Goal: Task Accomplishment & Management: Complete application form

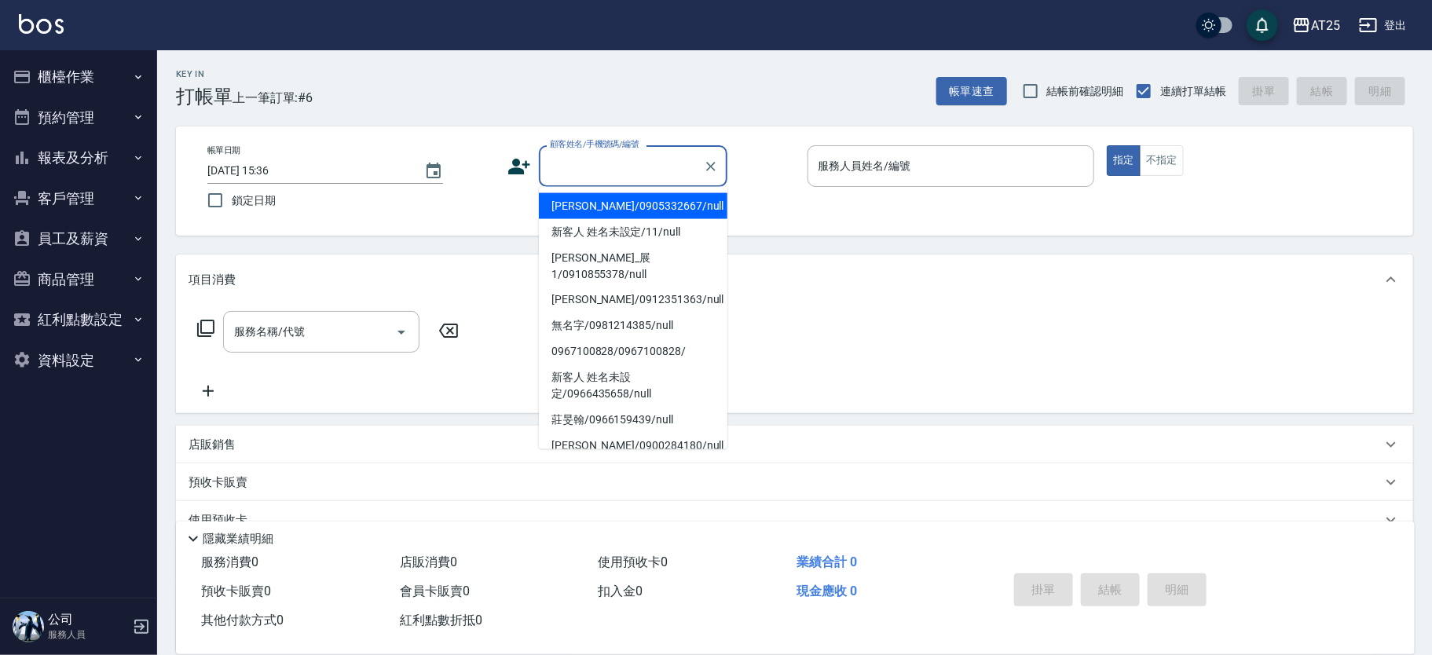
click at [603, 174] on input "顧客姓名/手機號碼/編號" at bounding box center [621, 165] width 151 height 27
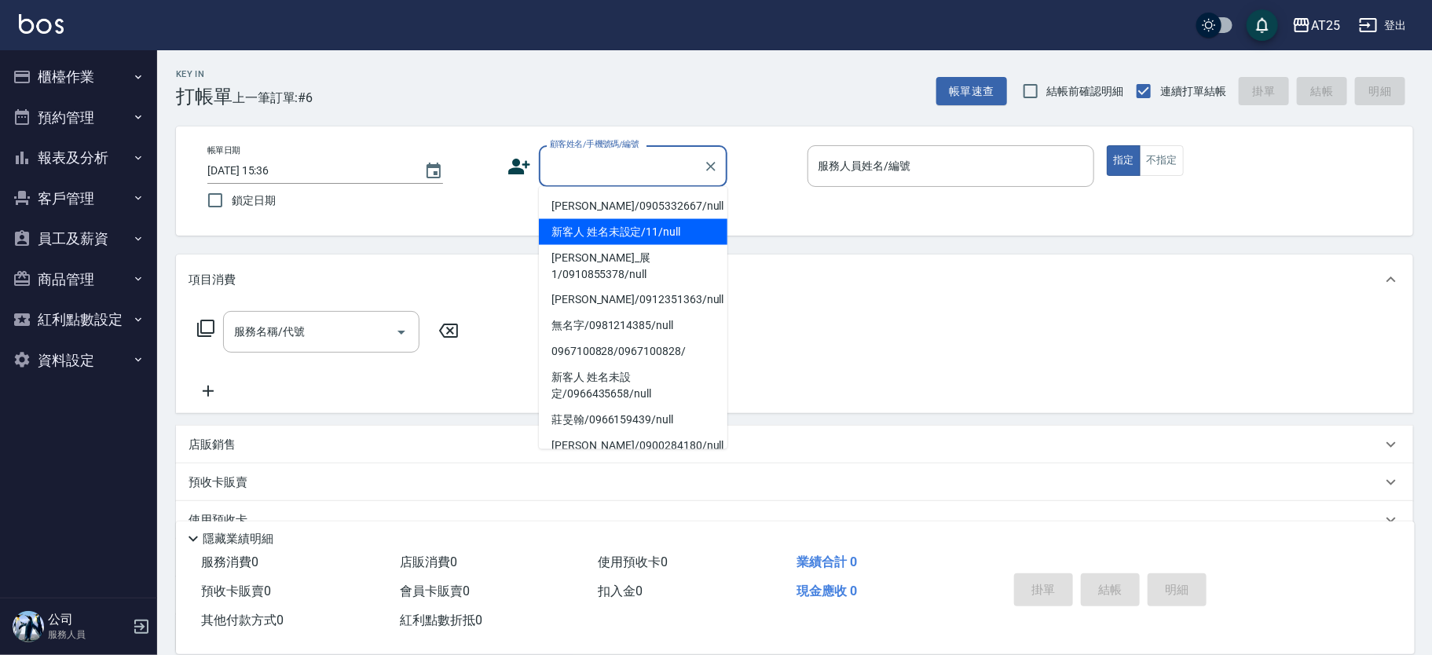
click at [688, 233] on li "新客人 姓名未設定/11/null" at bounding box center [633, 232] width 189 height 26
type input "新客人 姓名未設定/11/null"
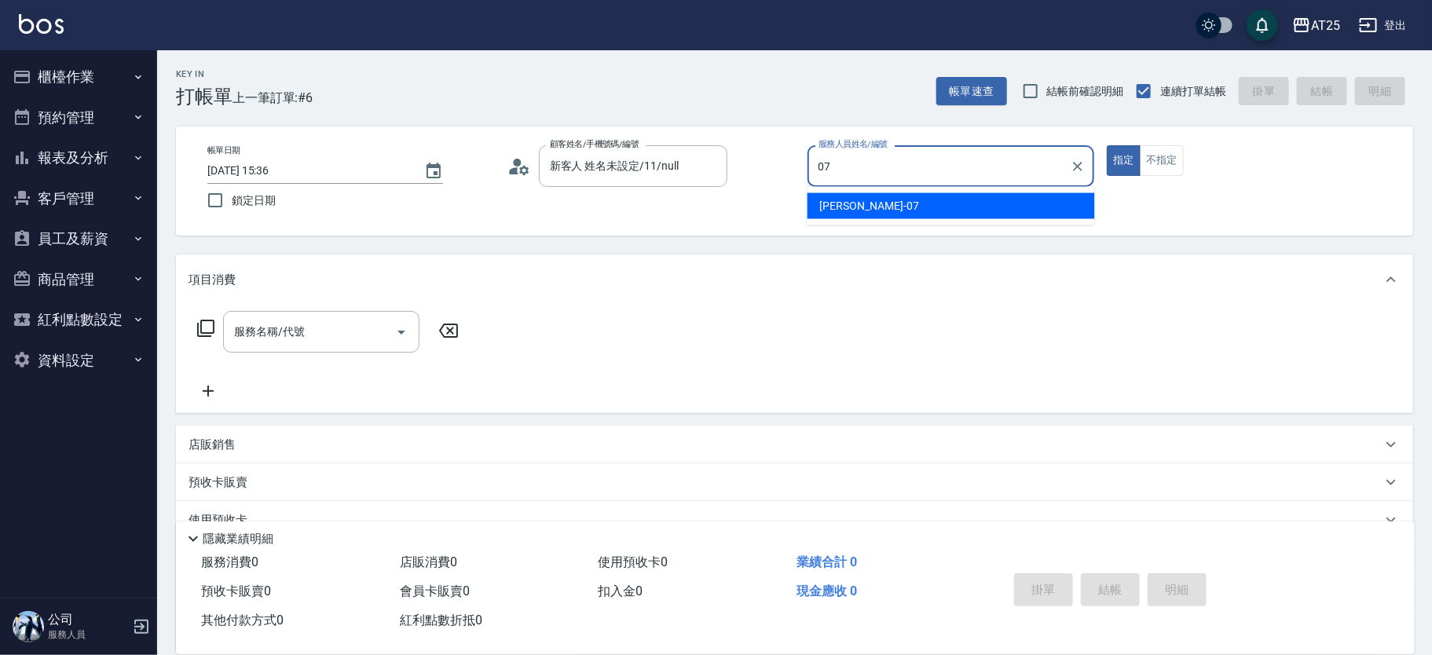
click at [840, 210] on span "Cooper -07" at bounding box center [869, 206] width 99 height 16
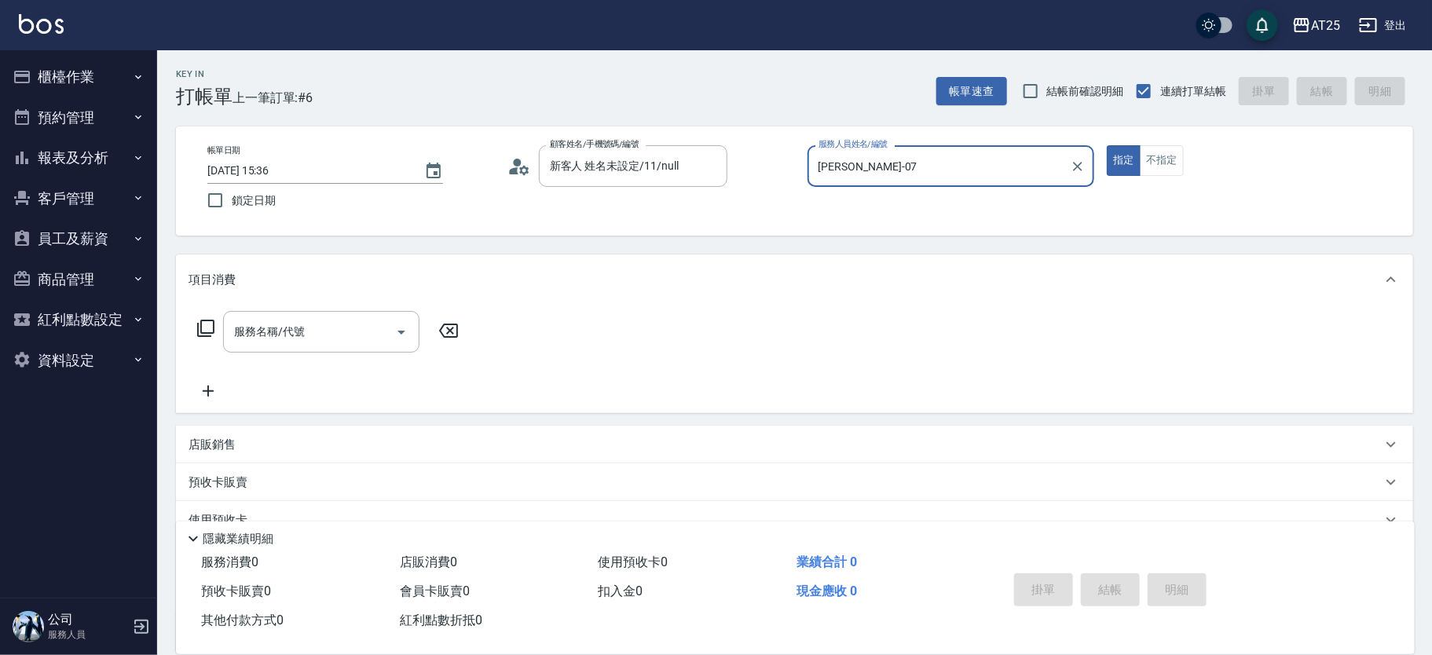
type input "Cooper-07"
click at [312, 360] on div "服務名稱/代號 服務名稱/代號" at bounding box center [329, 356] width 280 height 90
click at [313, 343] on input "服務名稱/代號" at bounding box center [309, 331] width 159 height 27
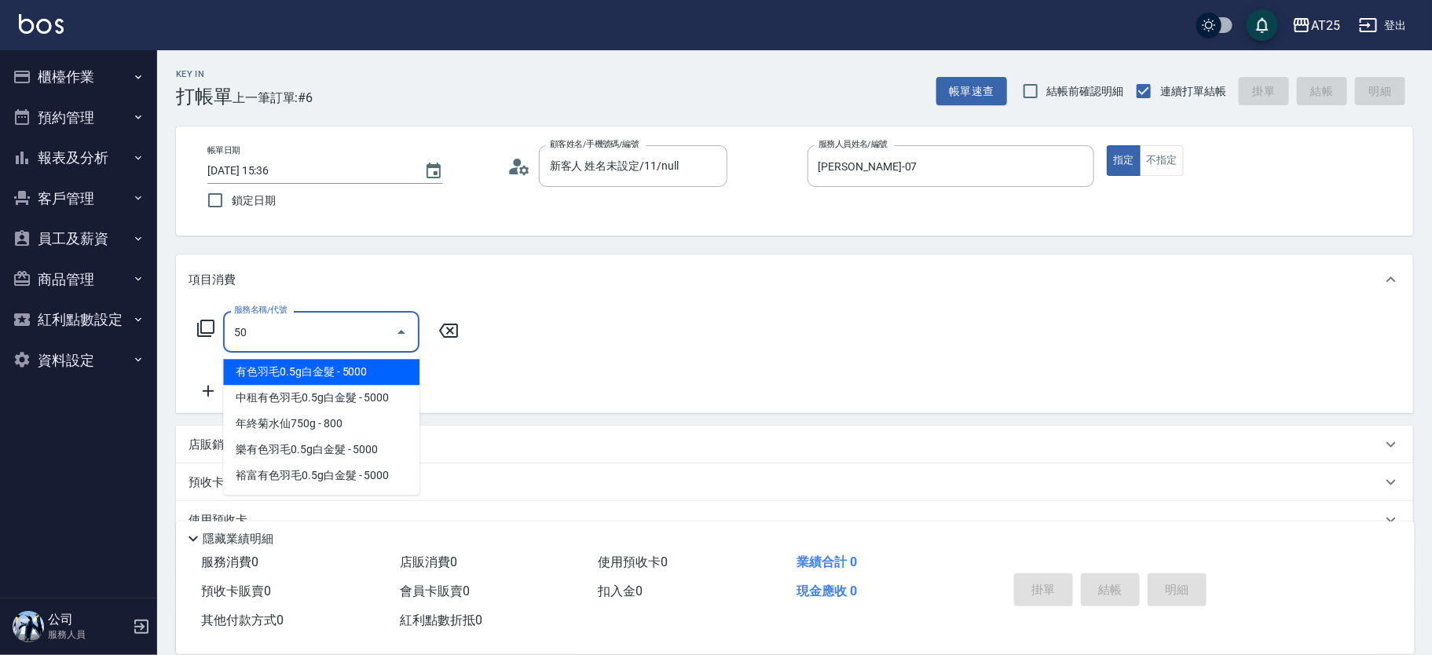
type input "501"
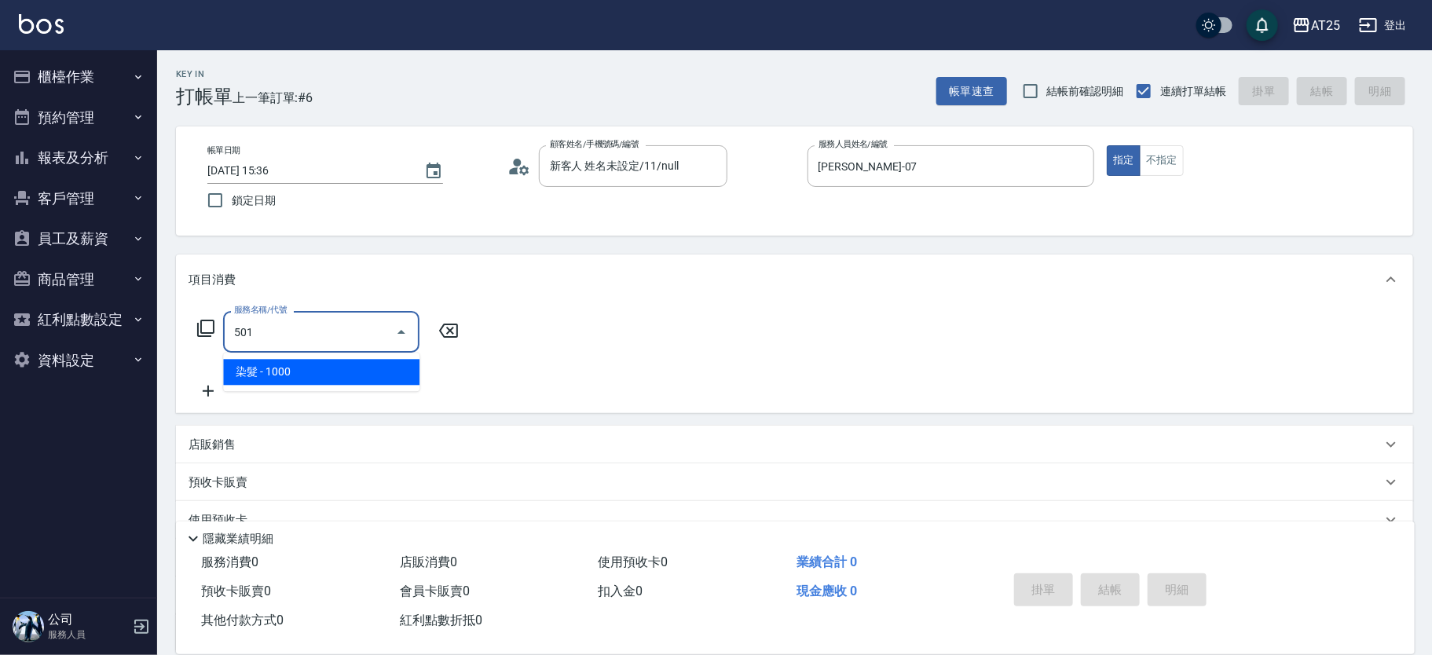
type input "100"
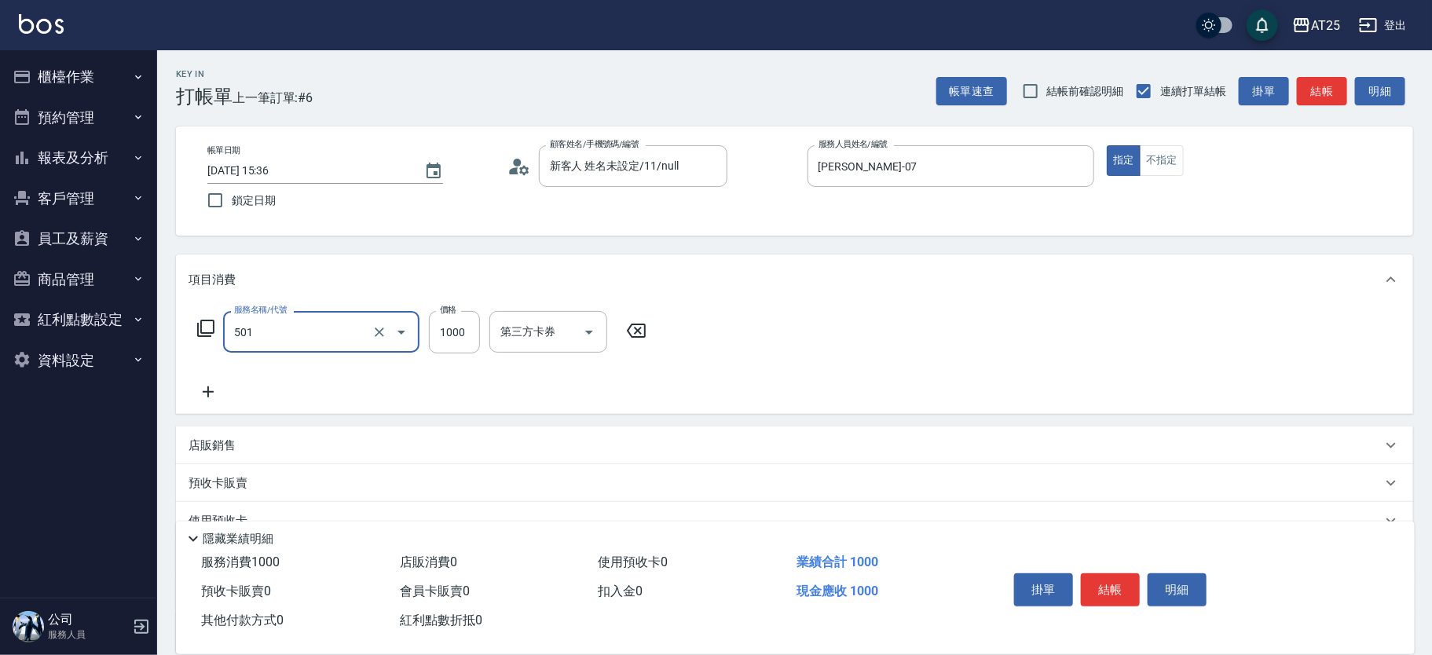
type input "染髮(501)"
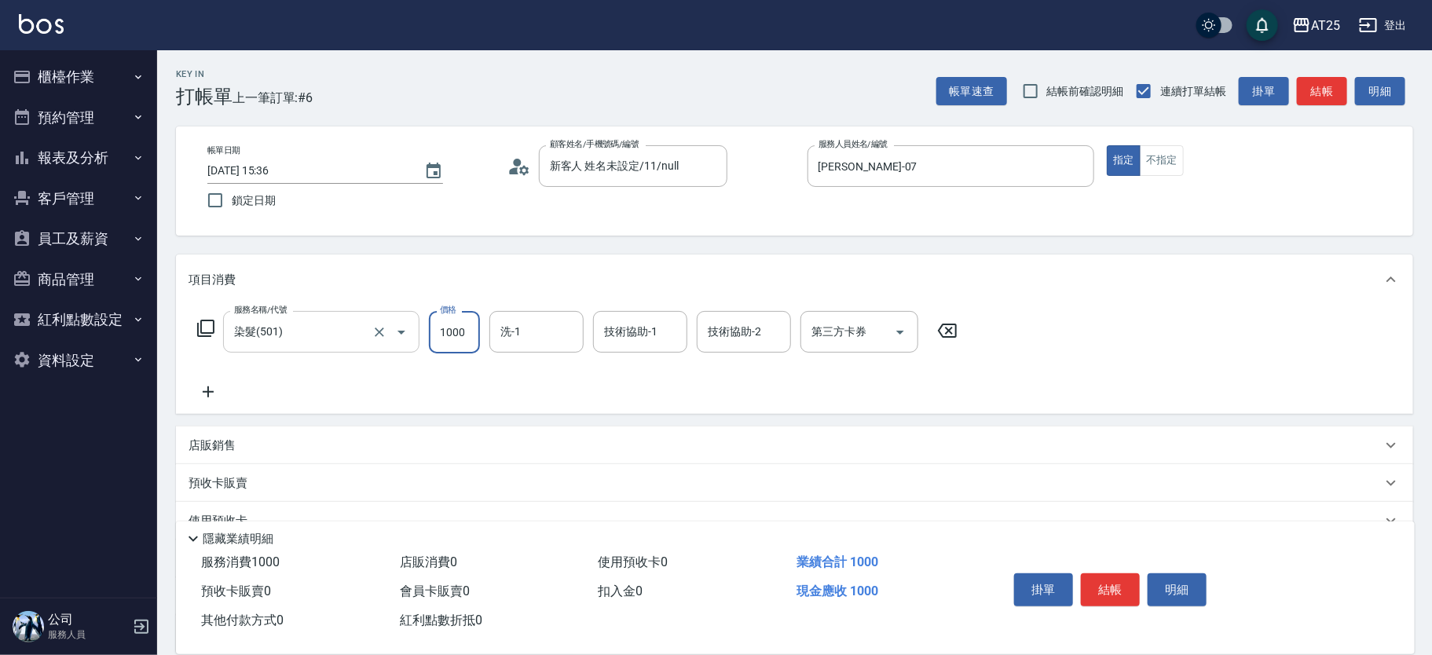
type input "0"
type input "16"
type input "10"
type input "1680"
type input "160"
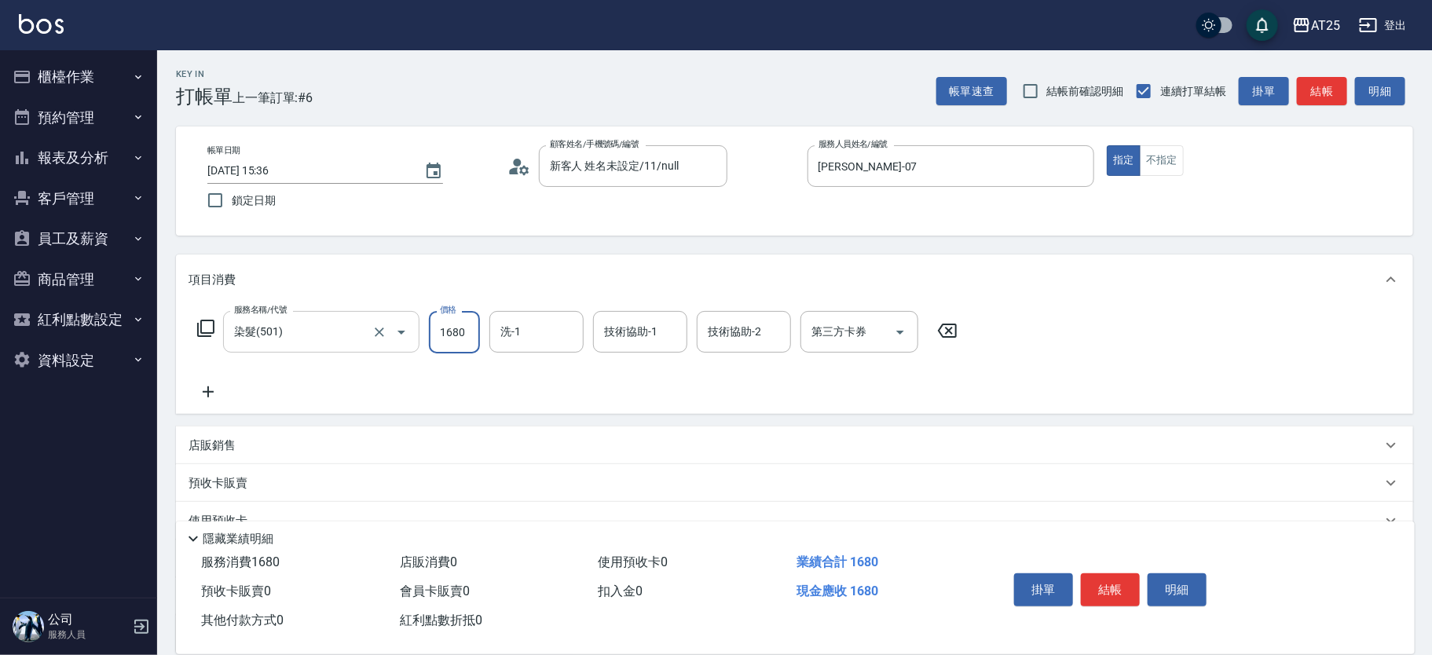
type input "1680"
type input "小u-77"
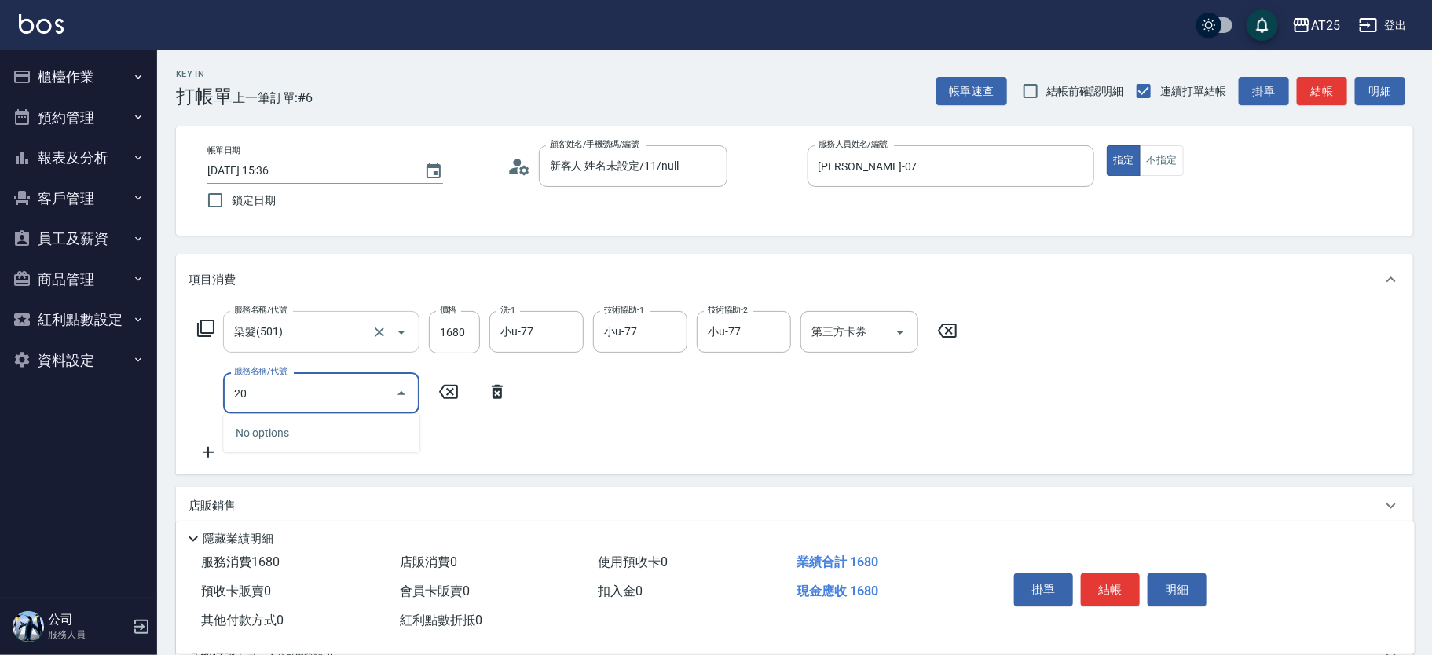
type input "201"
type input "190"
type input "洗髮(201)"
type input "160"
type input "0"
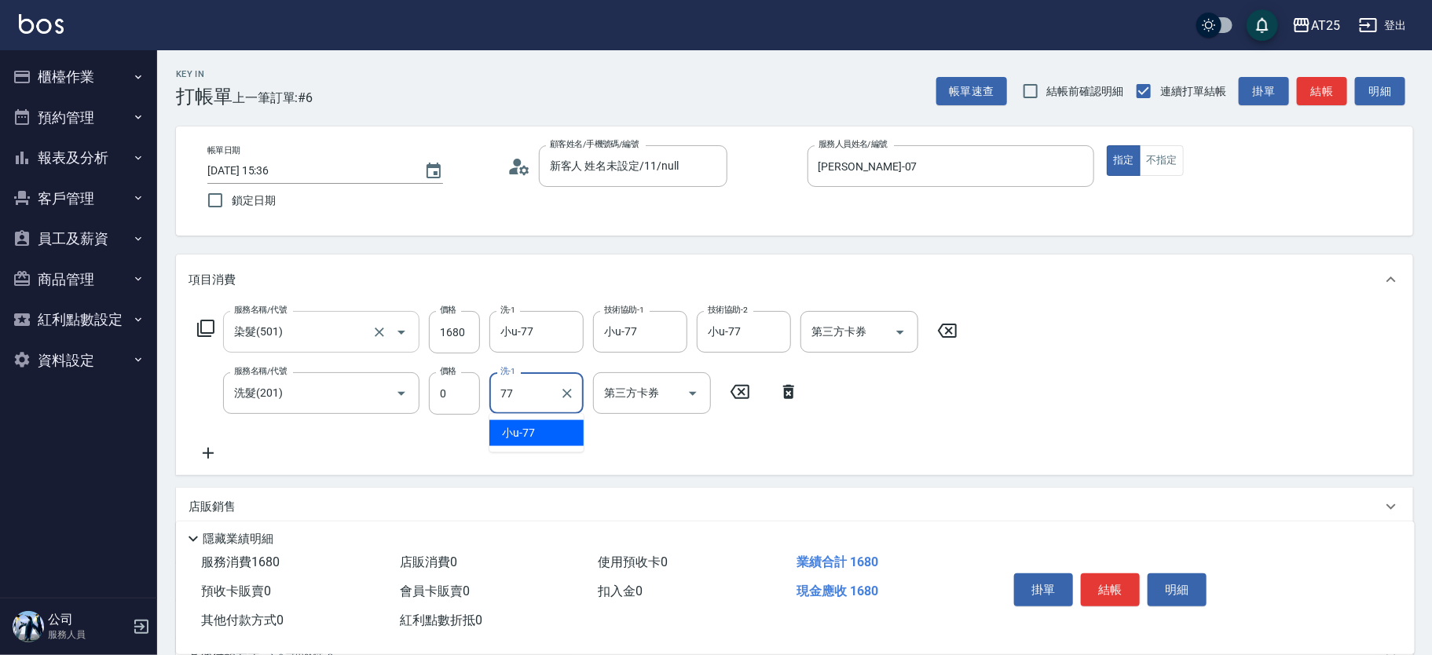
type input "小u-77"
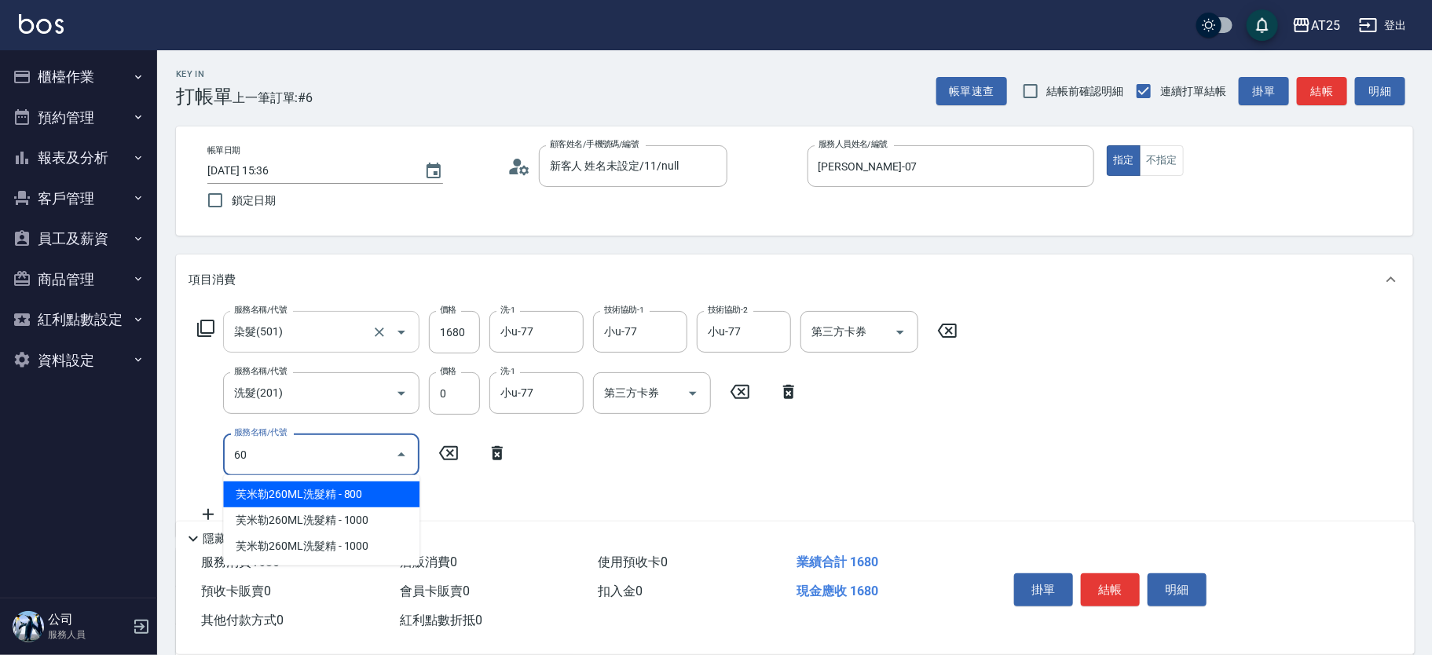
type input "601"
type input "260"
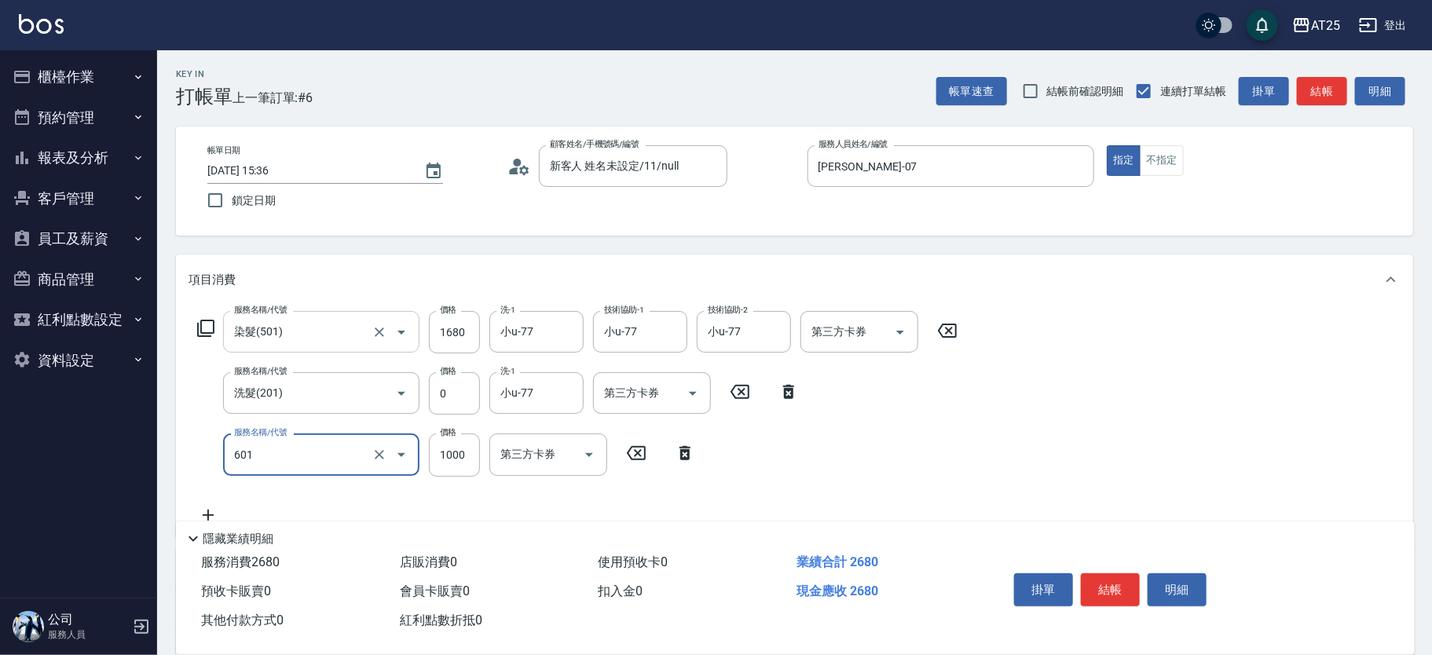
type input "自備護髮(1000上)(601)"
type input "160"
type input "2"
type input "170"
type input "23"
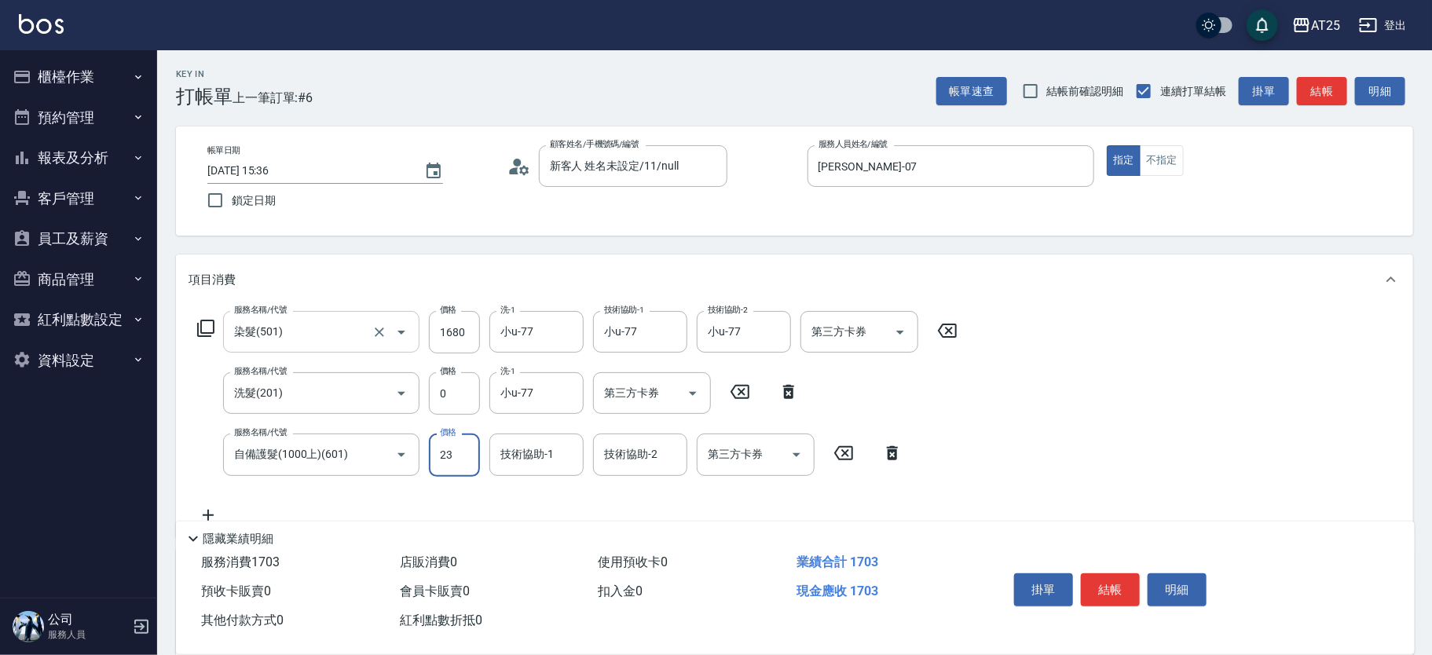
type input "190"
type input "230"
type input "390"
type input "2300"
type input "小u-77"
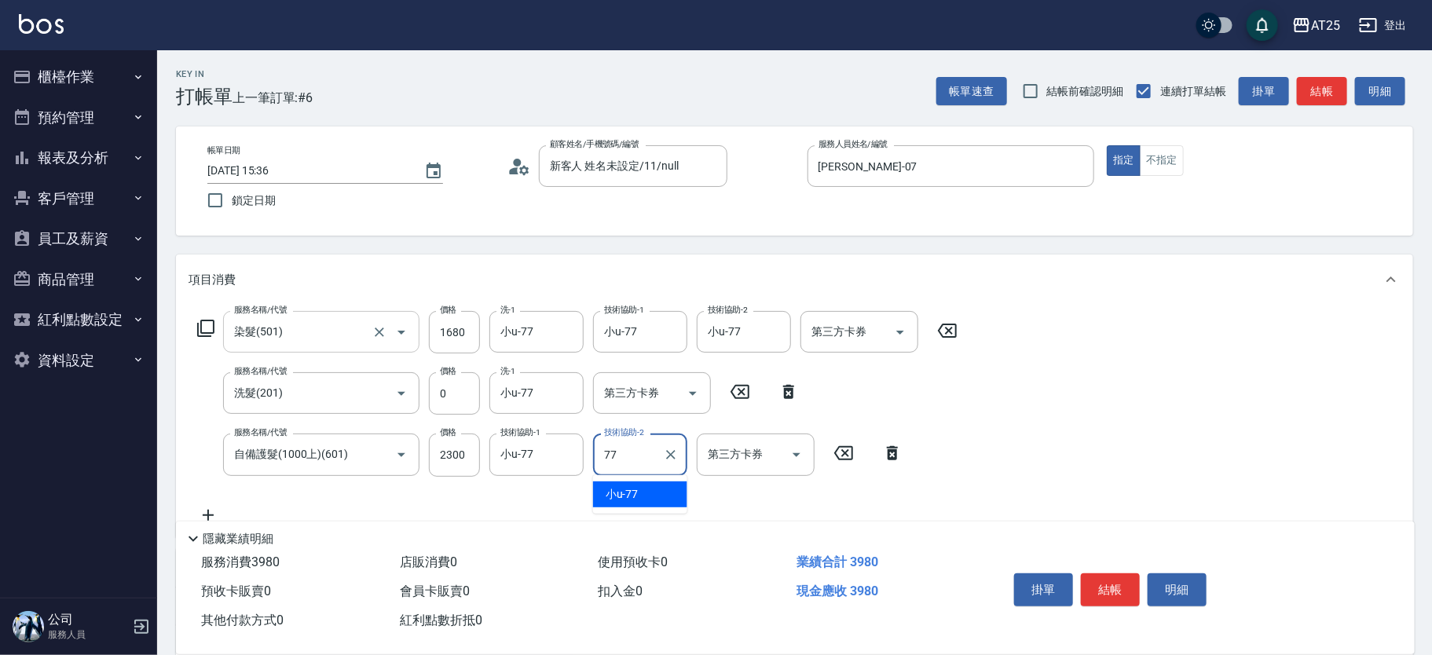
type input "小u-77"
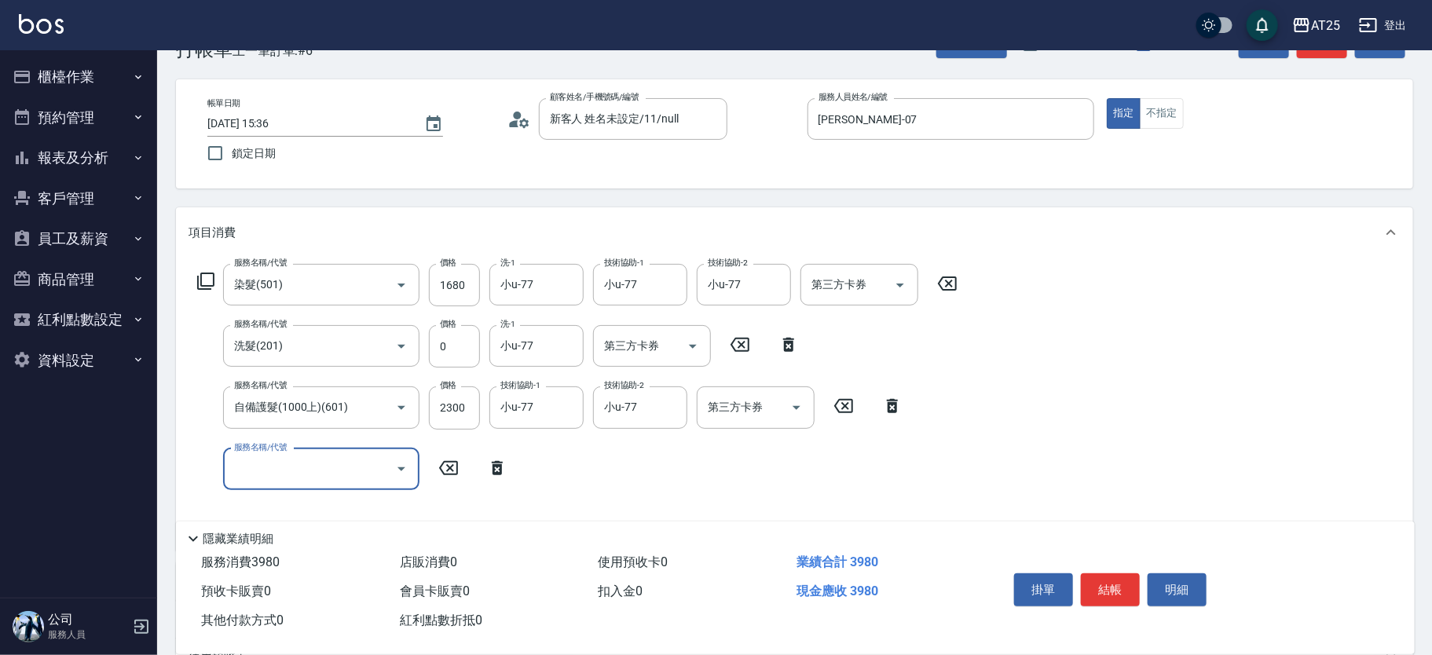
scroll to position [49, 0]
type input "401"
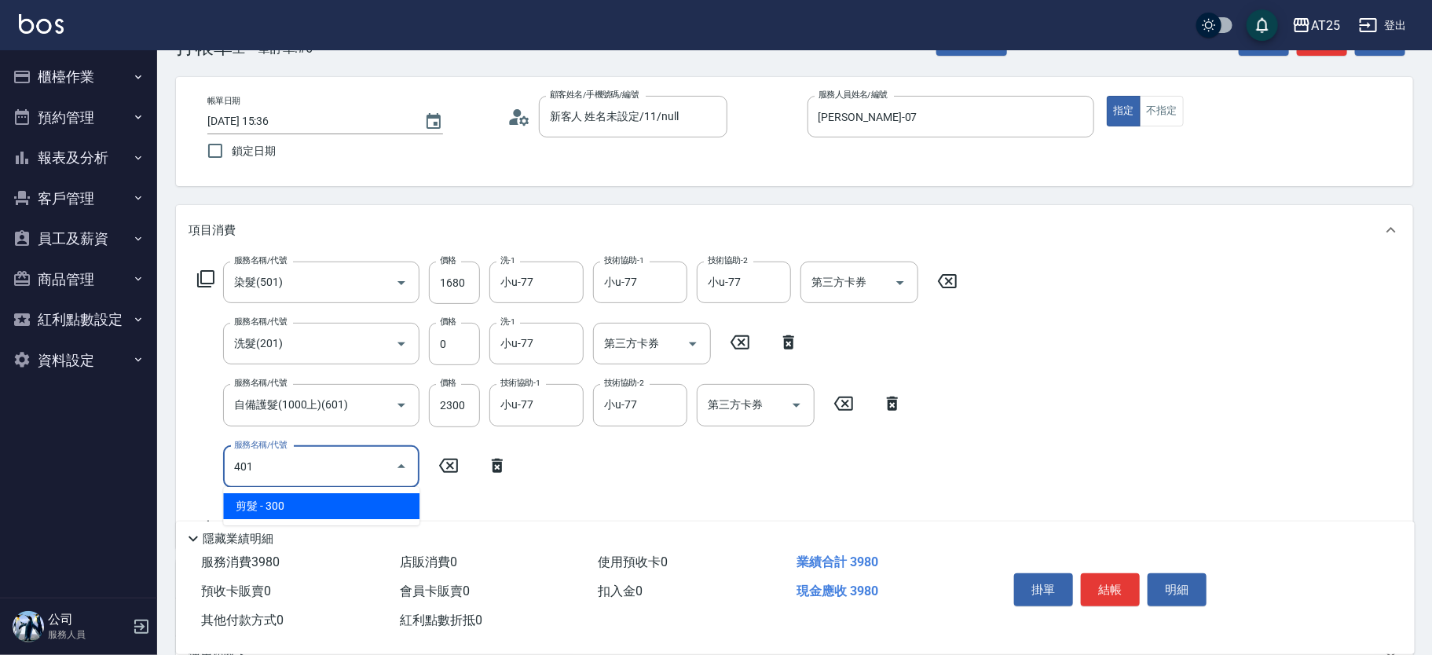
type input "420"
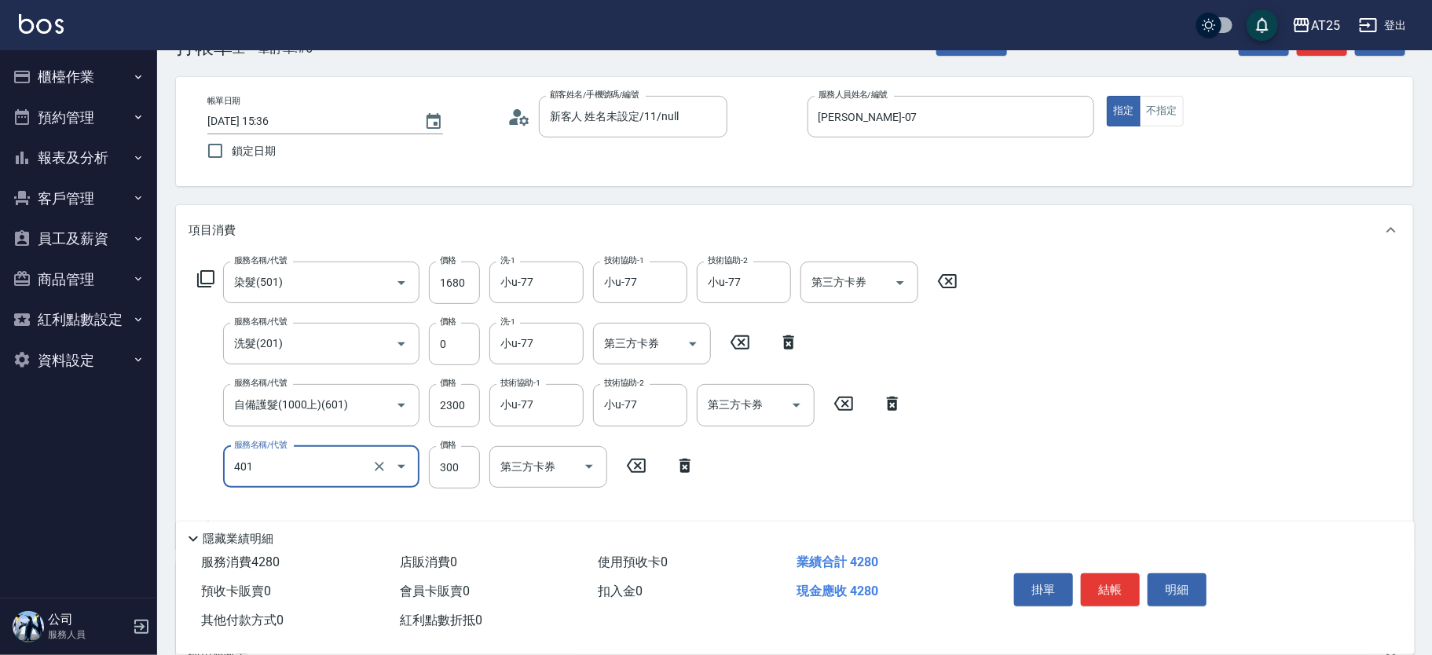
type input "剪髮(401)"
type input "390"
type input "60"
type input "450"
type input "600"
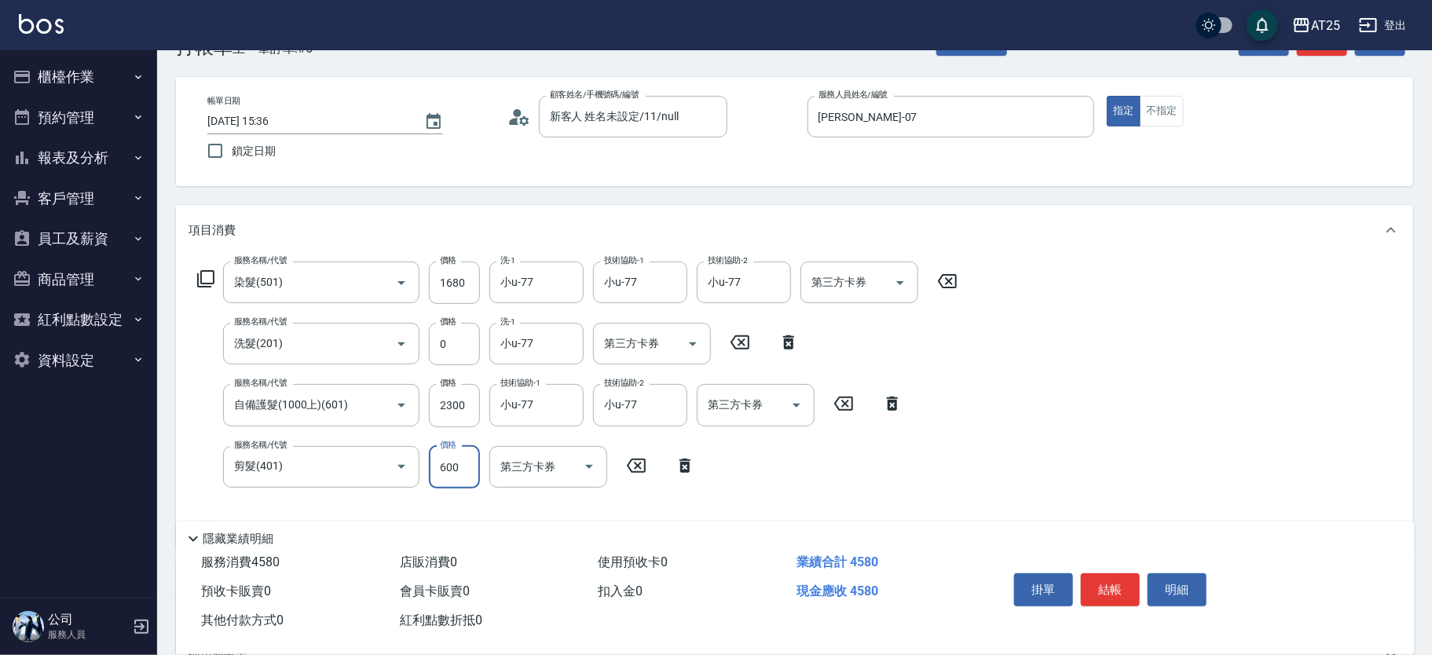
scroll to position [0, 0]
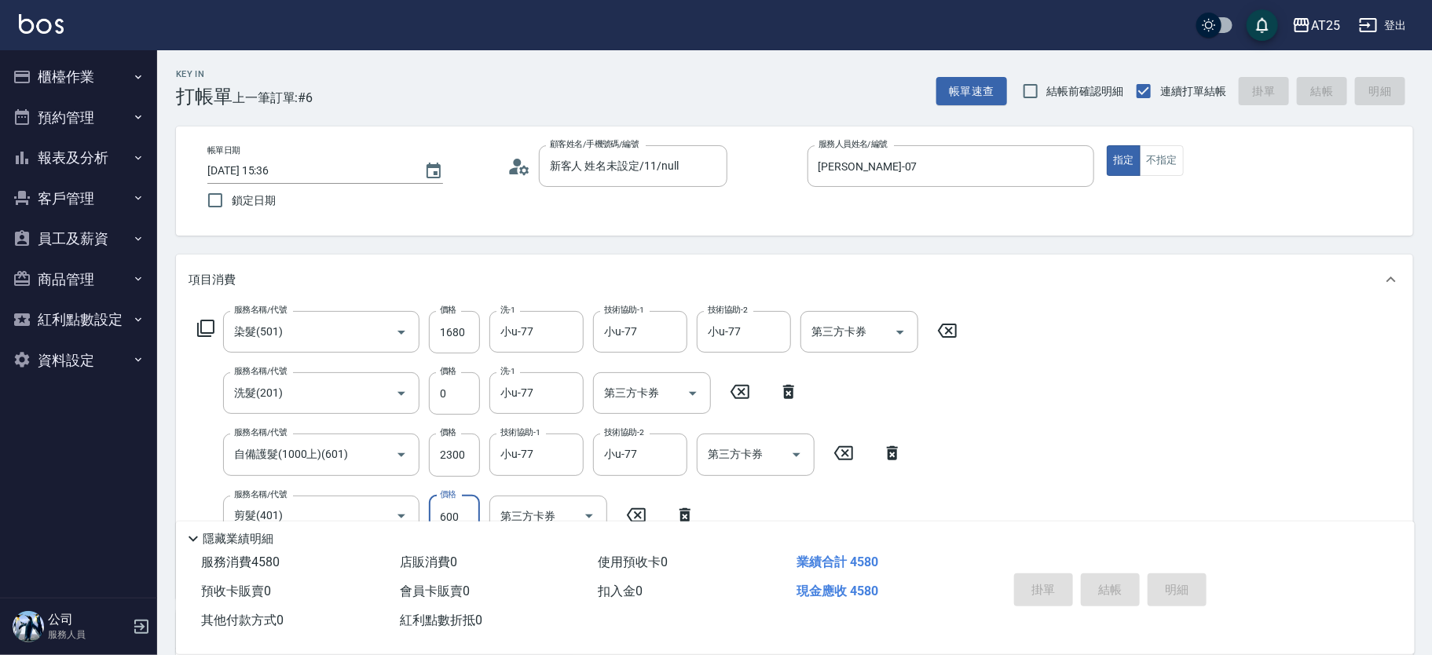
type input "2025/10/10 15:38"
type input "0"
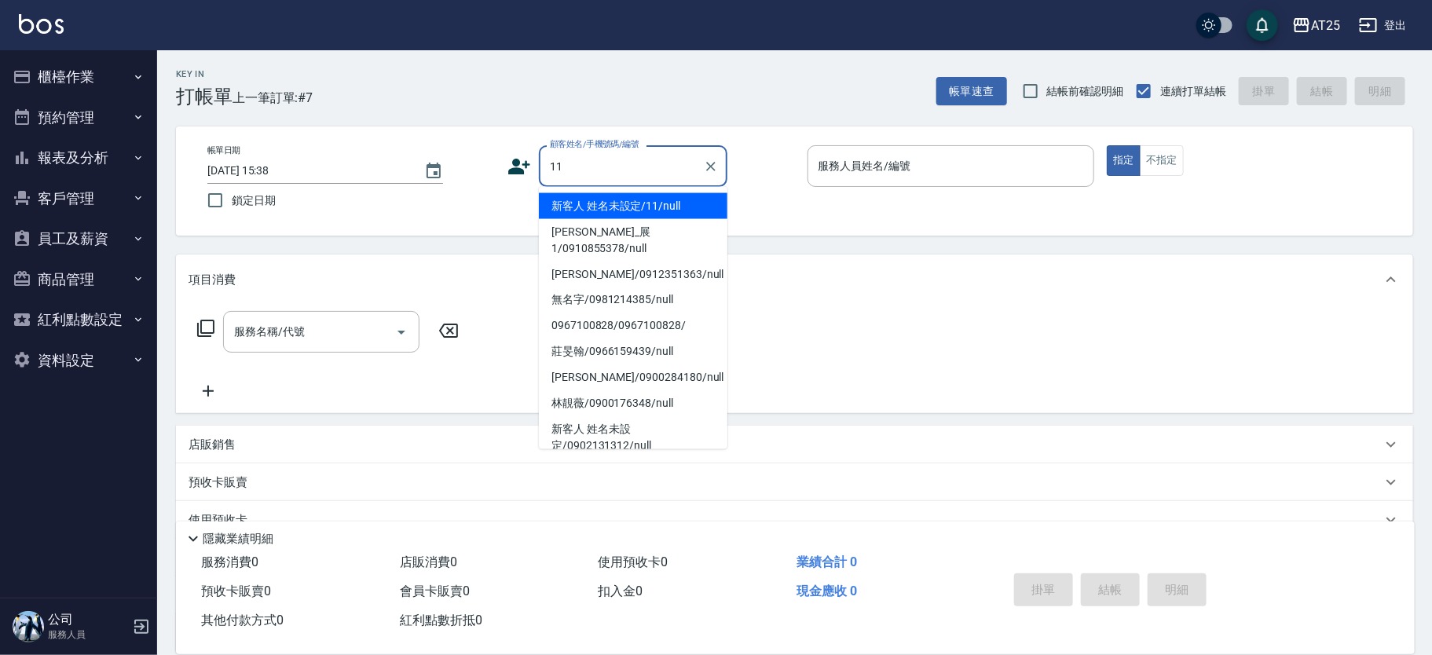
type input "新客人 姓名未設定/11/null"
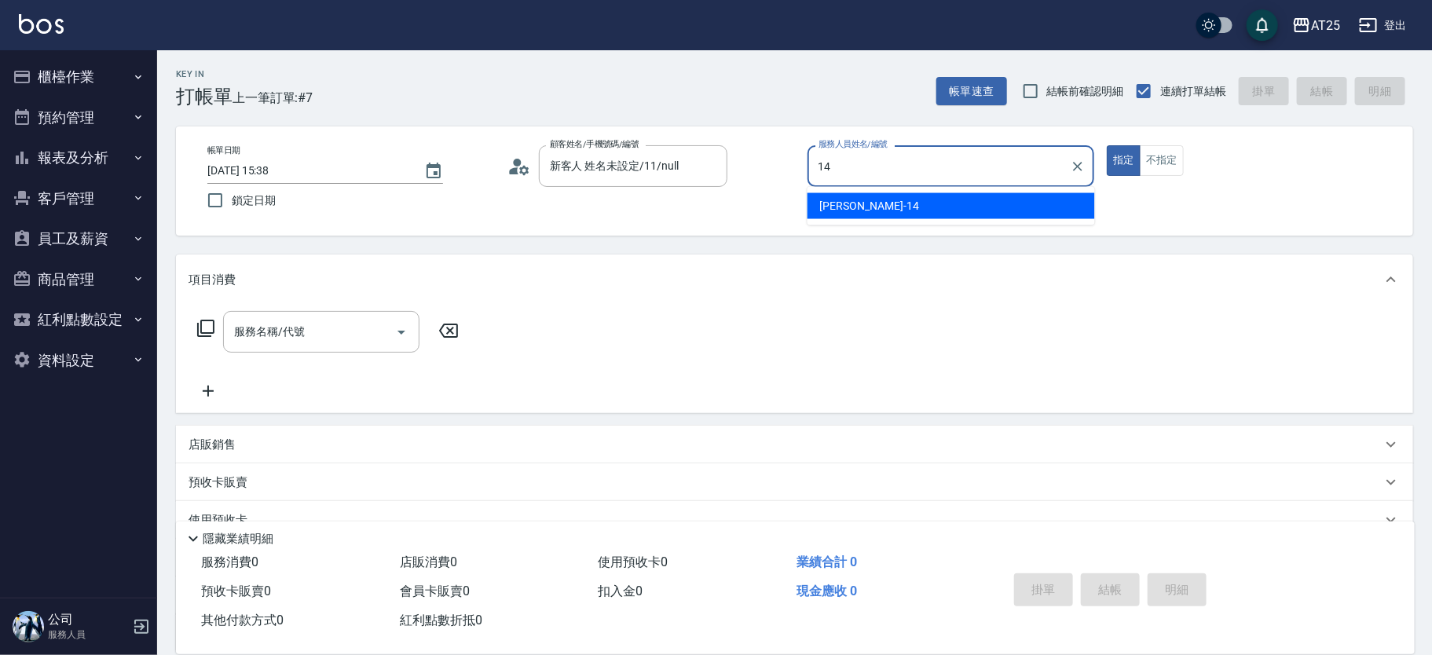
type input "Ken-14"
type button "true"
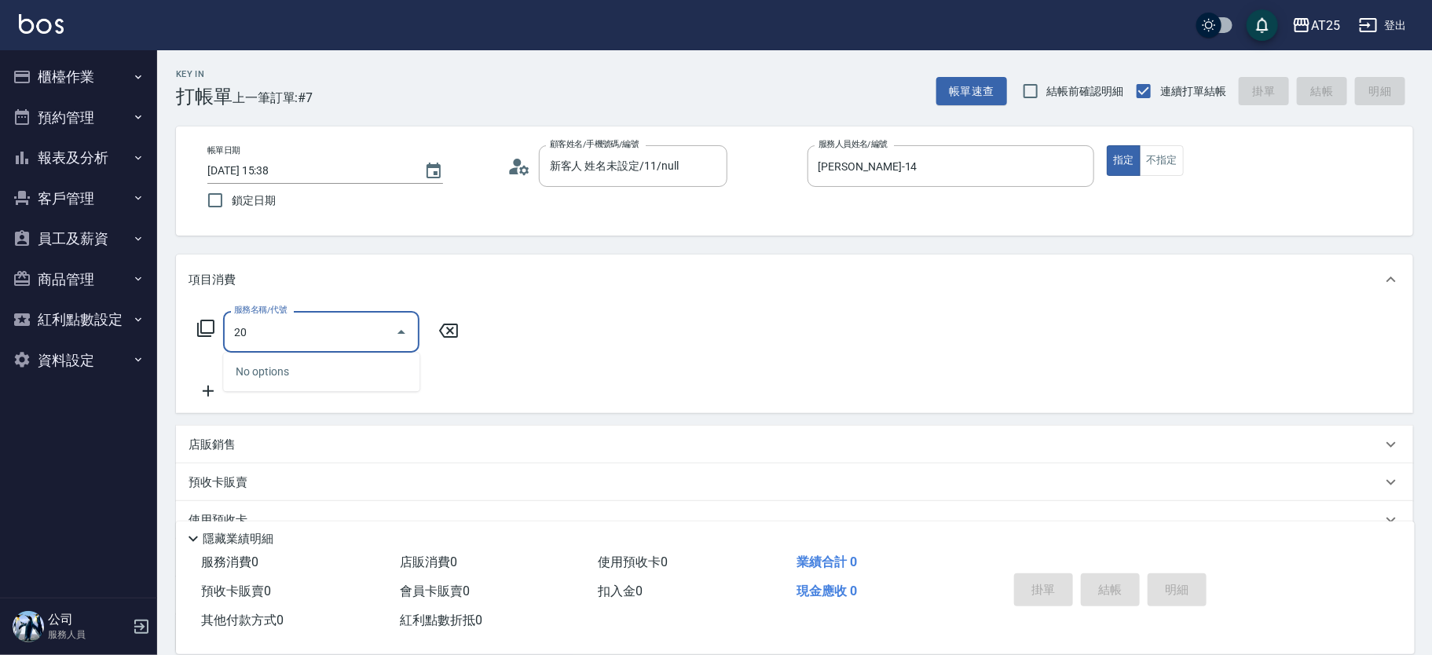
type input "201"
type input "30"
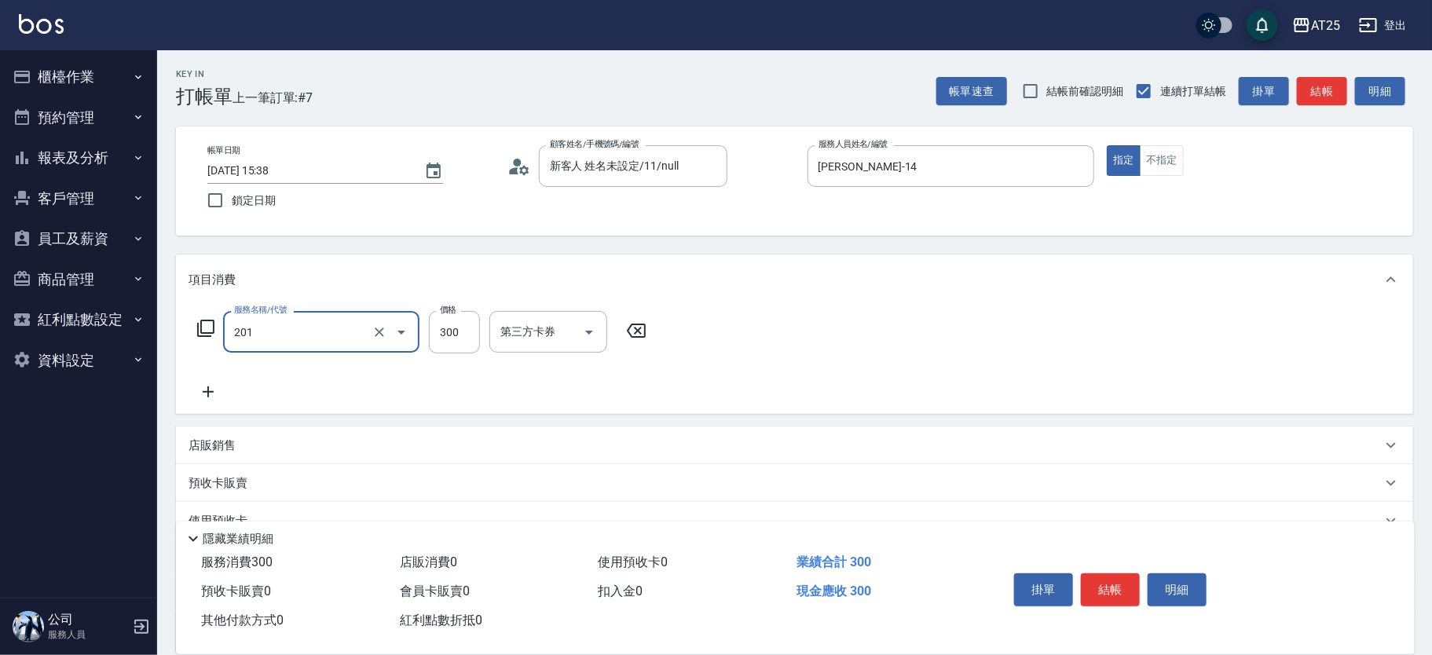
type input "洗髮(201)"
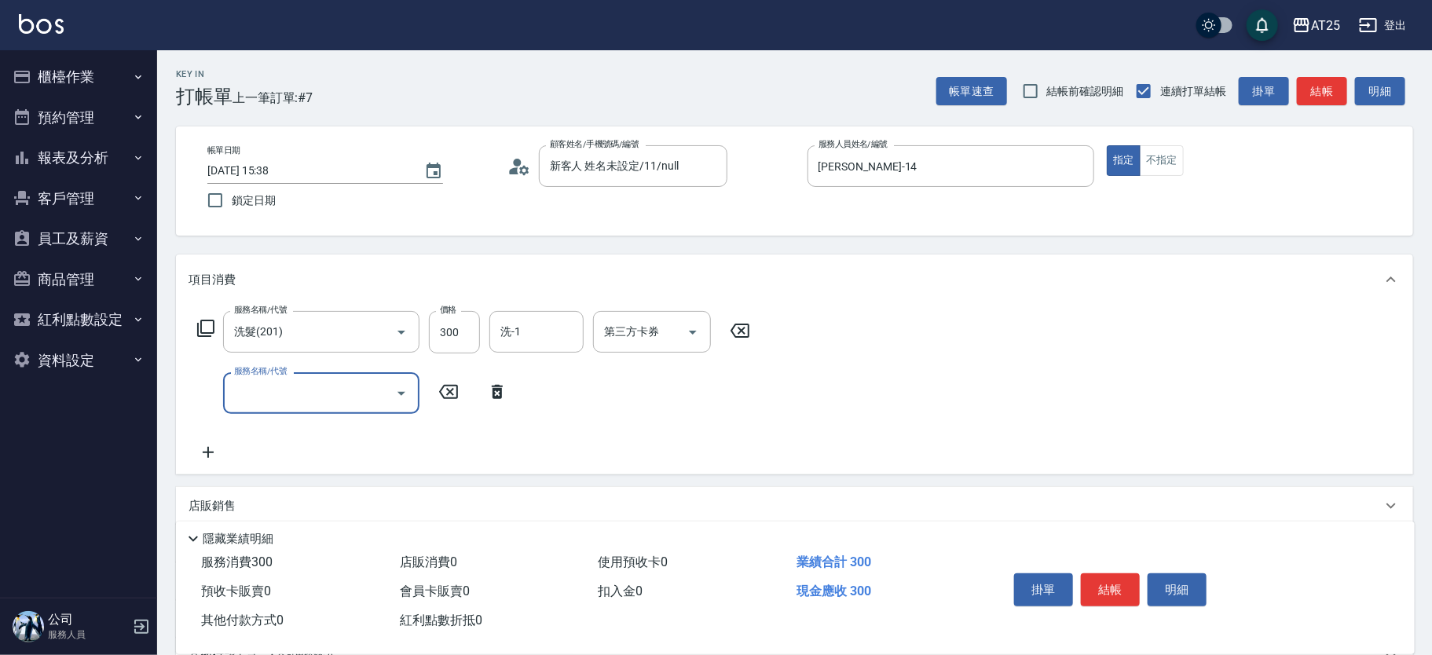
type input "0"
type input "401"
type input "60"
type input "剪髮(401)"
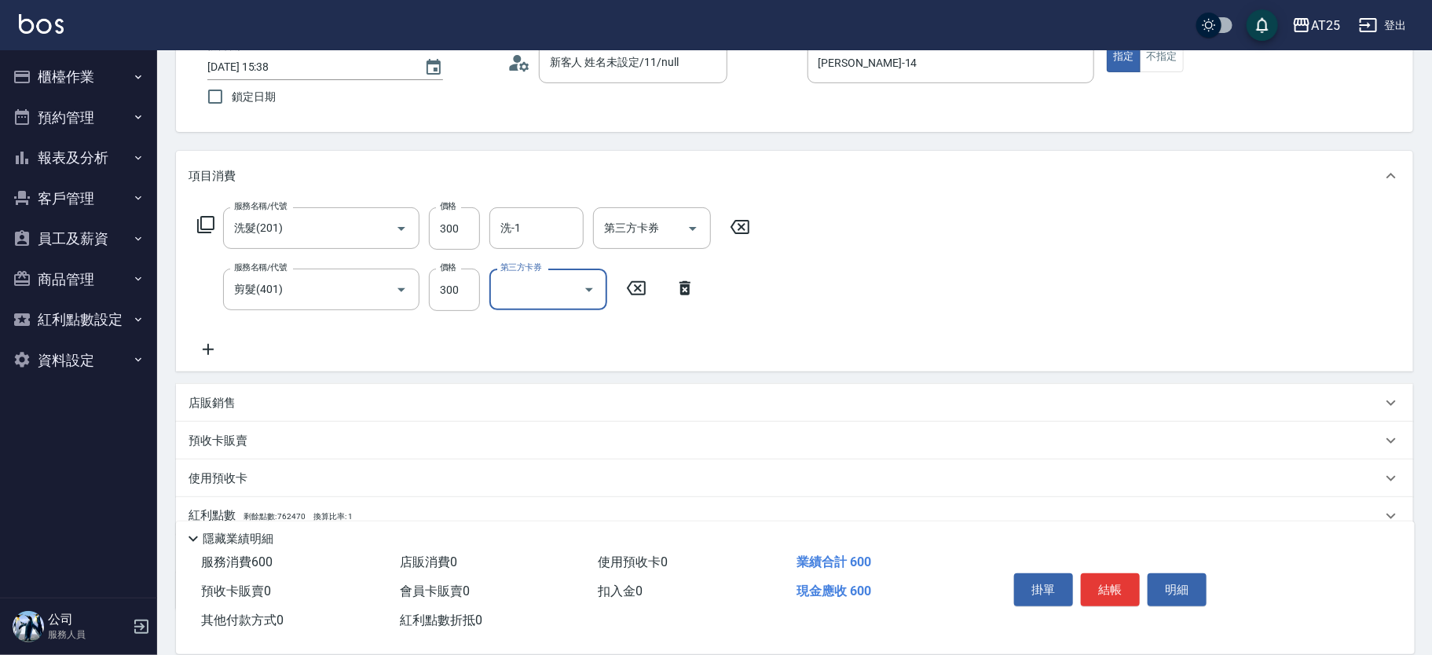
scroll to position [112, 0]
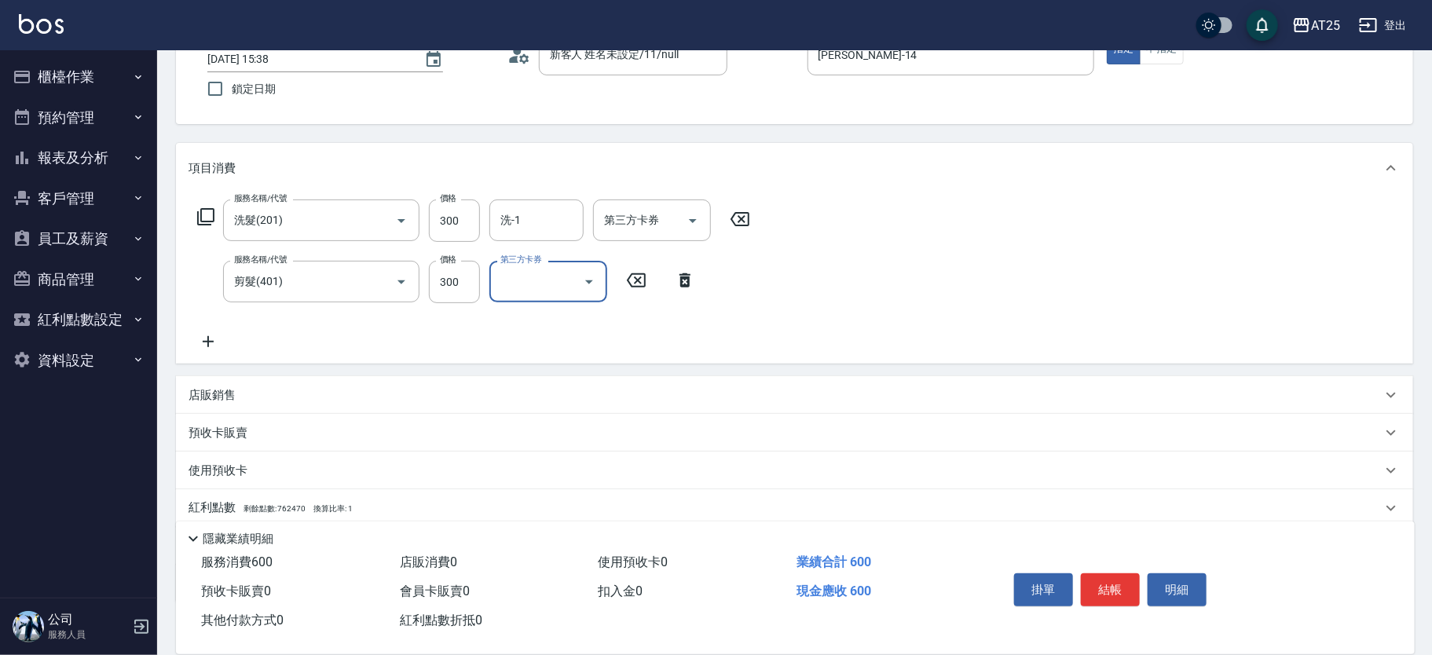
click at [298, 393] on div "店販銷售" at bounding box center [785, 395] width 1193 height 16
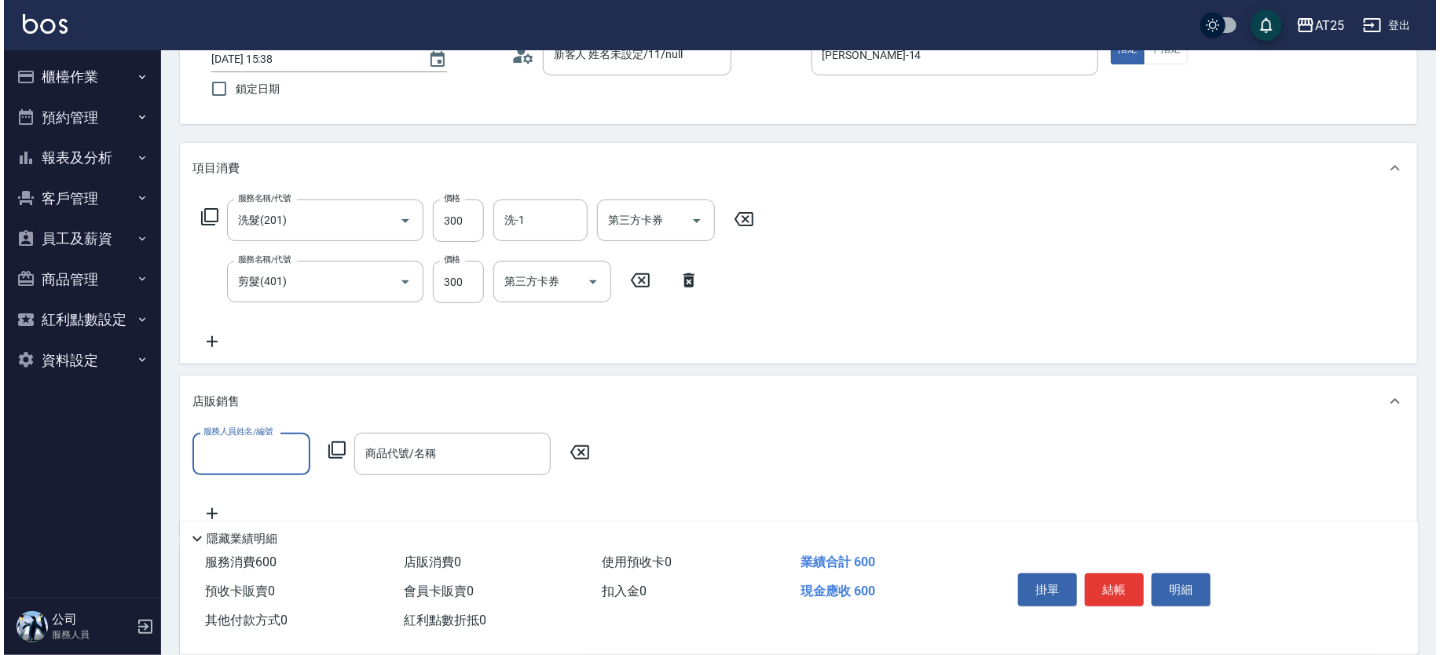
scroll to position [0, 0]
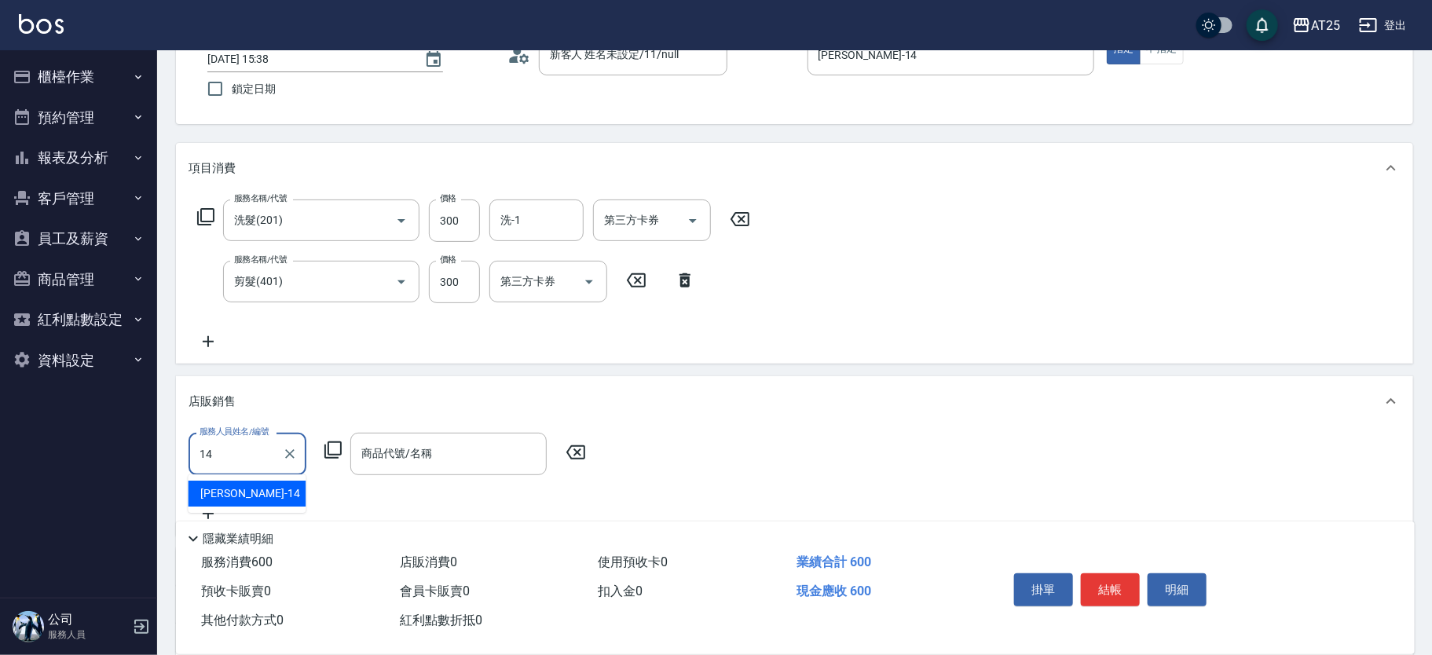
type input "Ken-14"
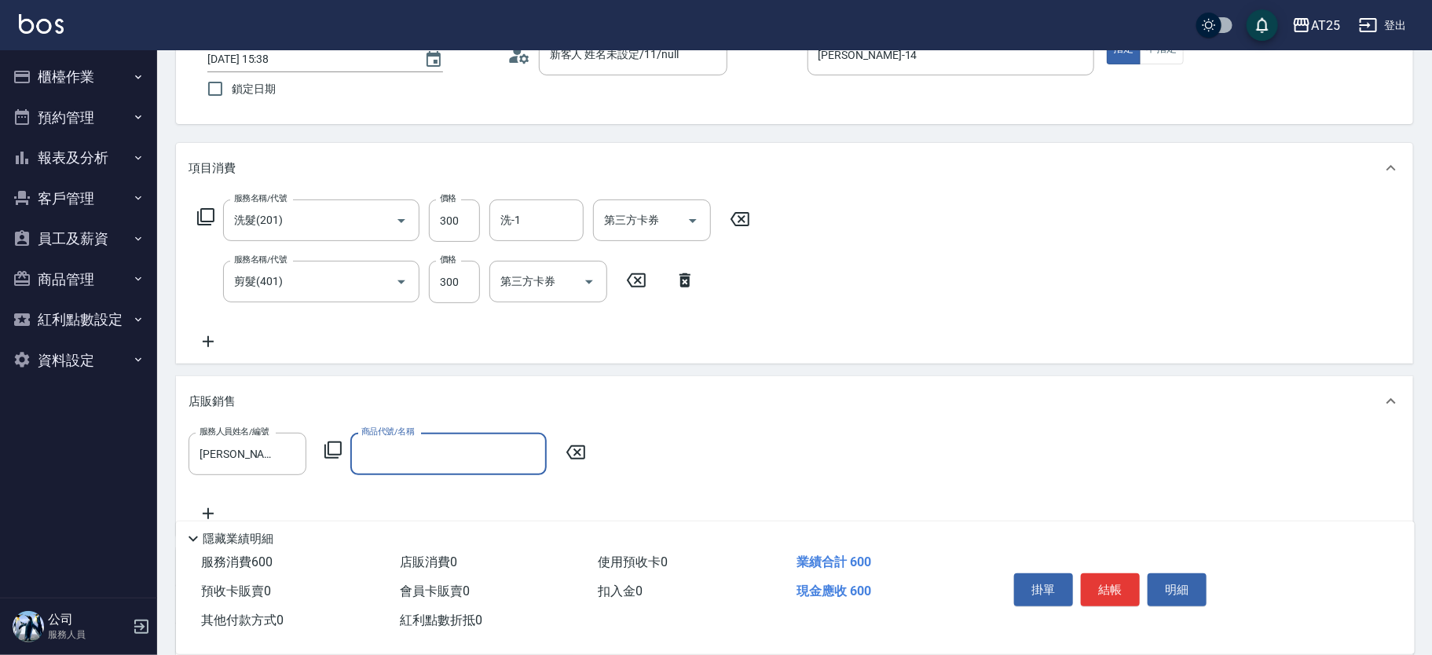
click at [328, 444] on icon at bounding box center [332, 449] width 17 height 17
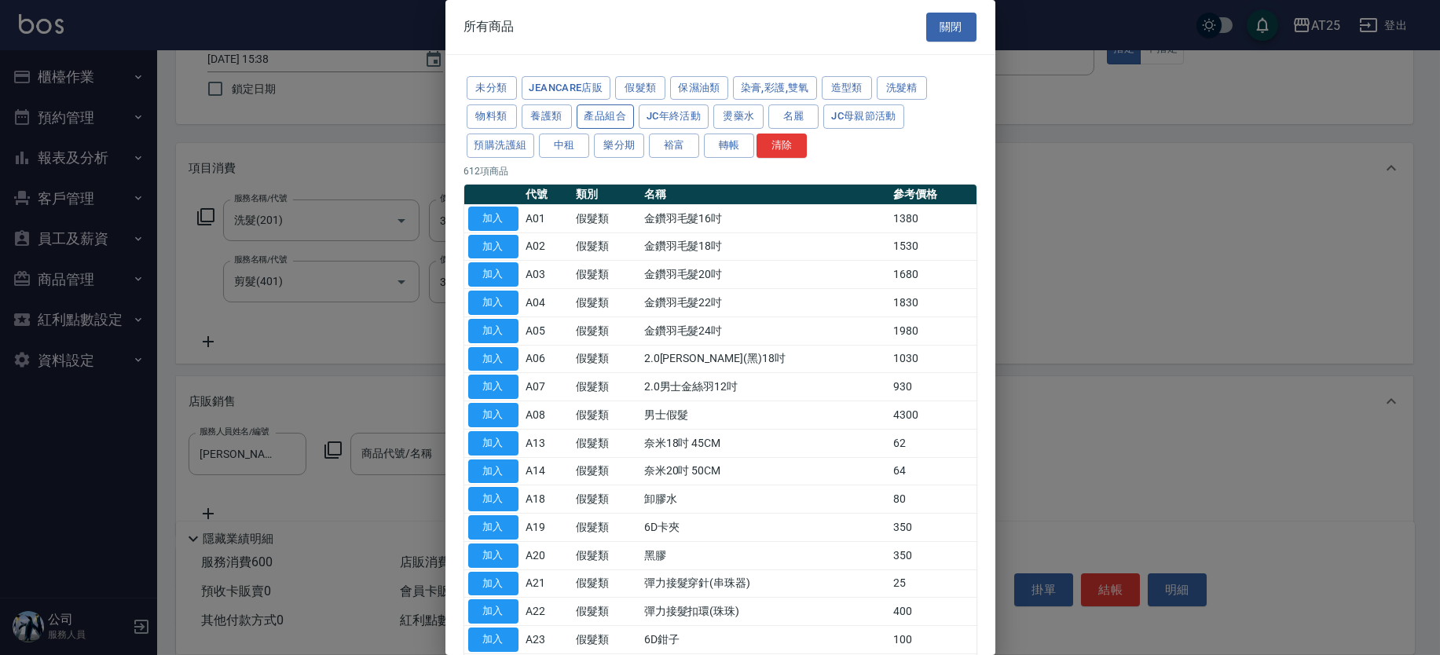
click at [553, 119] on button "養護類" at bounding box center [547, 116] width 50 height 24
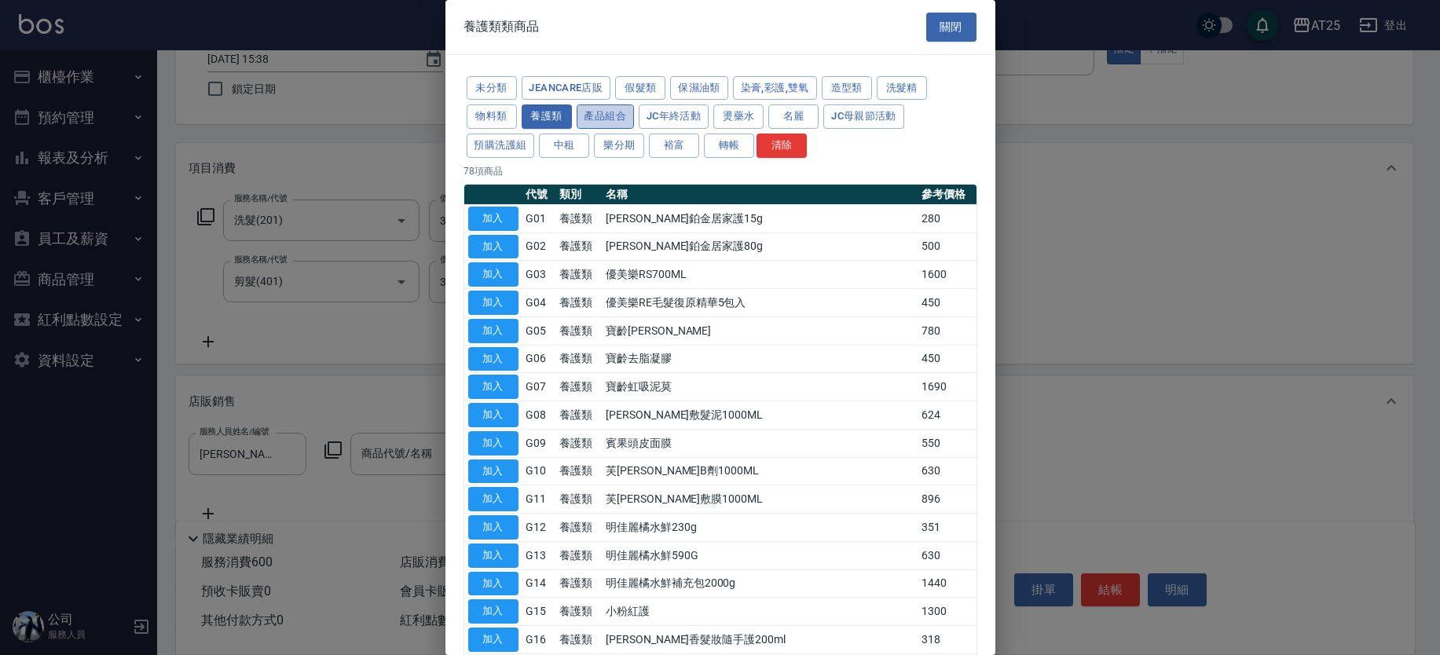
click at [602, 121] on button "產品組合" at bounding box center [606, 116] width 58 height 24
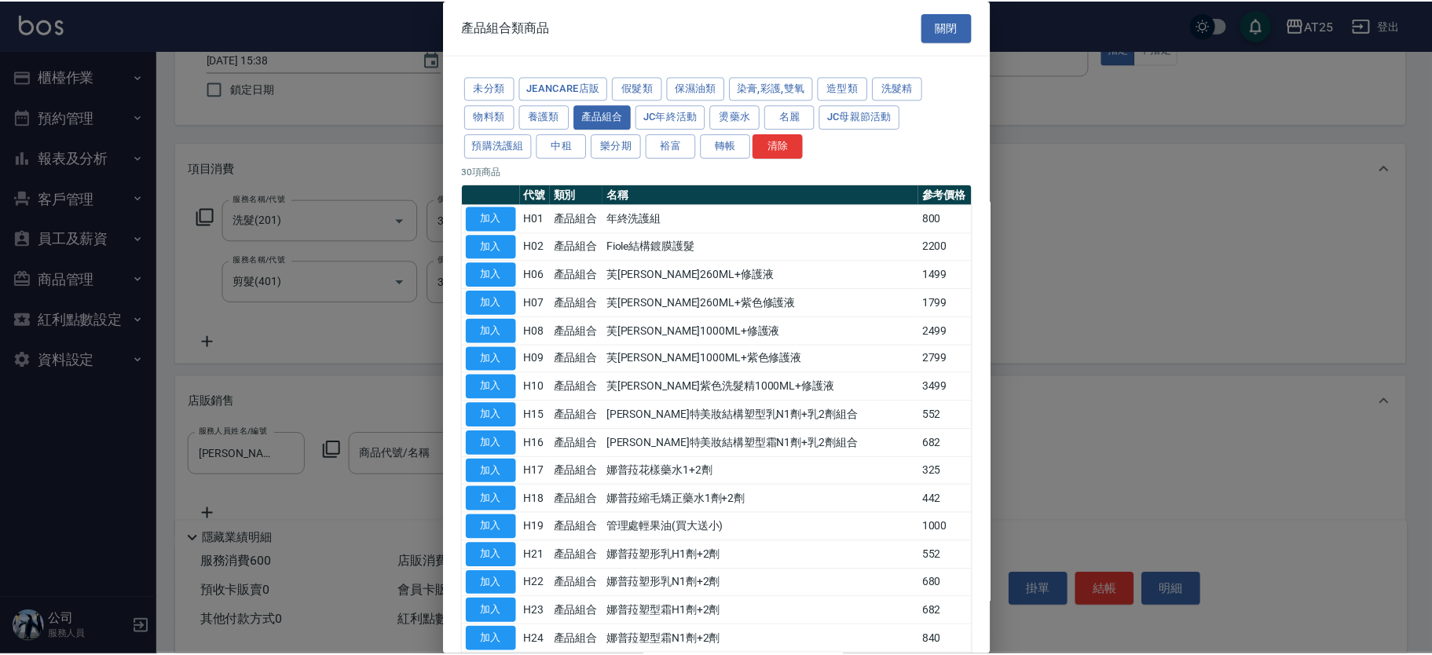
scroll to position [476, 0]
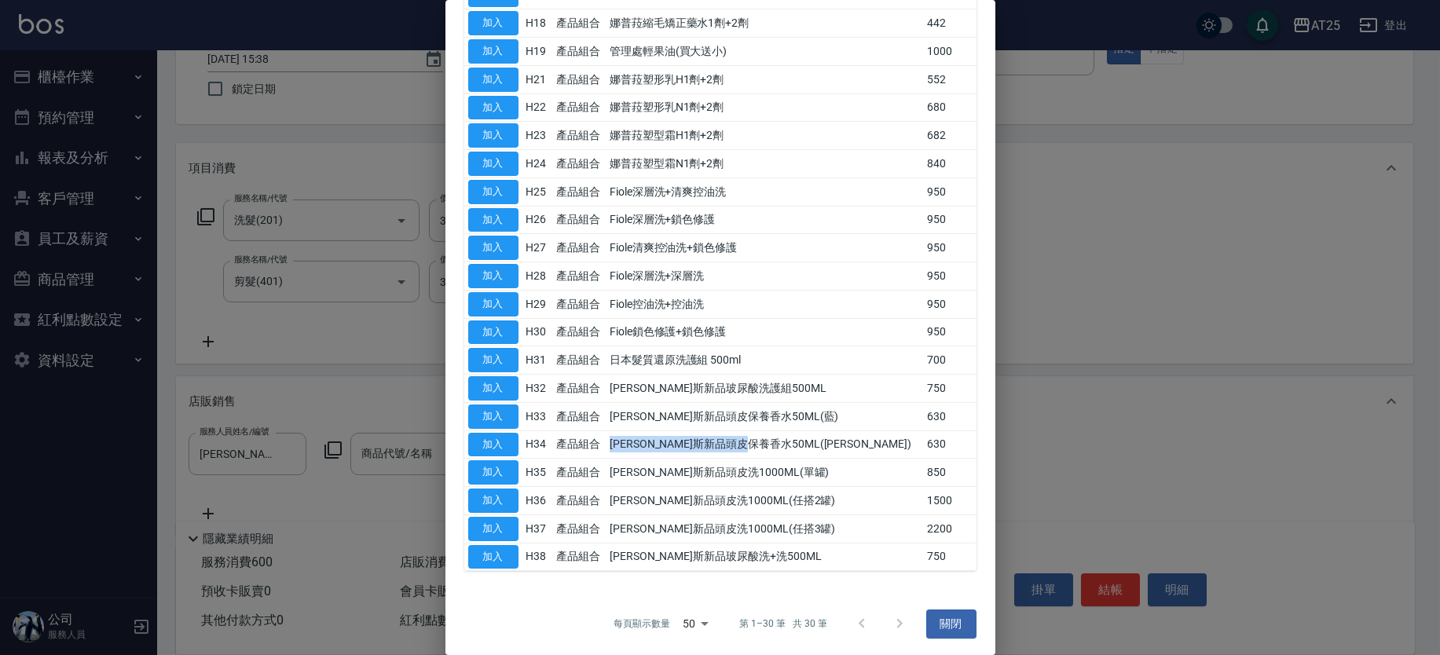
drag, startPoint x: 805, startPoint y: 438, endPoint x: 608, endPoint y: 438, distance: 197.2
click at [608, 438] on tr "加入 H34 產品組合 喬娜斯新品頭皮保養香水50ML(橘) 630" at bounding box center [720, 444] width 512 height 28
click at [491, 445] on button "加入" at bounding box center [493, 445] width 50 height 24
type input "喬娜斯新品頭皮保養香水50ML(橘)"
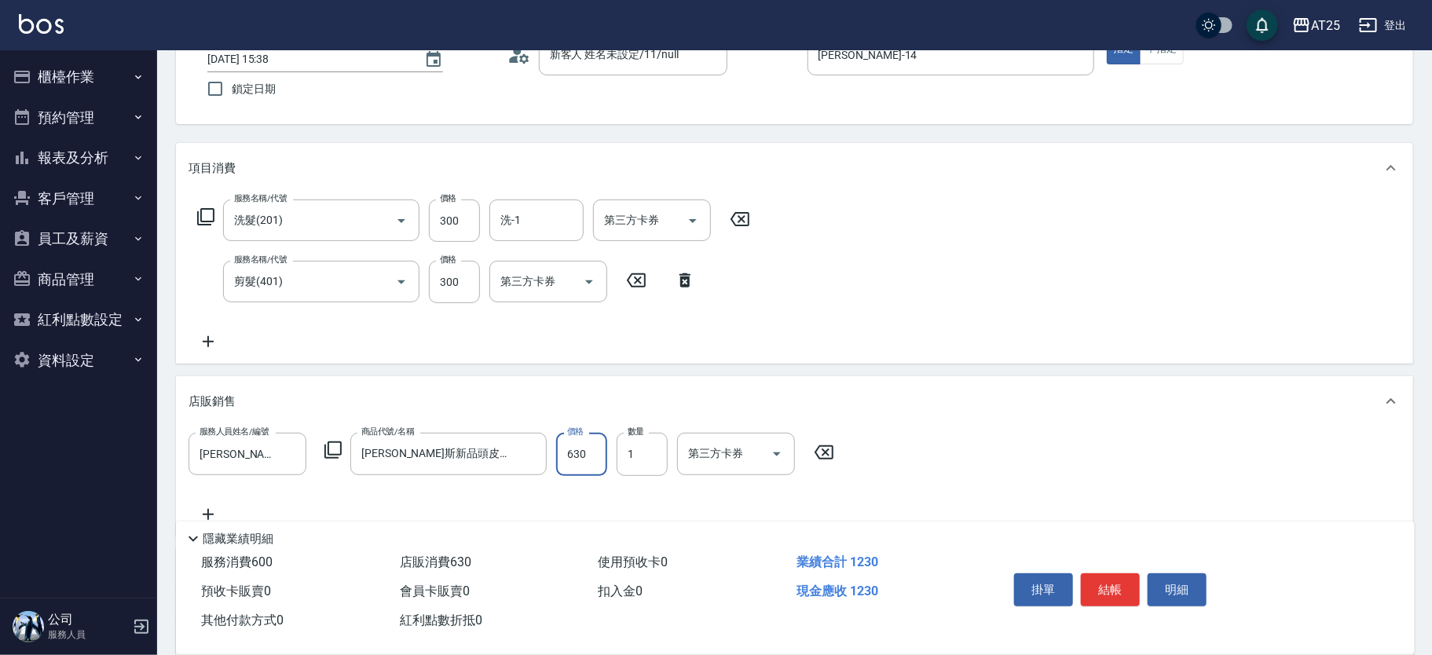
click at [581, 438] on input "630" at bounding box center [581, 454] width 51 height 42
type input "60"
type input "50"
type input "110"
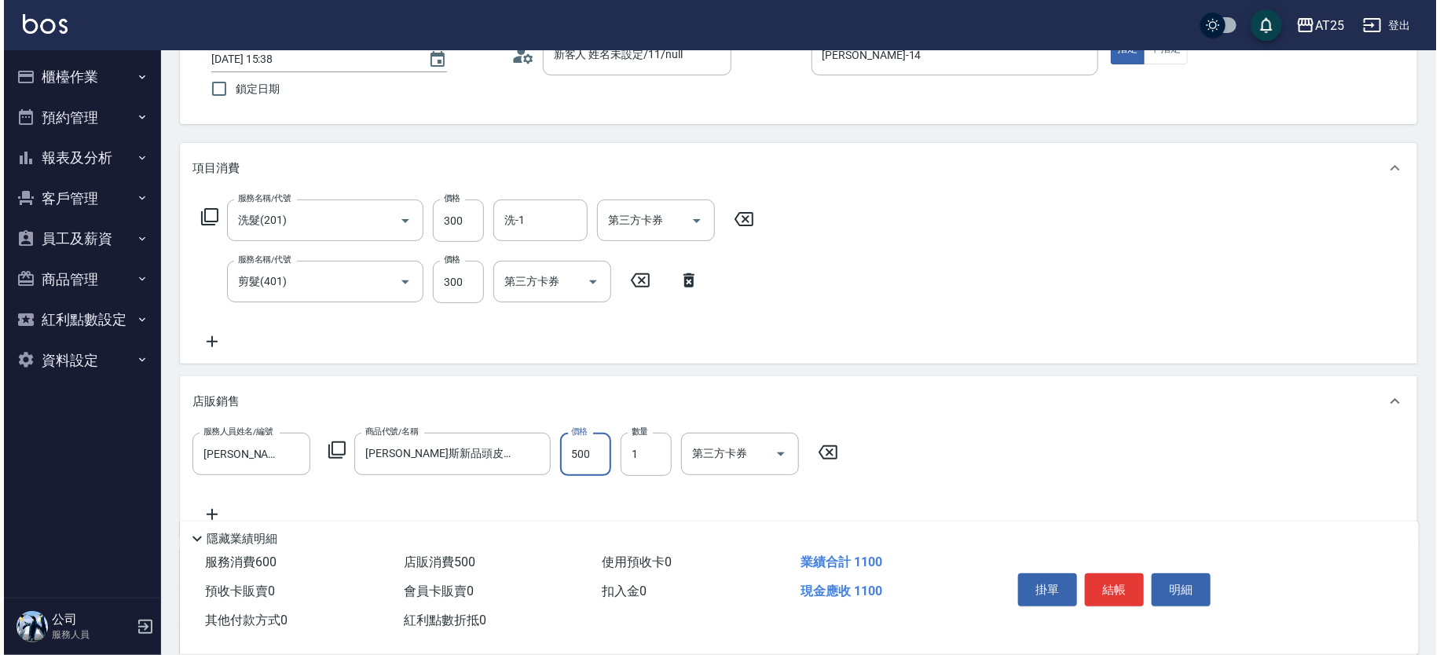
scroll to position [0, 0]
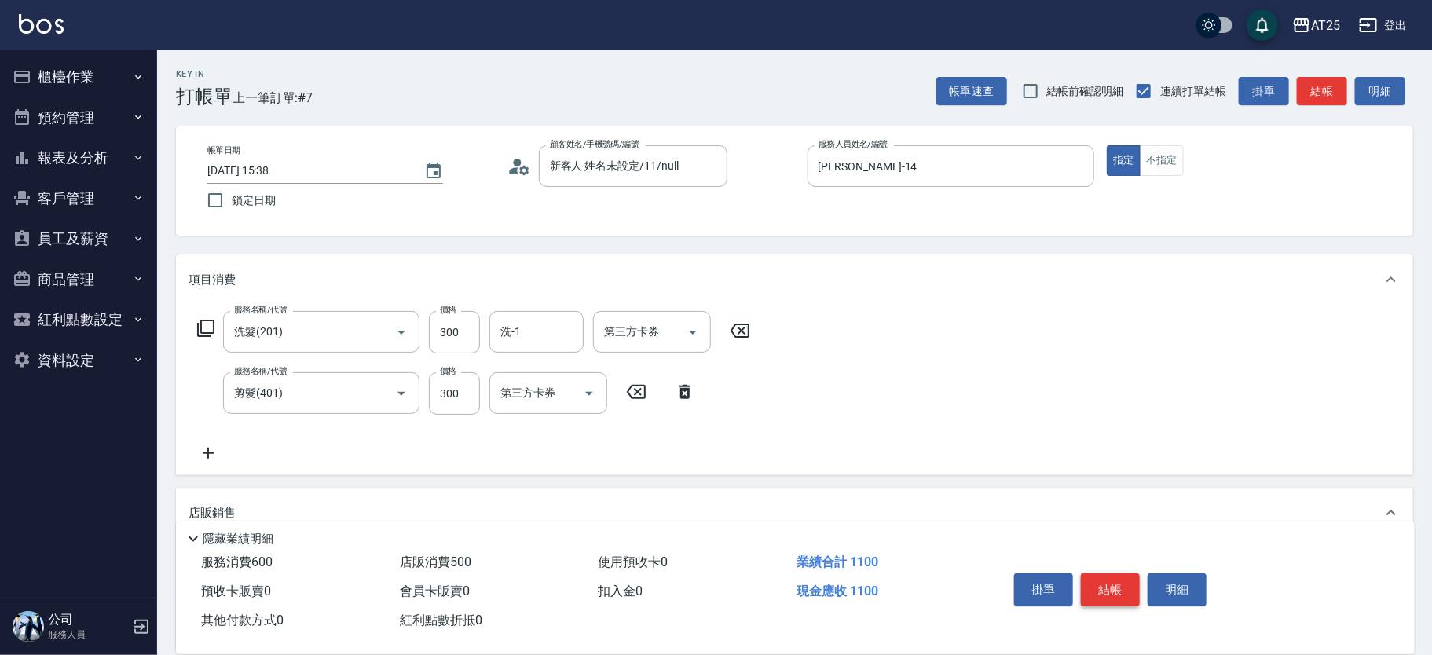
type input "500"
click at [1109, 581] on button "結帳" at bounding box center [1110, 589] width 59 height 33
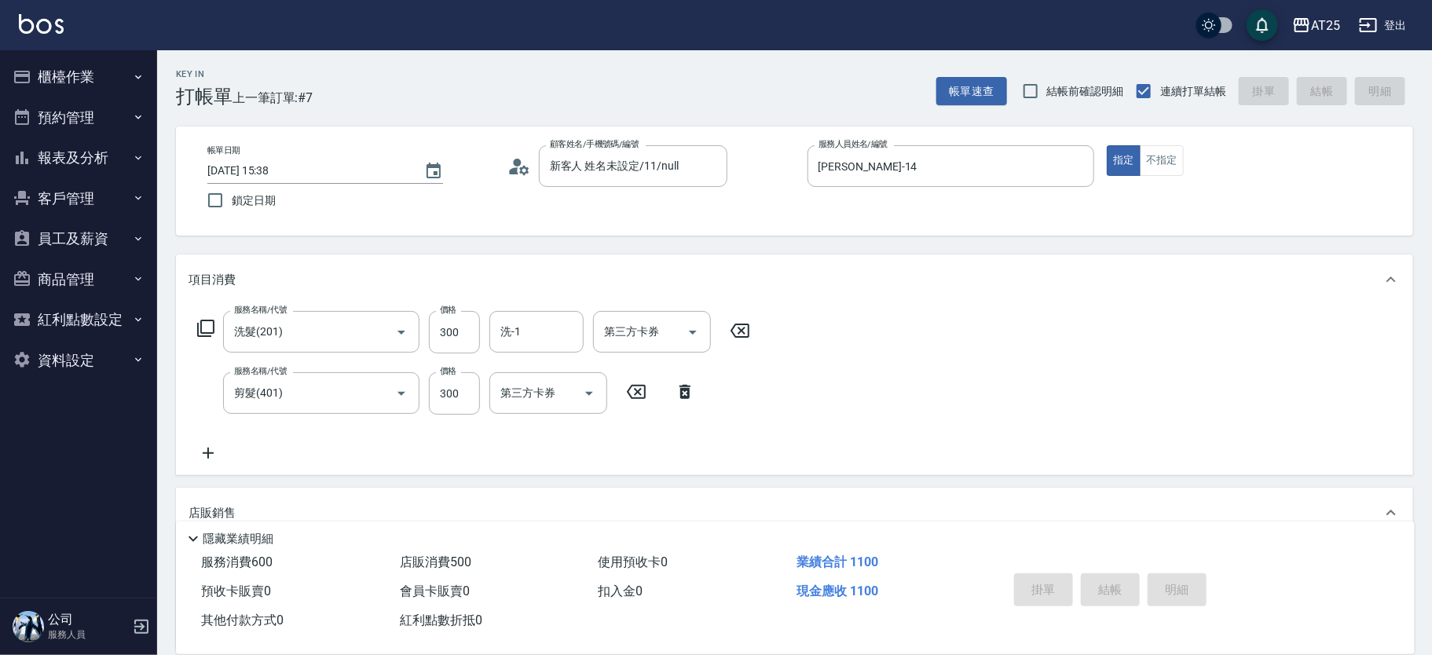
type input "2025/10/10 15:39"
type input "0"
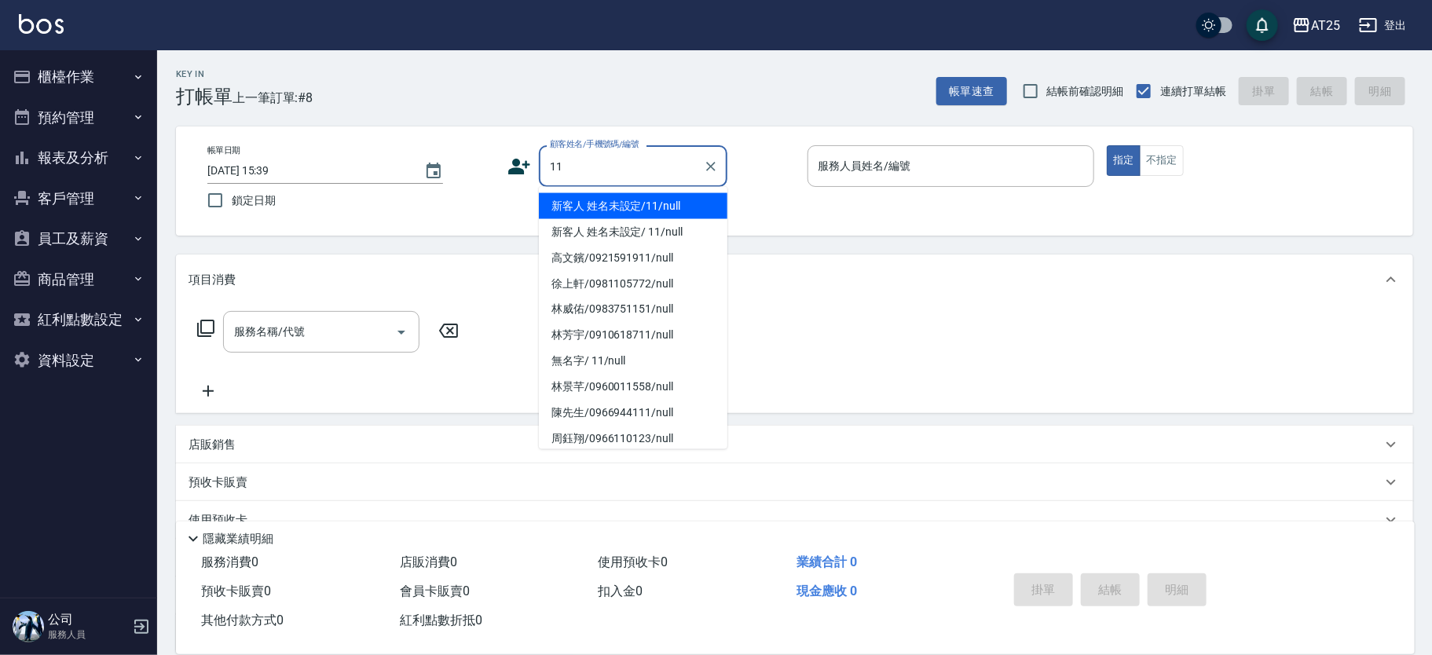
type input "新客人 姓名未設定/11/null"
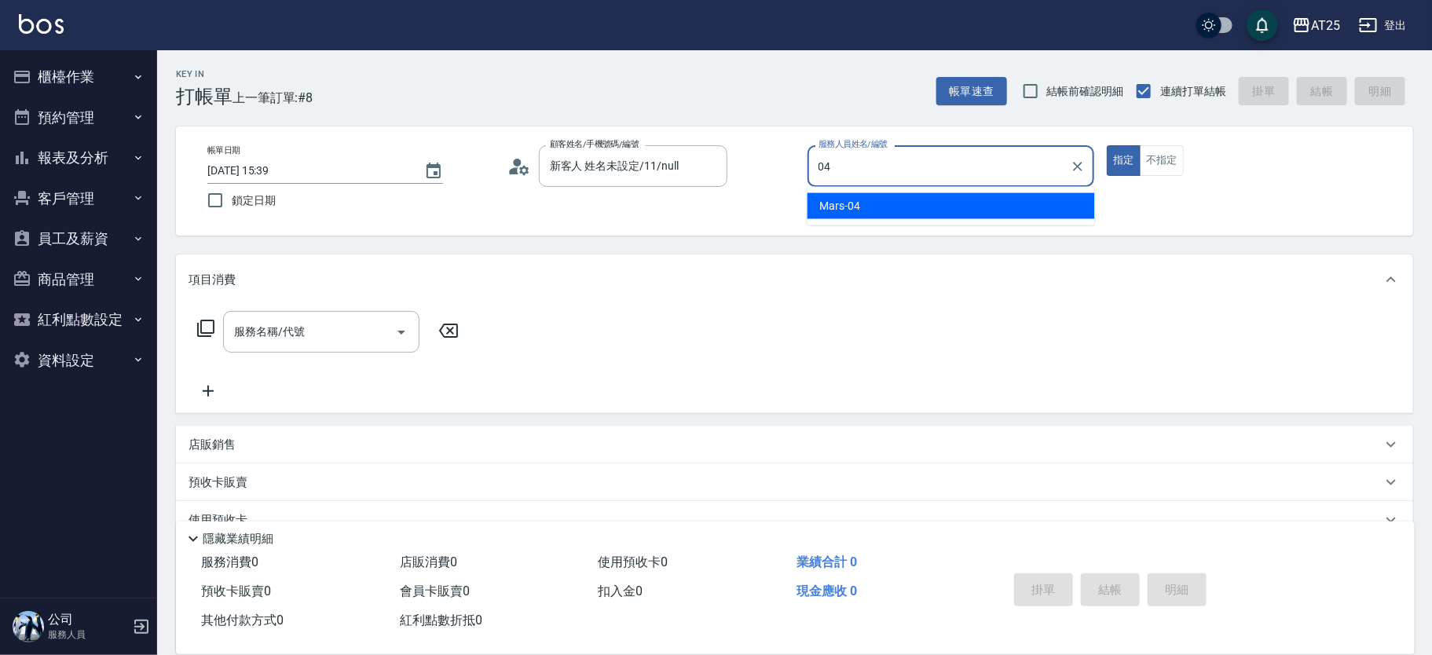
type input "Mars-04"
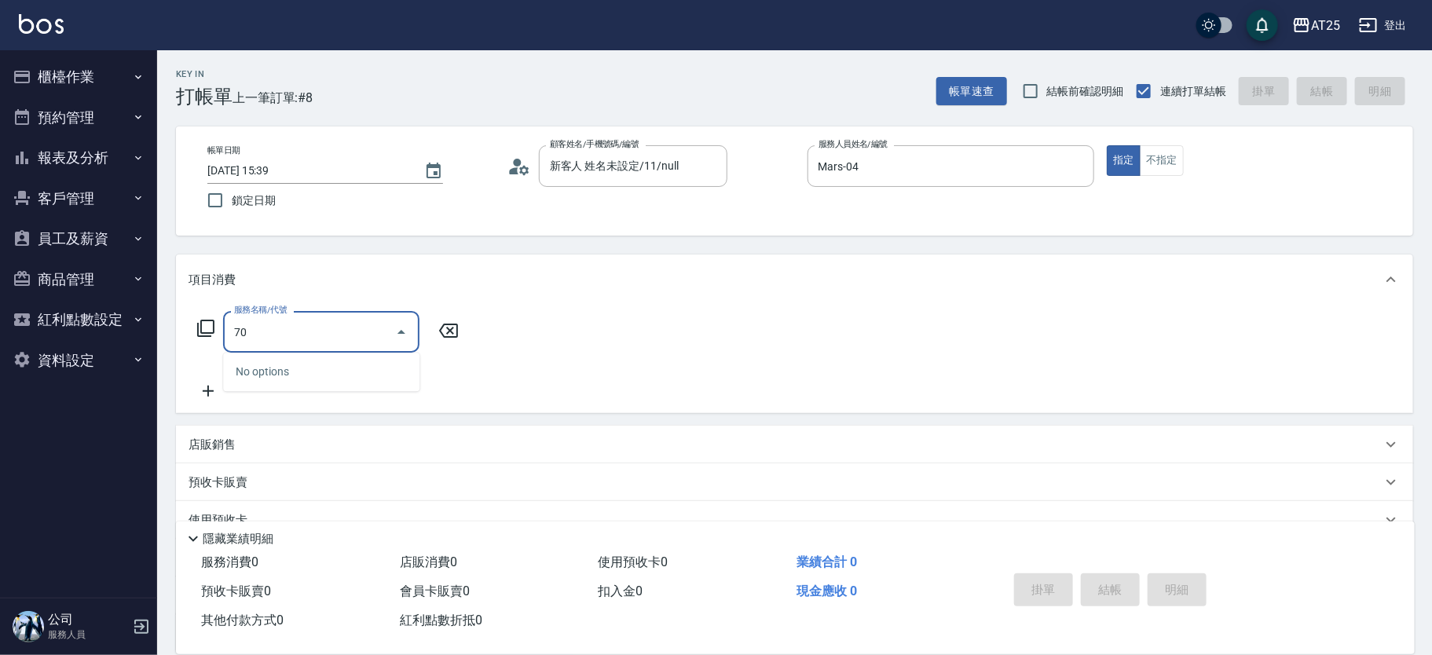
type input "705"
type input "500"
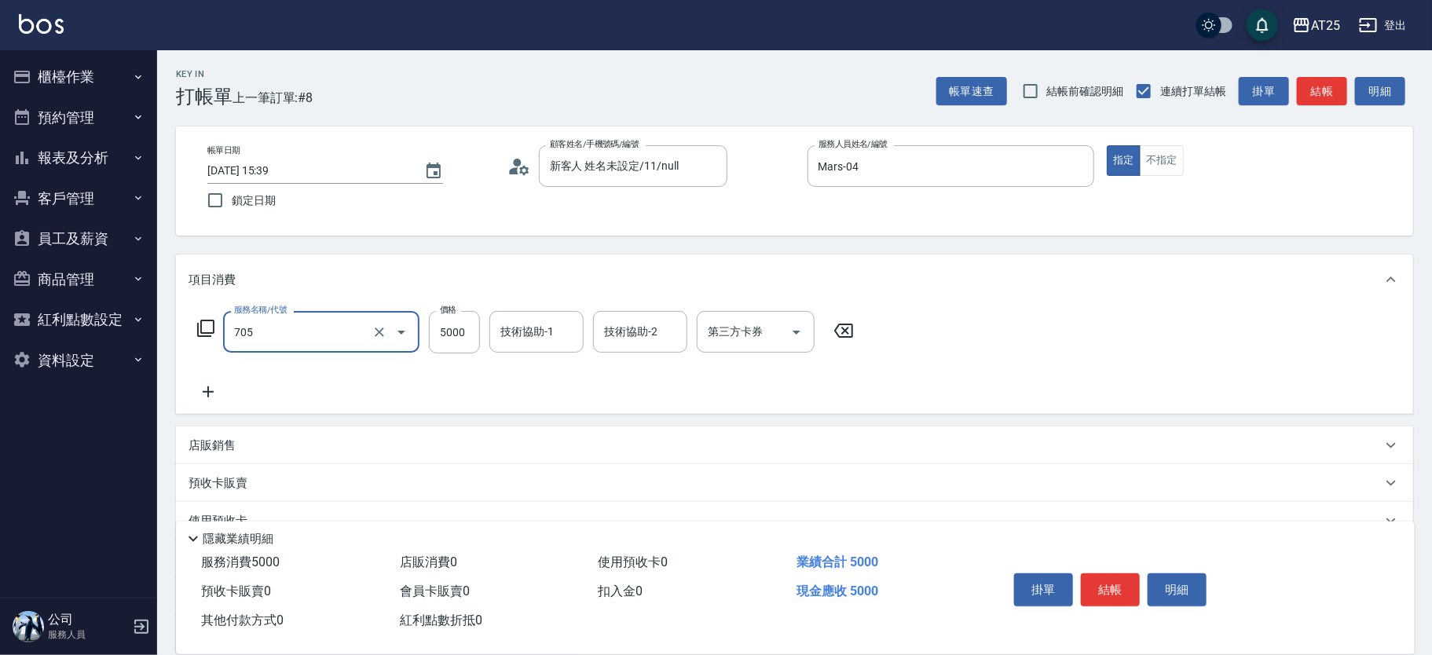
type input "新羽毛鉑金接髮調整(705)"
type input "0"
type input "70"
type input "700"
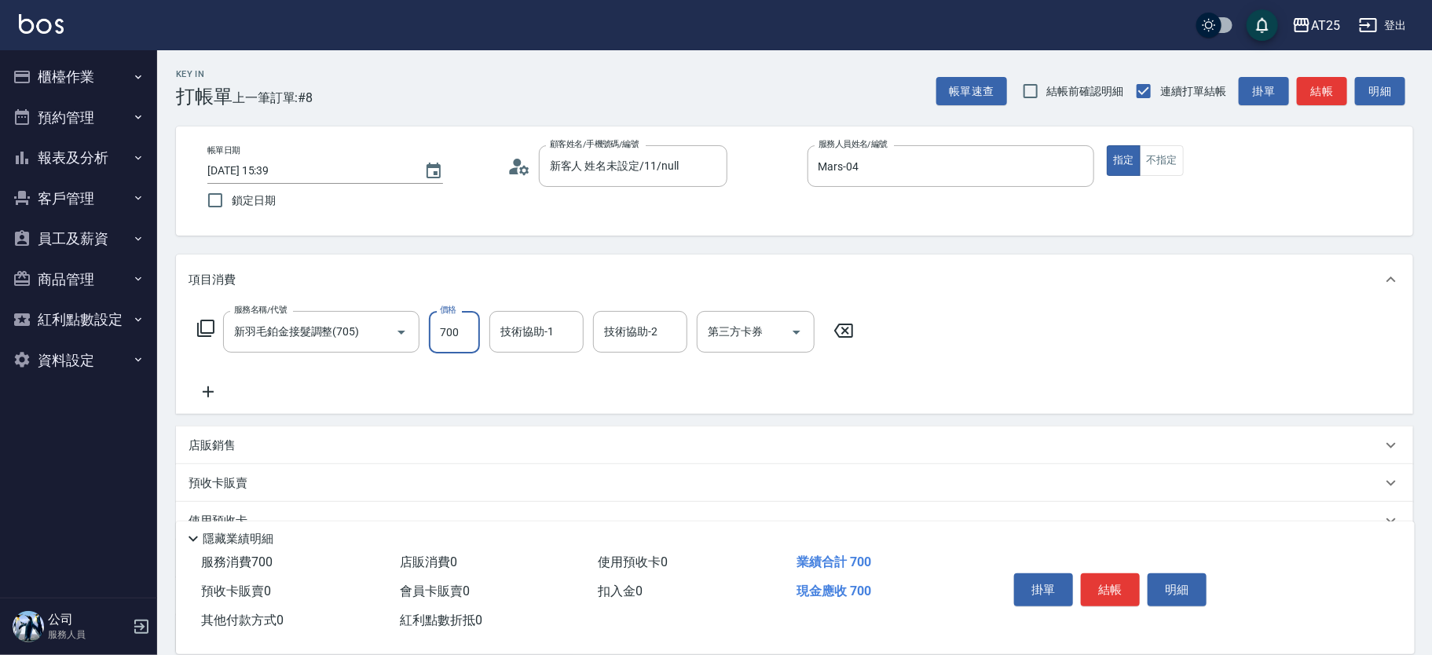
type input "700"
type input "7000"
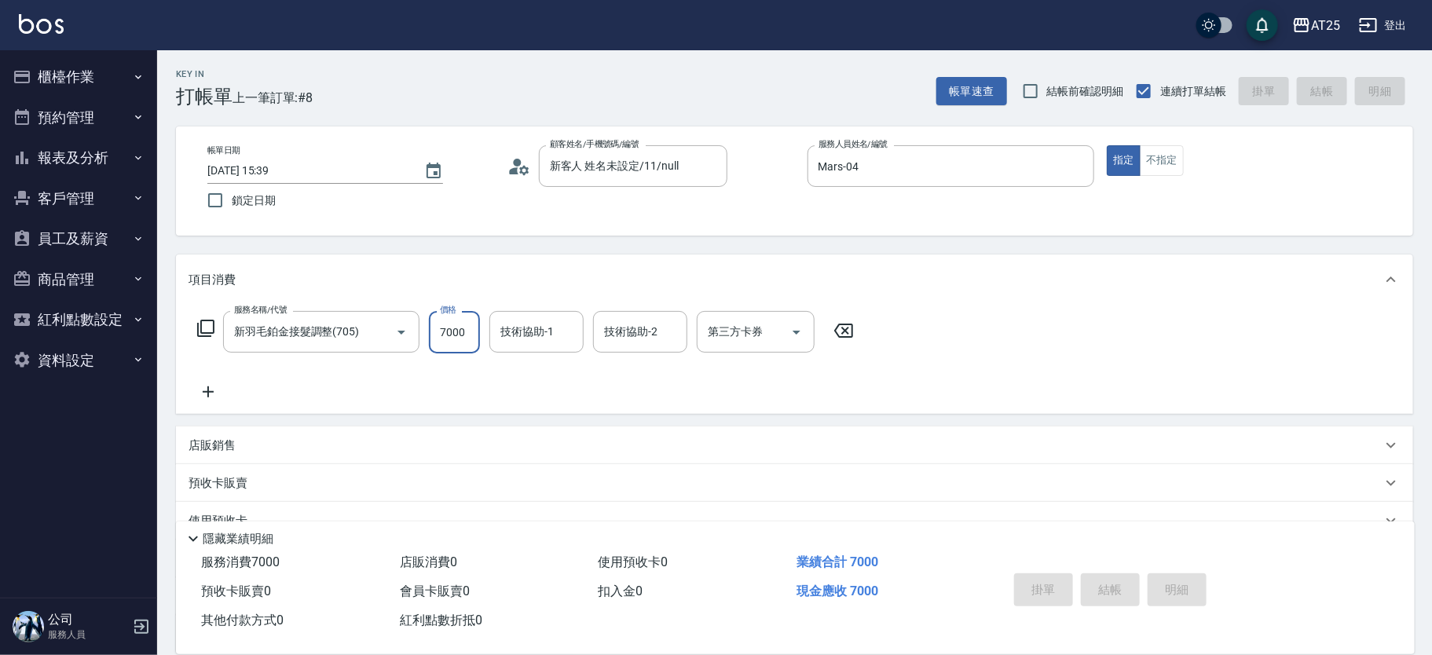
type input "0"
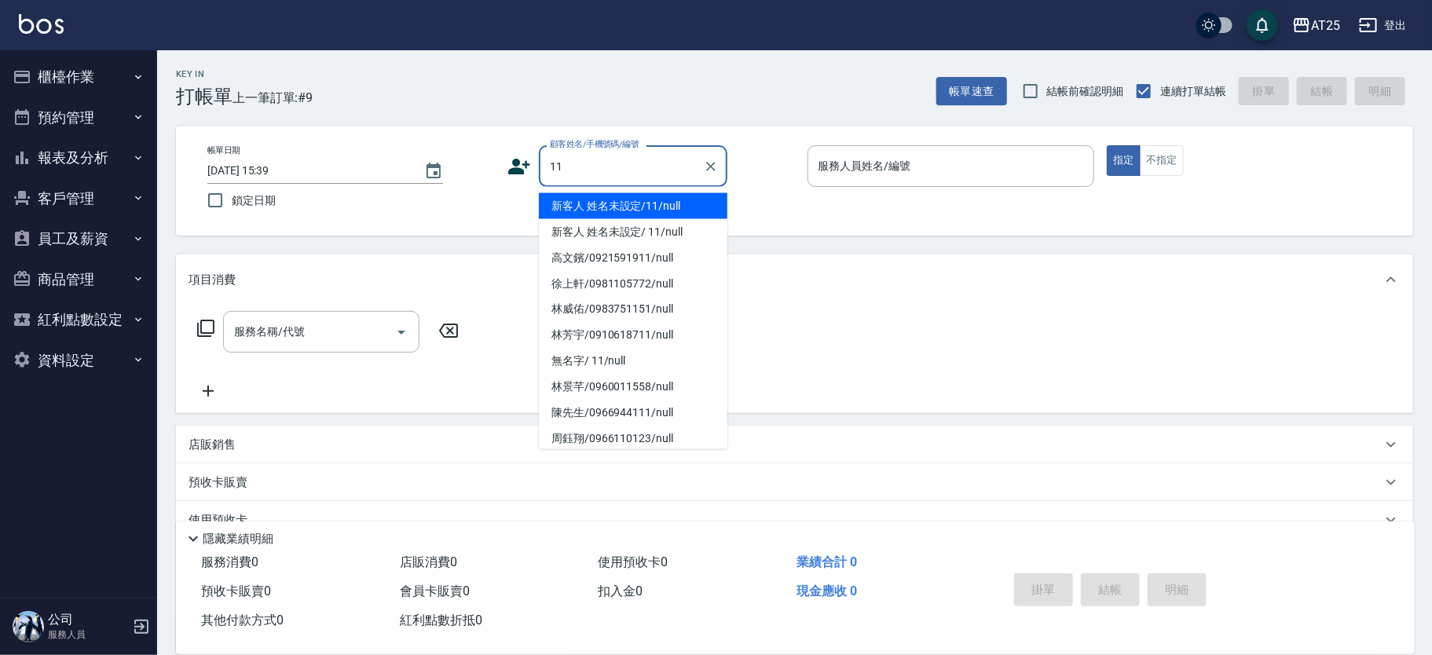
type input "新客人 姓名未設定/11/null"
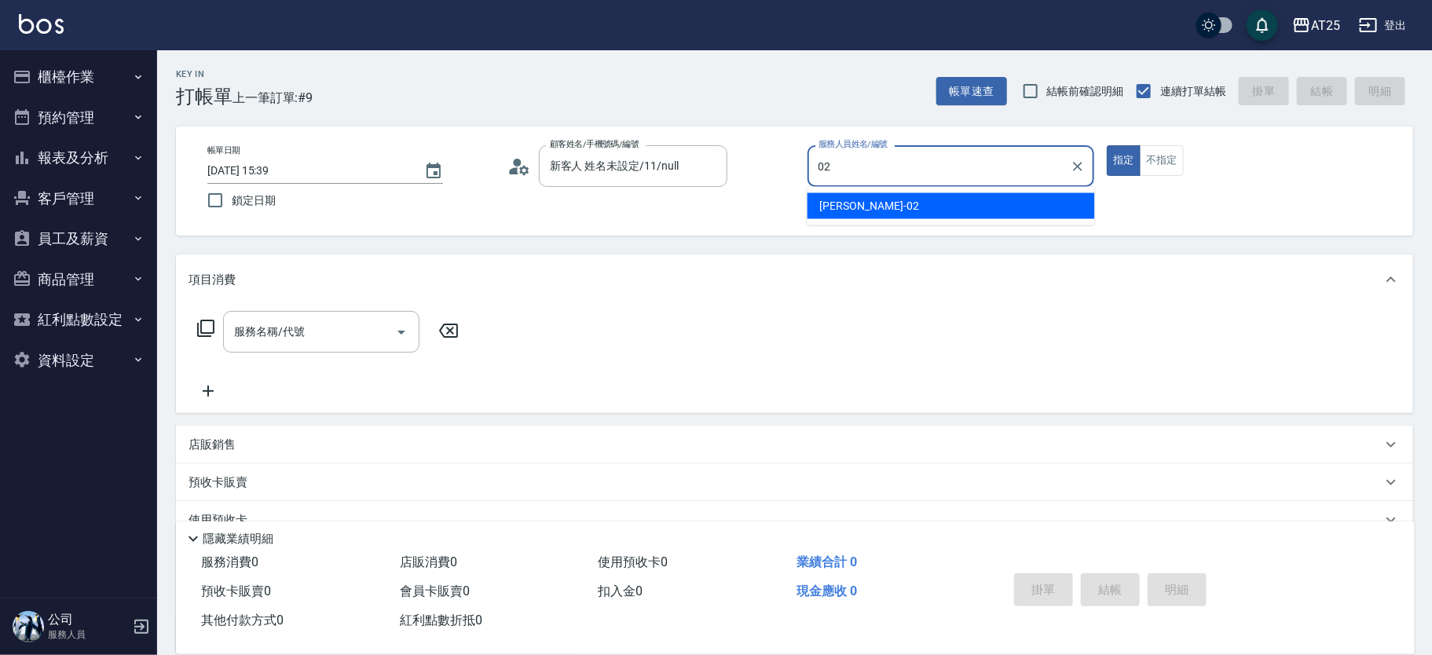
type input "Vivian-02"
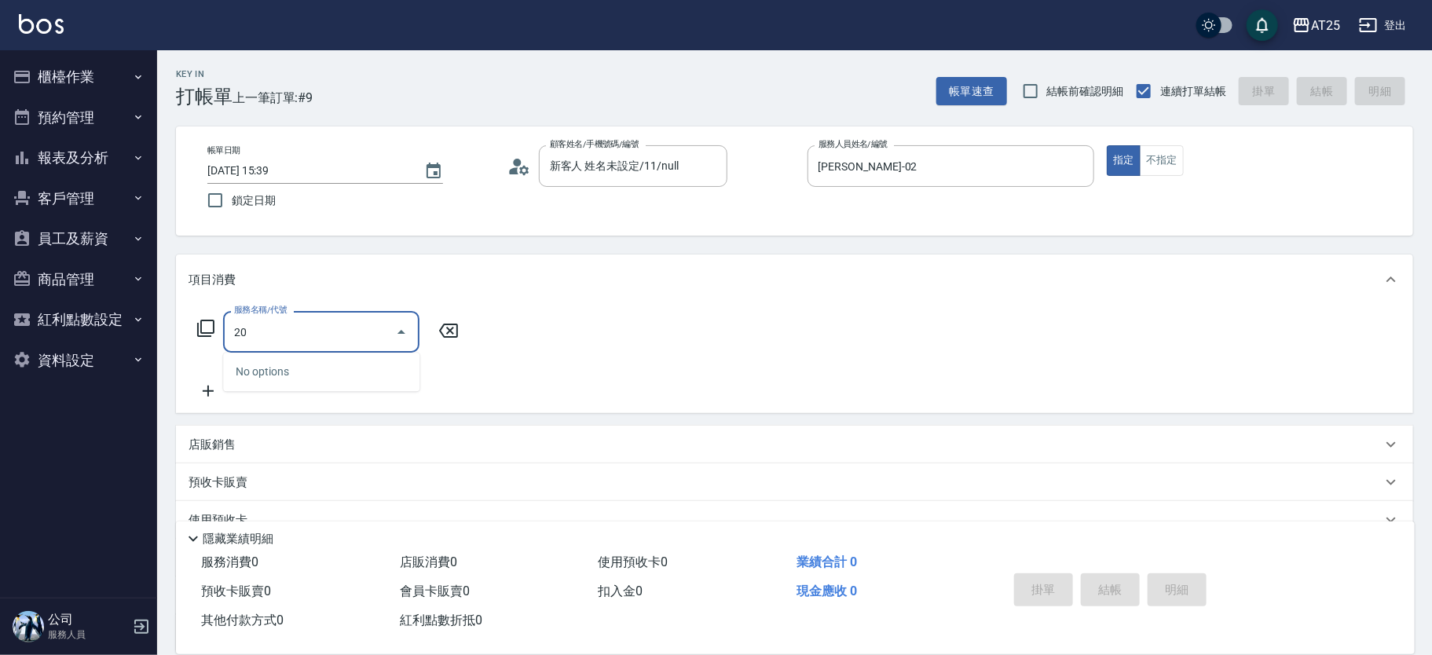
type input "201"
type input "30"
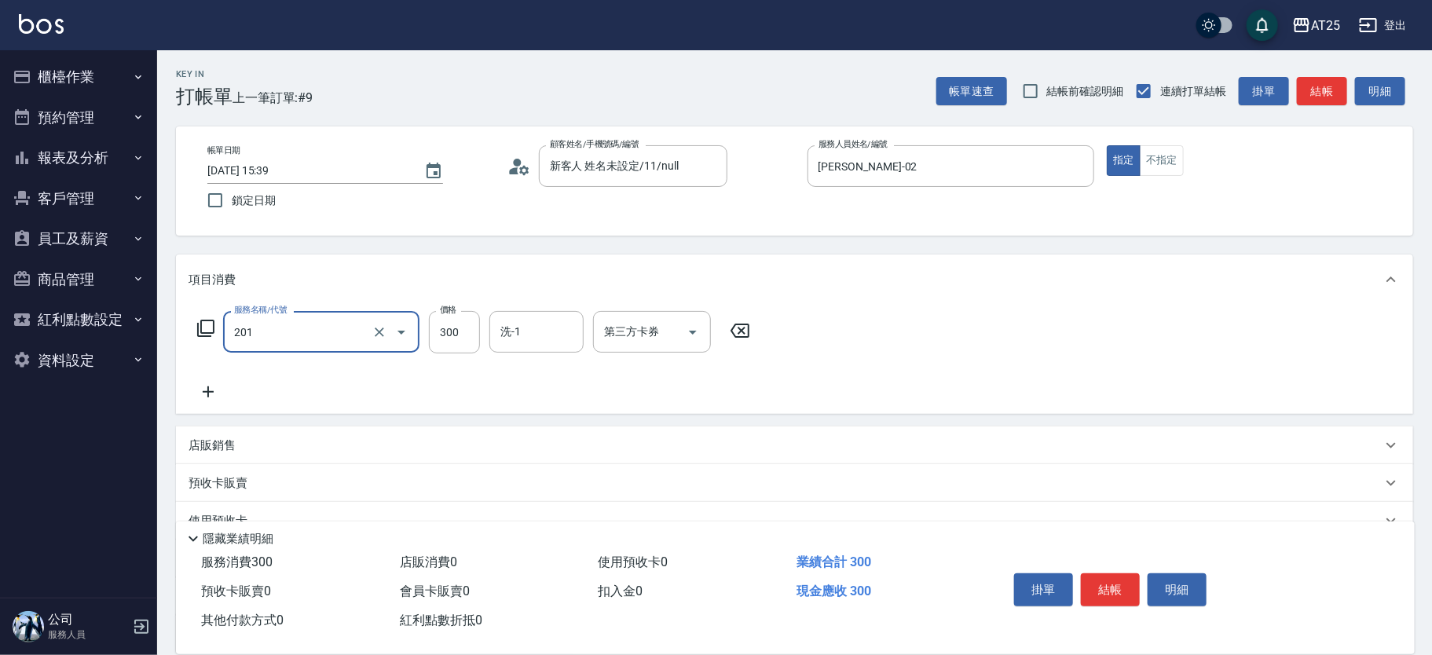
type input "洗髮(201)"
type input "0"
type input "20"
type input "200"
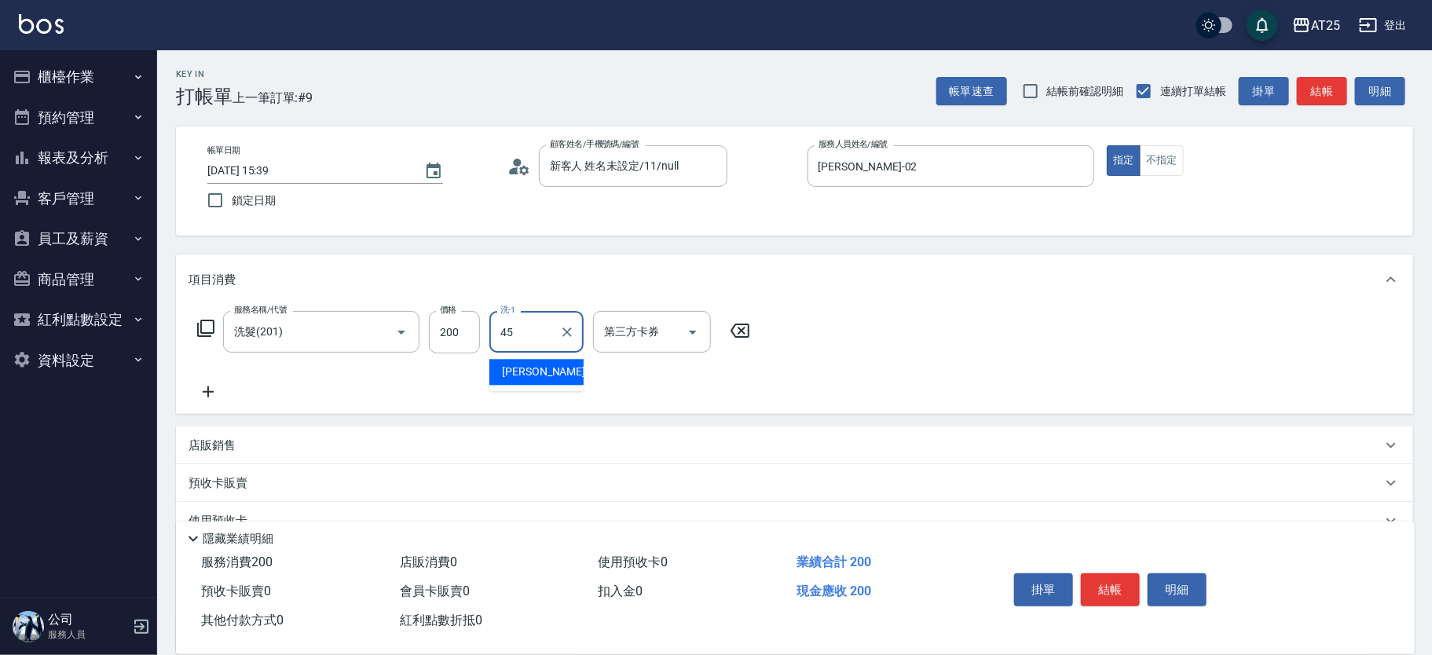
type input "阿珮-45"
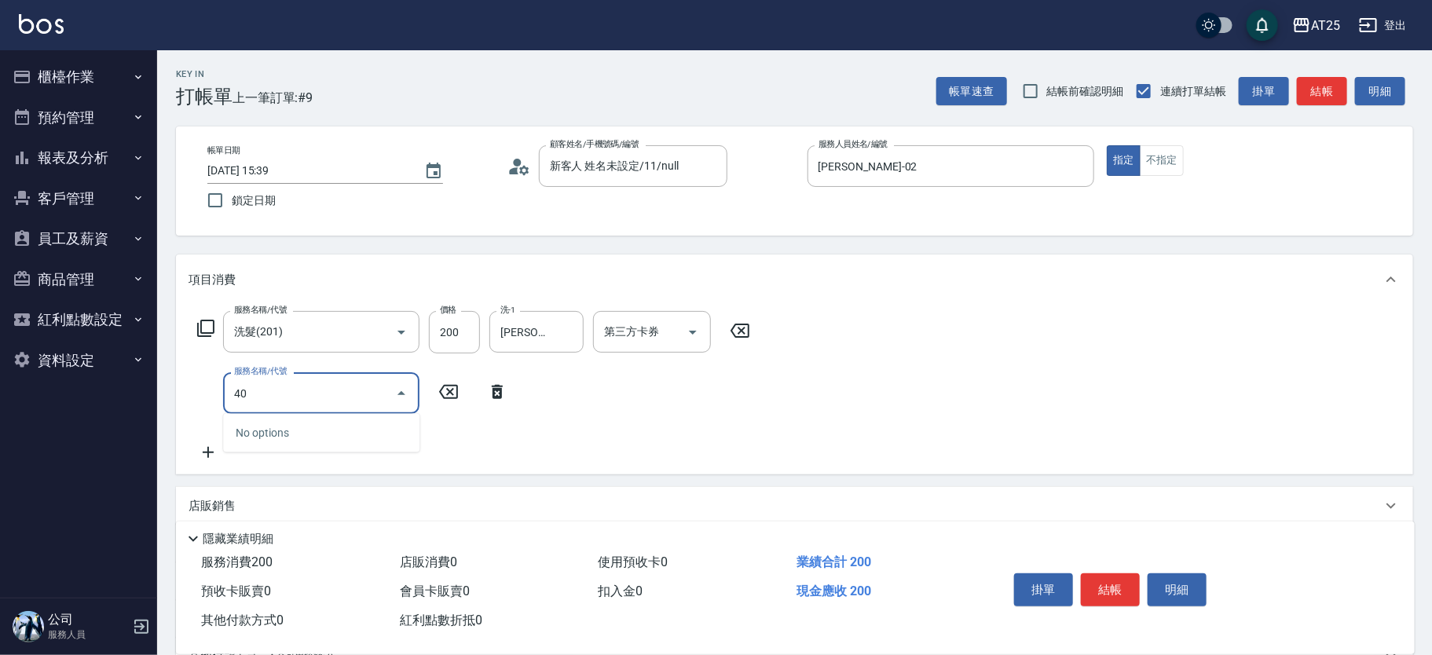
type input "401"
type input "50"
type input "剪髮(401)"
type input "20"
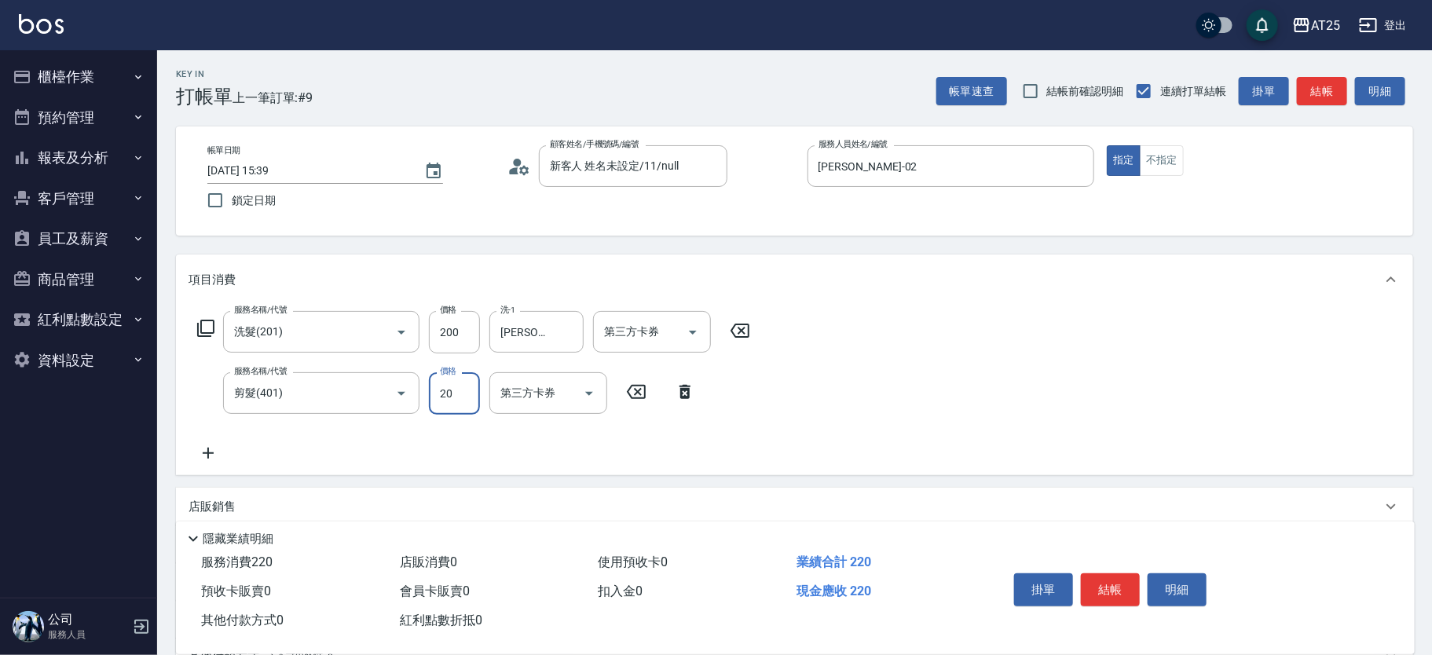
type input "40"
type input "200"
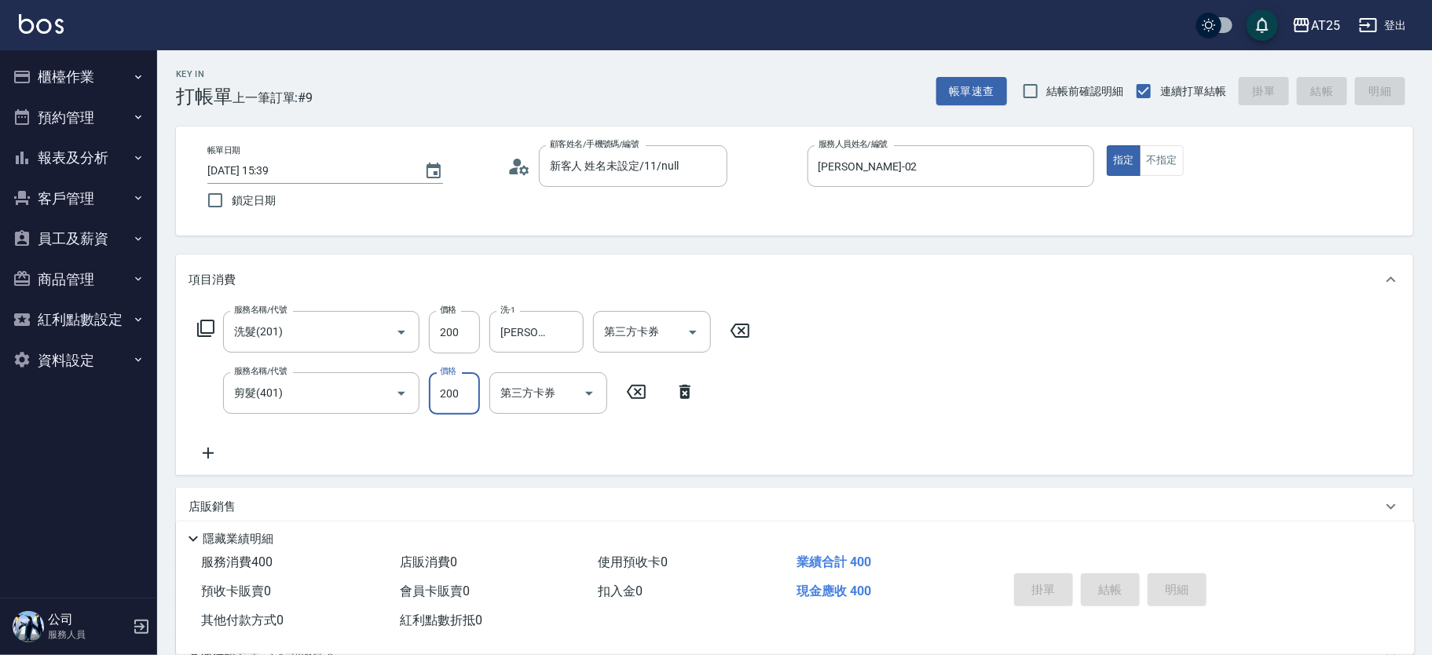
type input "0"
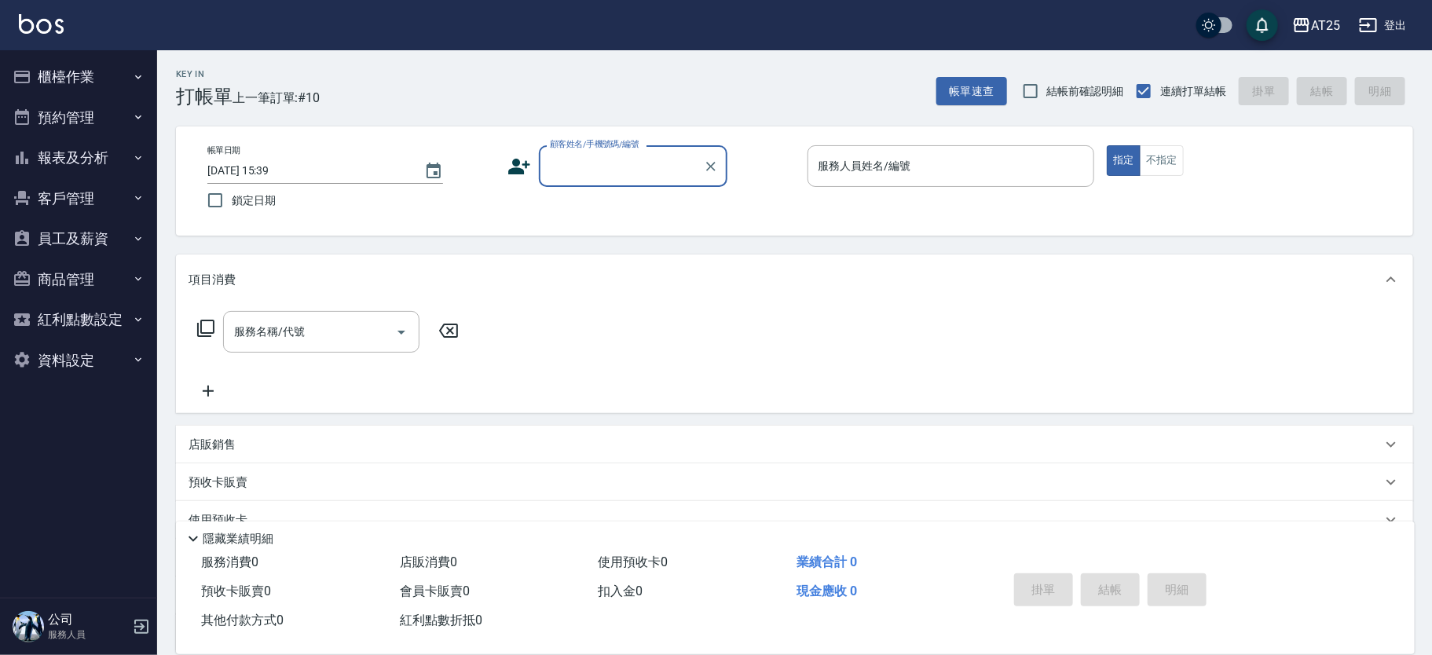
click at [580, 169] on input "顧客姓名/手機號碼/編號" at bounding box center [621, 165] width 151 height 27
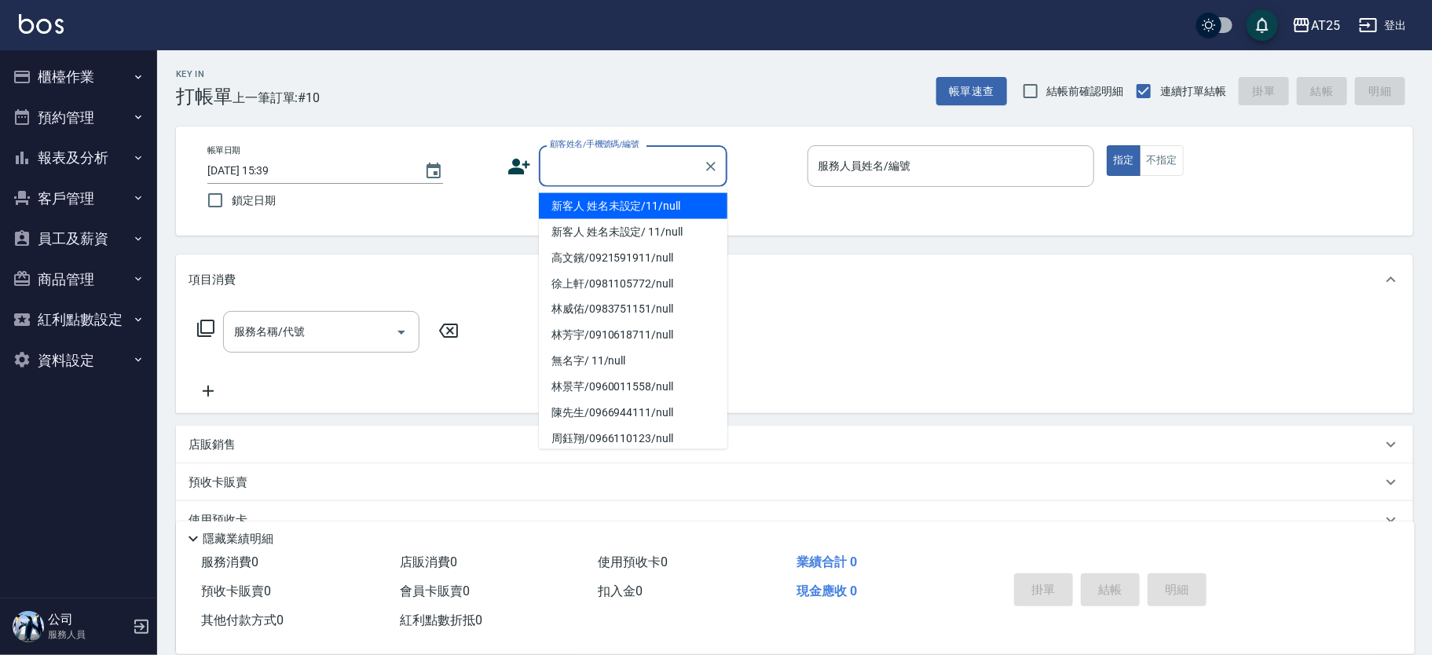
click at [664, 204] on li "新客人 姓名未設定/11/null" at bounding box center [633, 206] width 189 height 26
type input "新客人 姓名未設定/11/null"
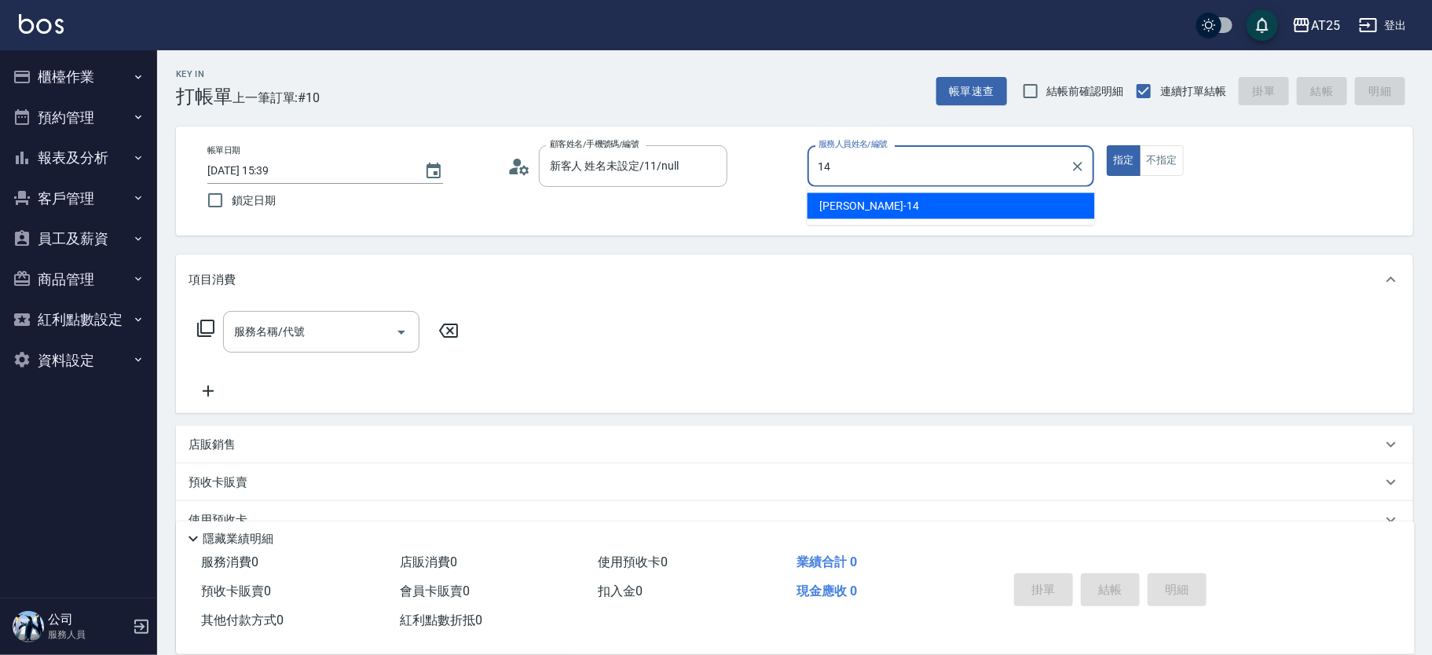
type input "Ken-14"
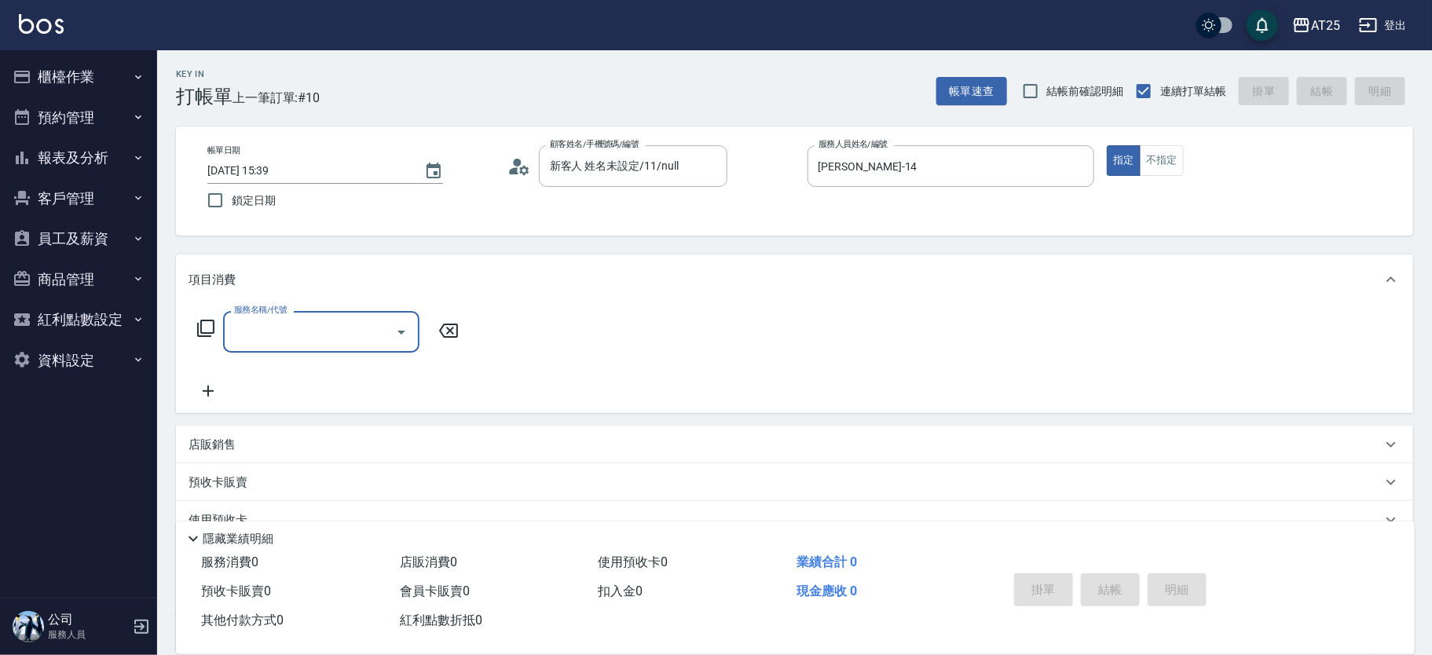
click at [214, 328] on icon at bounding box center [205, 328] width 17 height 17
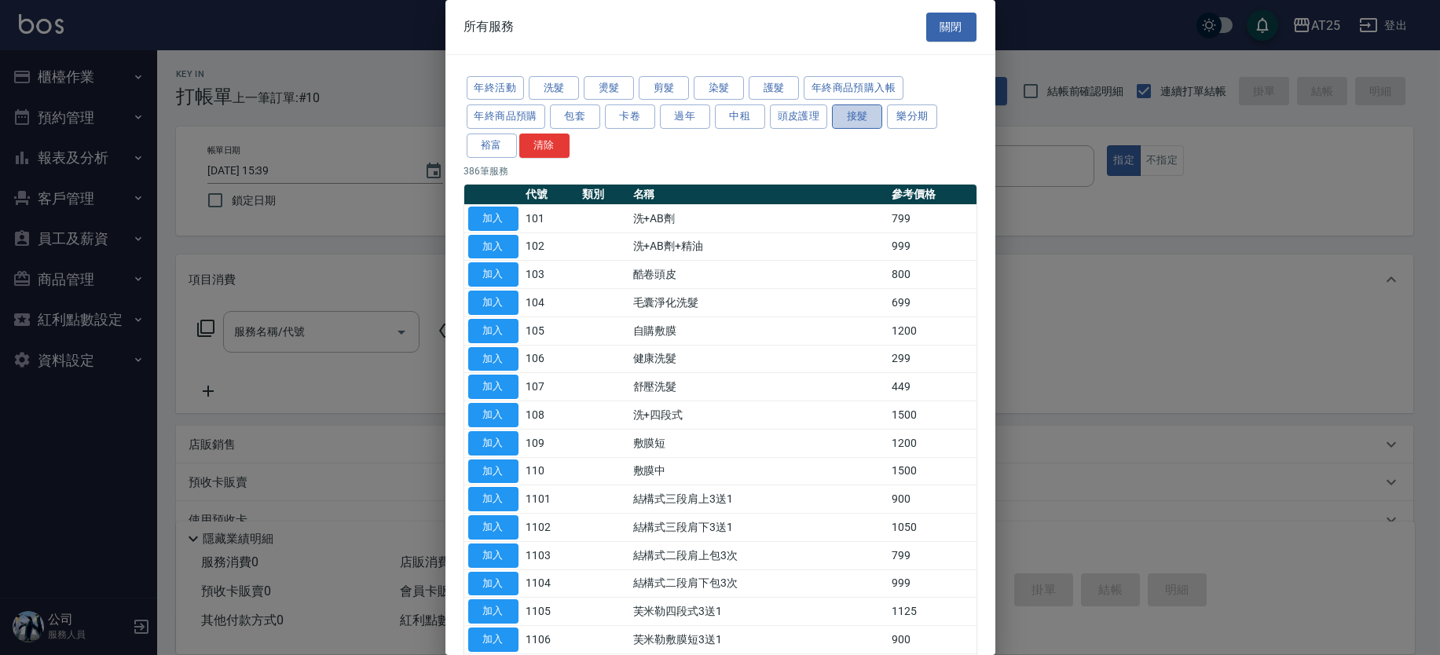
click at [863, 128] on button "接髮" at bounding box center [857, 116] width 50 height 24
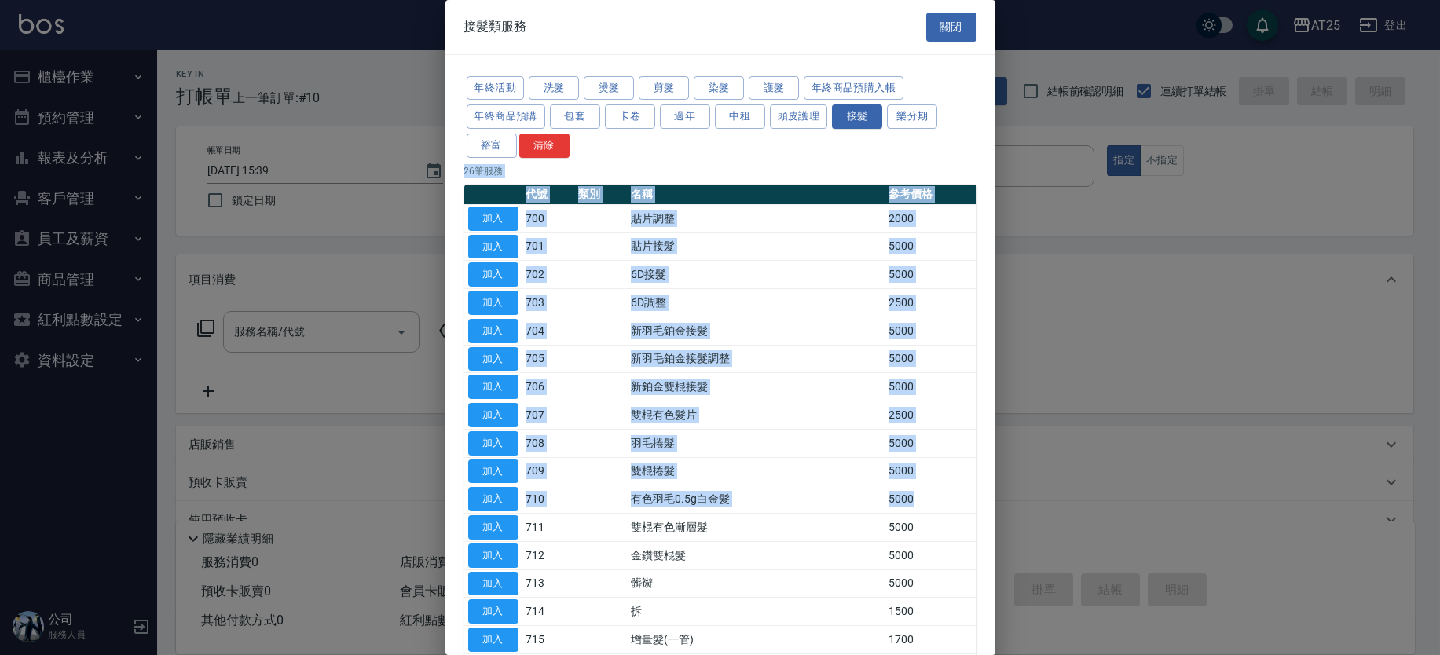
drag, startPoint x: 985, startPoint y: 119, endPoint x: 961, endPoint y: 486, distance: 367.7
click at [961, 486] on div "年終活動 洗髮 燙髮 剪髮 染髮 護髮 年終商品預購入帳 年終商品預購 包套 卡卷 過年 中租 頭皮護理 接髮 樂分期 裕富 清除 26 筆服務 代號 類別 …" at bounding box center [720, 504] width 550 height 899
click at [960, 432] on td "5000" at bounding box center [930, 443] width 91 height 28
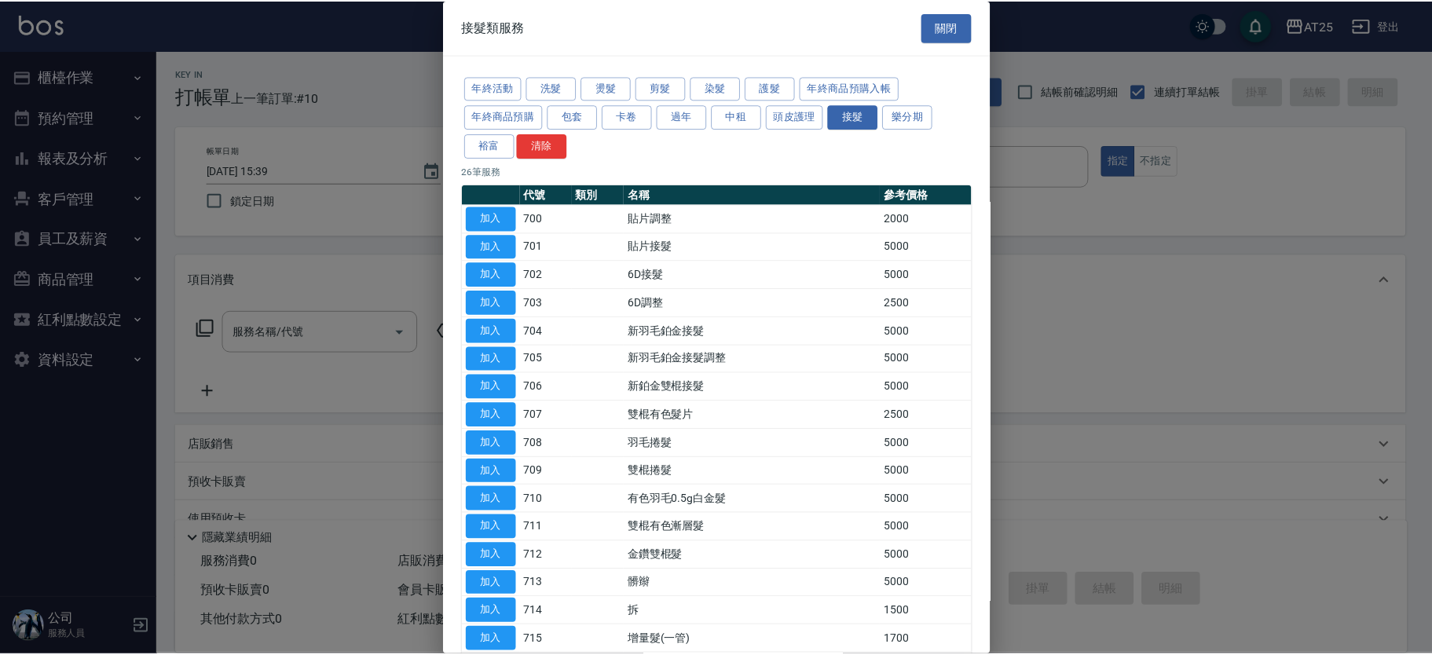
scroll to position [364, 0]
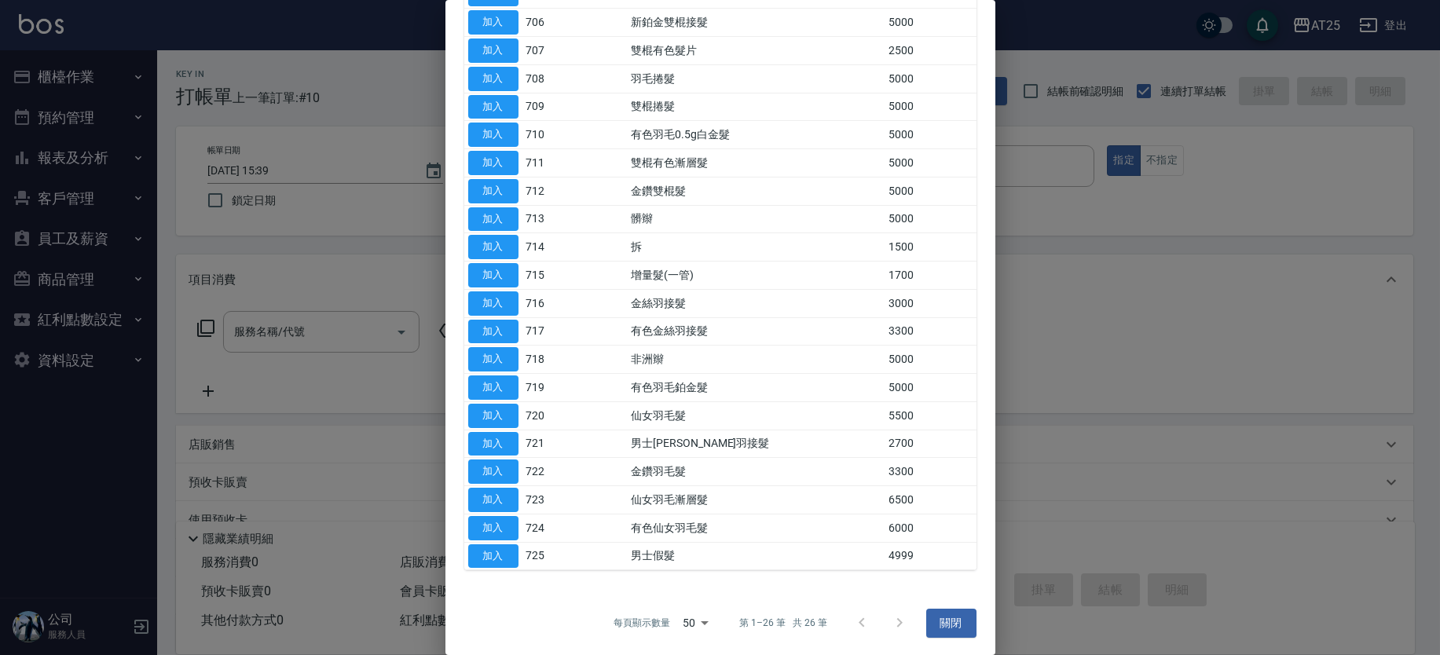
click at [627, 543] on td at bounding box center [600, 556] width 53 height 28
drag, startPoint x: 639, startPoint y: 427, endPoint x: 718, endPoint y: 448, distance: 81.2
click at [718, 448] on tr "加入 721 男士金絲羽接髮 2700" at bounding box center [720, 444] width 512 height 28
click at [495, 439] on button "加入" at bounding box center [493, 444] width 50 height 24
type input "男士金絲羽接髮(721)"
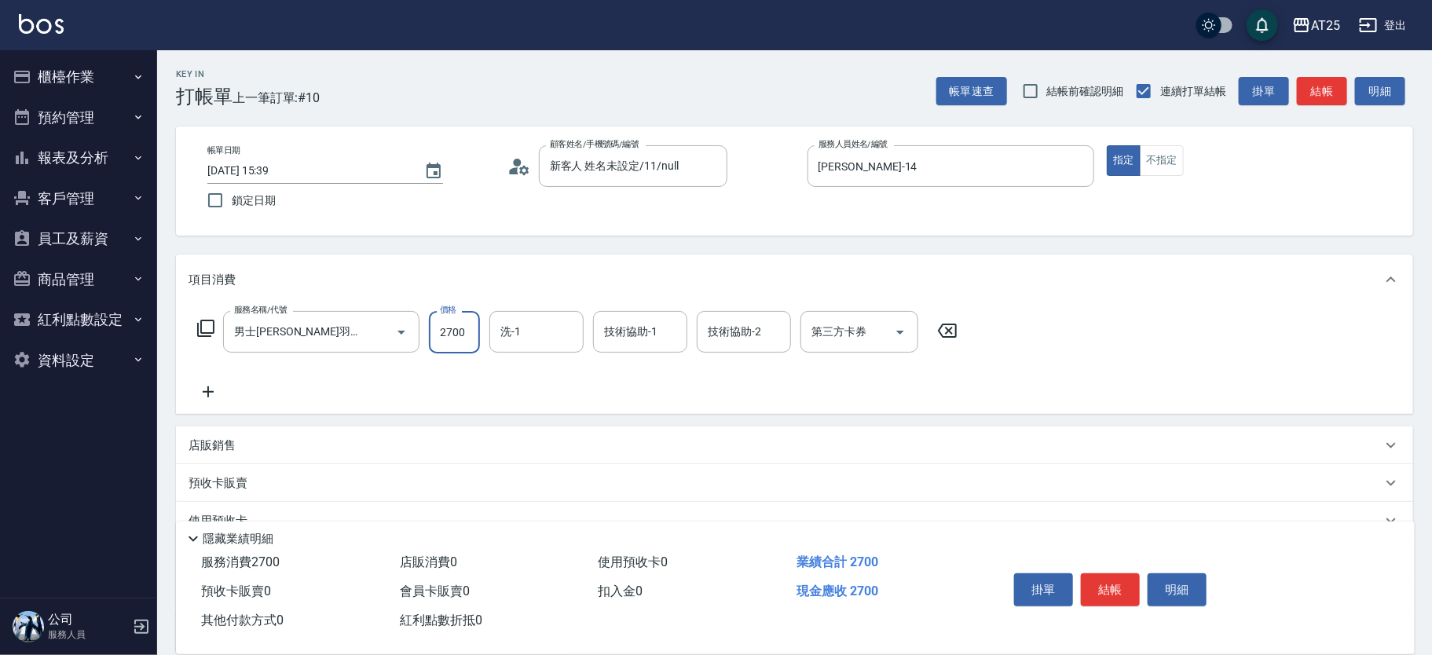
click at [460, 330] on input "2700" at bounding box center [454, 332] width 51 height 42
type input "0"
type input "58"
type input "50"
type input "586"
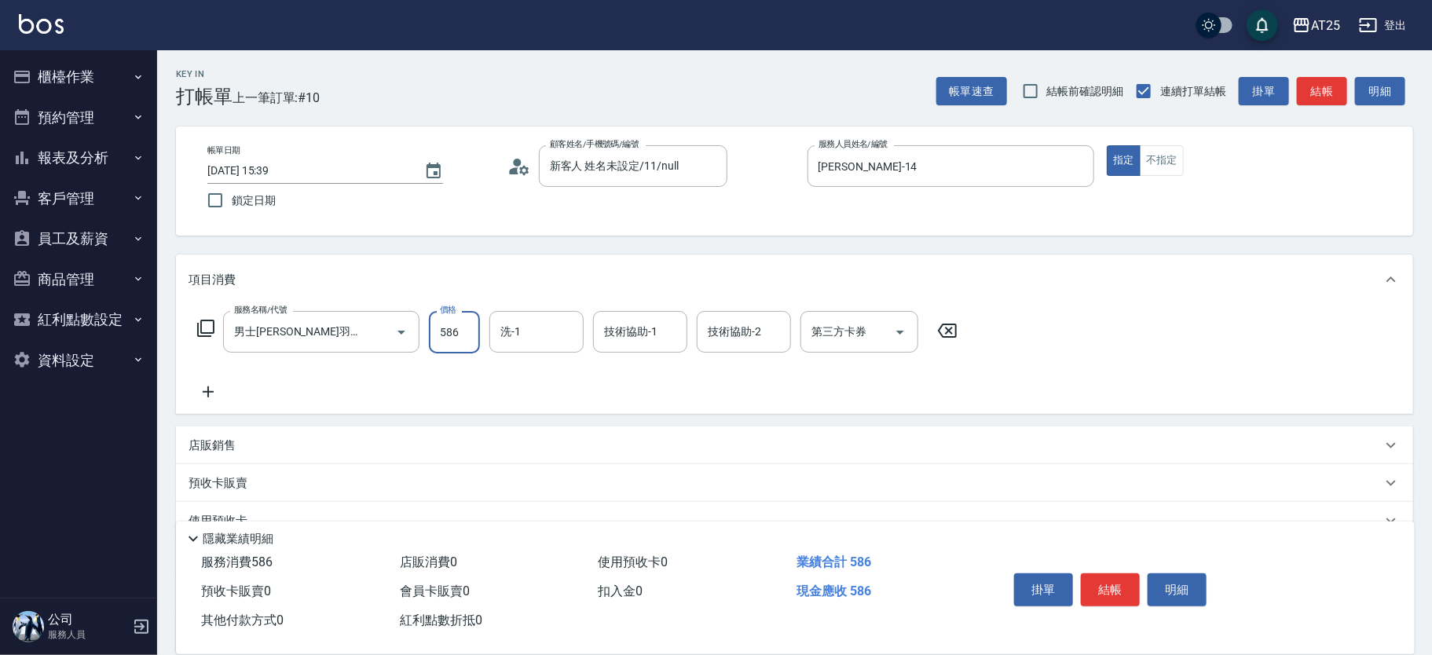
type input "580"
type input "5869"
click at [521, 337] on input "洗-1" at bounding box center [536, 331] width 80 height 27
click at [537, 366] on span "Evan -25" at bounding box center [551, 372] width 99 height 16
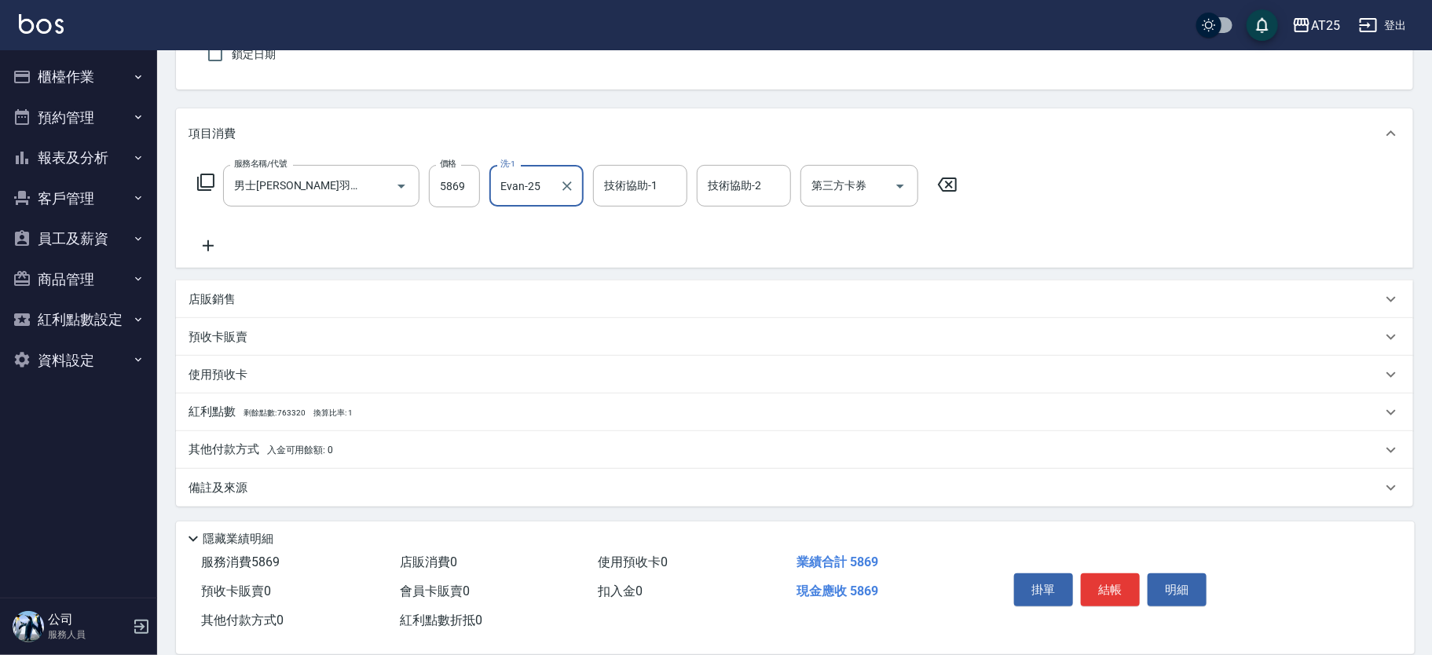
type input "Evan-25"
click at [379, 449] on div "其他付款方式 入金可用餘額: 0" at bounding box center [785, 449] width 1193 height 17
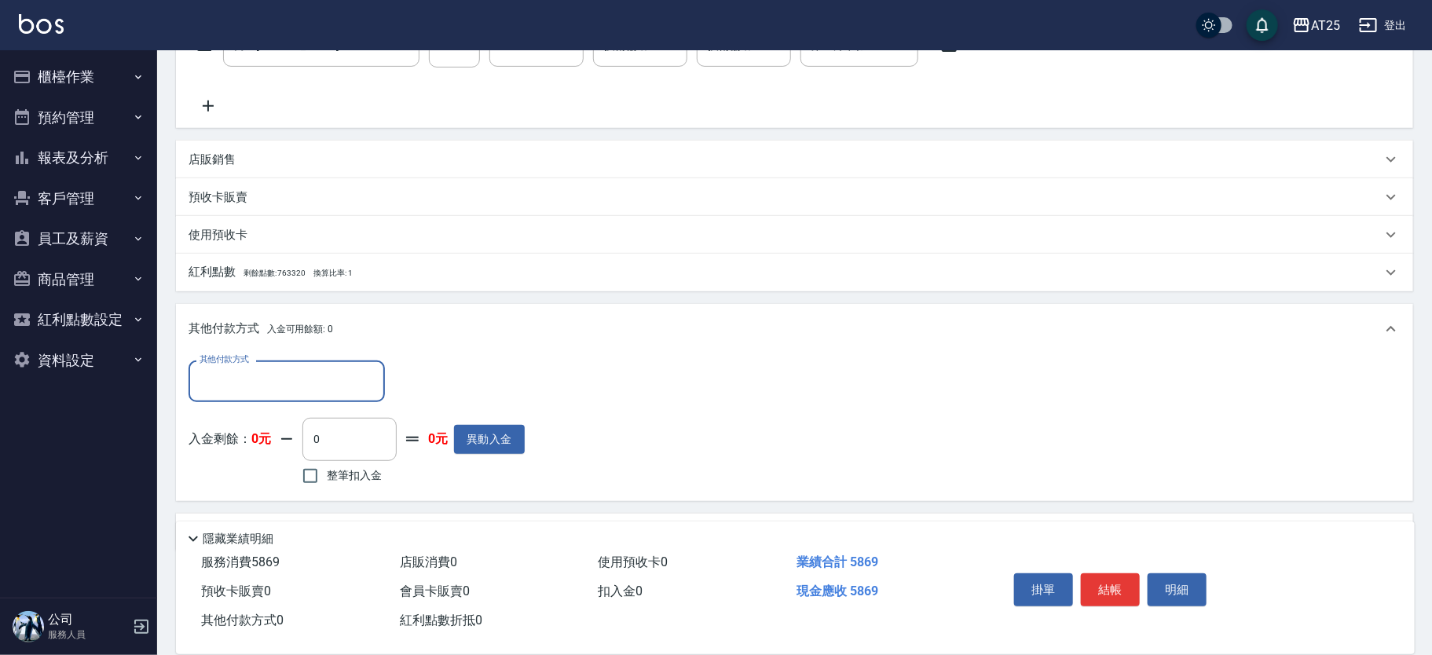
scroll to position [321, 0]
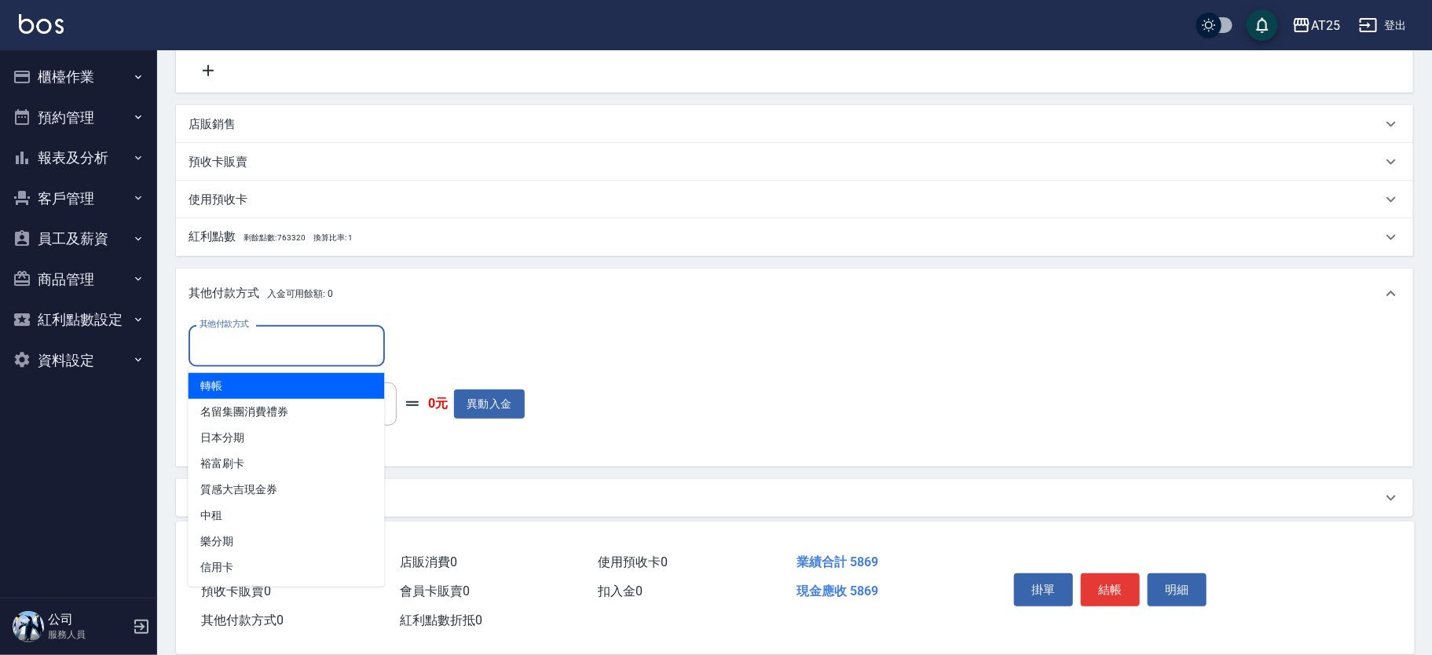
click at [284, 346] on input "其他付款方式" at bounding box center [287, 345] width 182 height 27
drag, startPoint x: 258, startPoint y: 389, endPoint x: 346, endPoint y: 364, distance: 91.3
click at [258, 388] on span "轉帳" at bounding box center [287, 386] width 196 height 26
type input "轉帳"
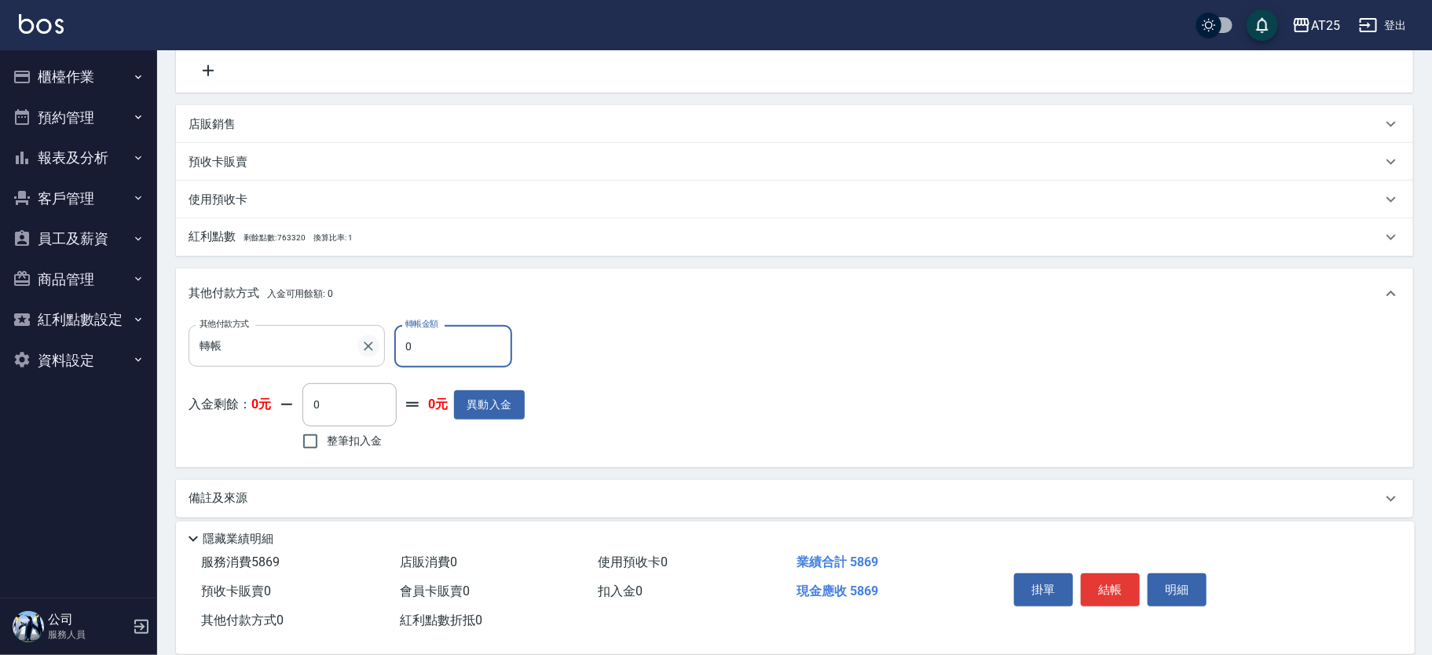
drag, startPoint x: 440, startPoint y: 341, endPoint x: 359, endPoint y: 339, distance: 80.9
click at [359, 339] on div "其他付款方式 轉帳 其他付款方式 轉帳金額 0 轉帳金額" at bounding box center [357, 346] width 336 height 42
type input "58"
type input "520"
type input "586"
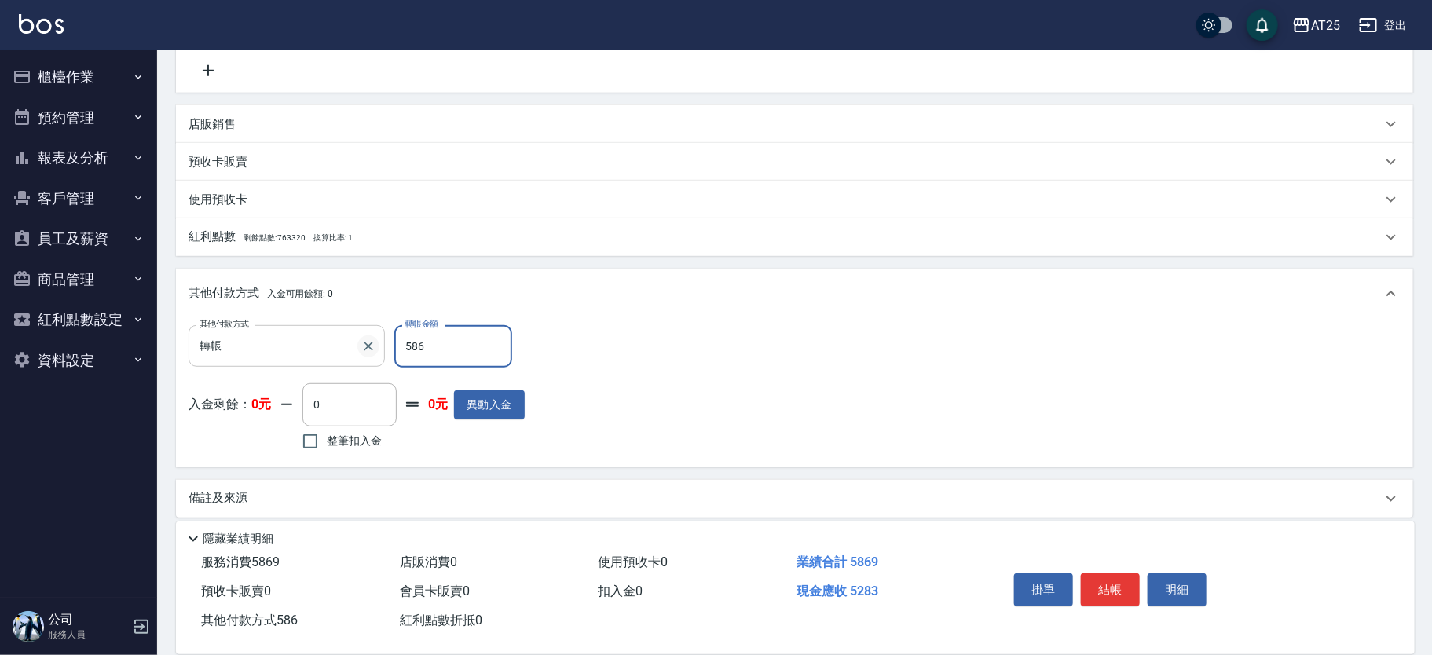
type input "0"
type input "5869"
drag, startPoint x: 815, startPoint y: 297, endPoint x: 888, endPoint y: 236, distance: 94.2
click at [850, 269] on div "其他付款方式 入金可用餘額: 0" at bounding box center [794, 294] width 1237 height 50
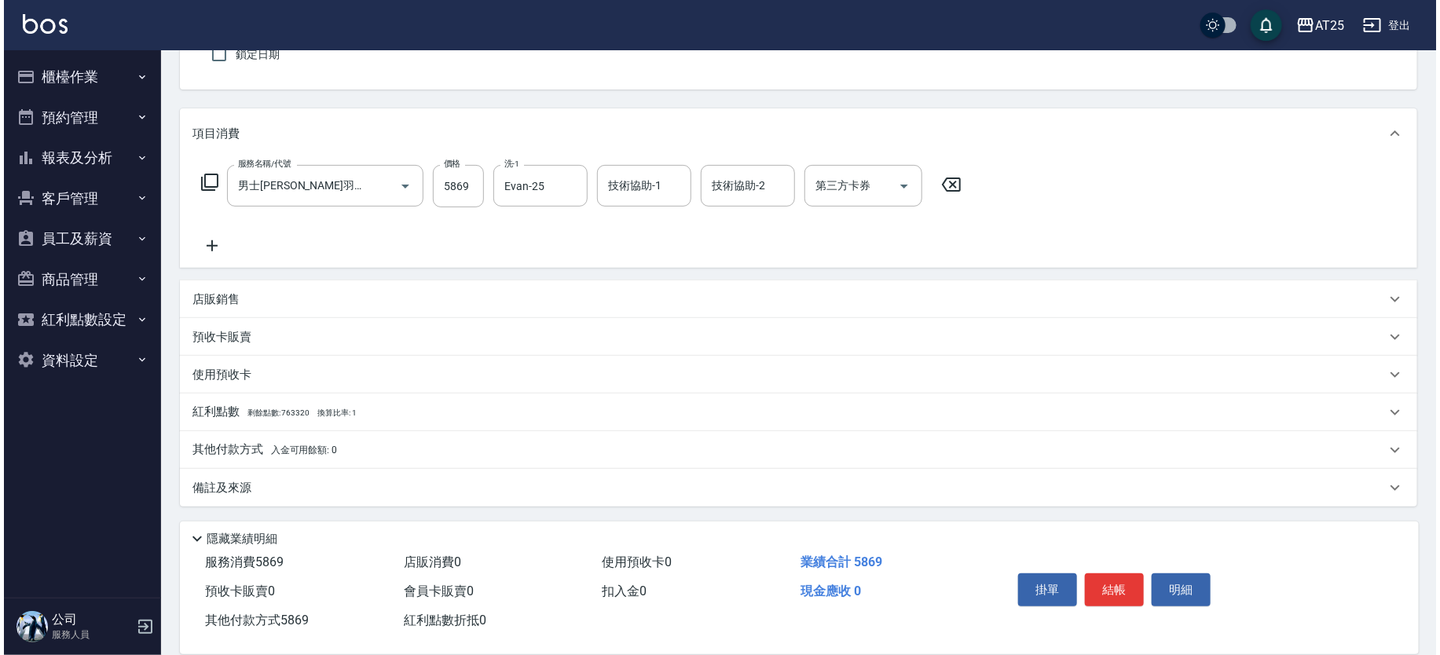
scroll to position [0, 0]
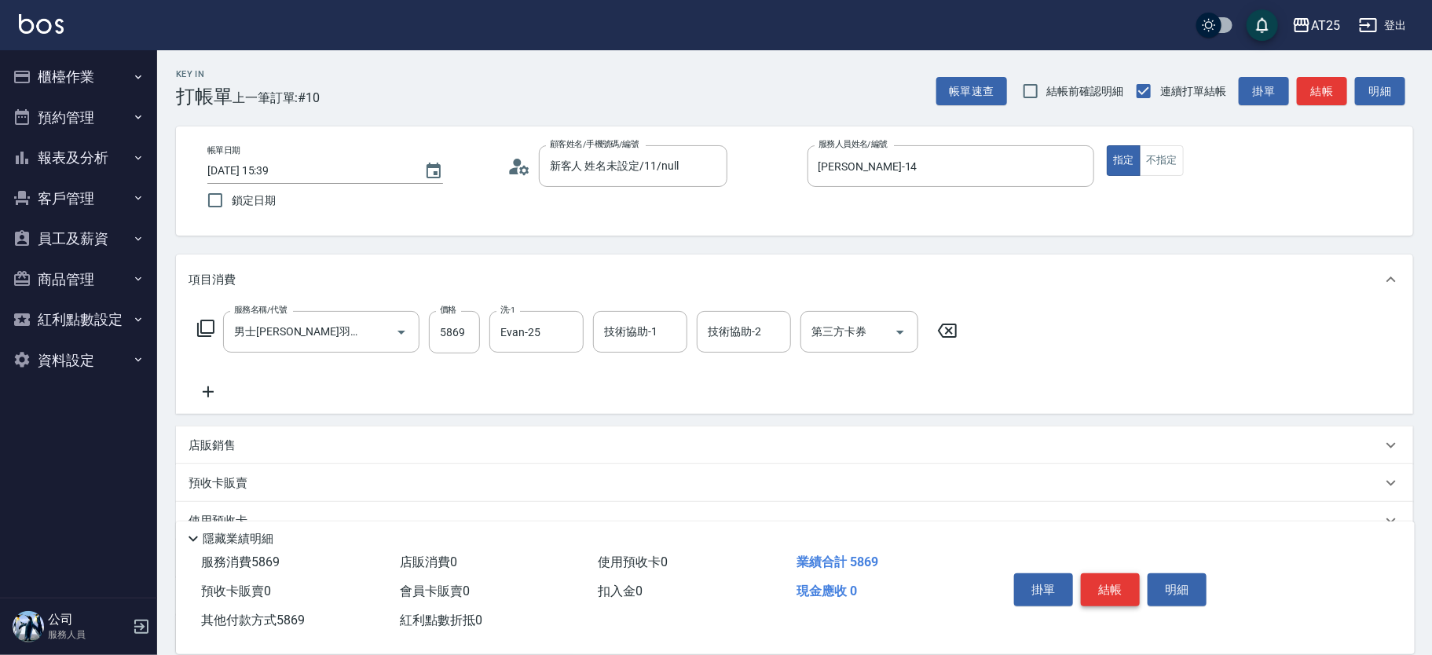
click at [1114, 587] on button "結帳" at bounding box center [1110, 589] width 59 height 33
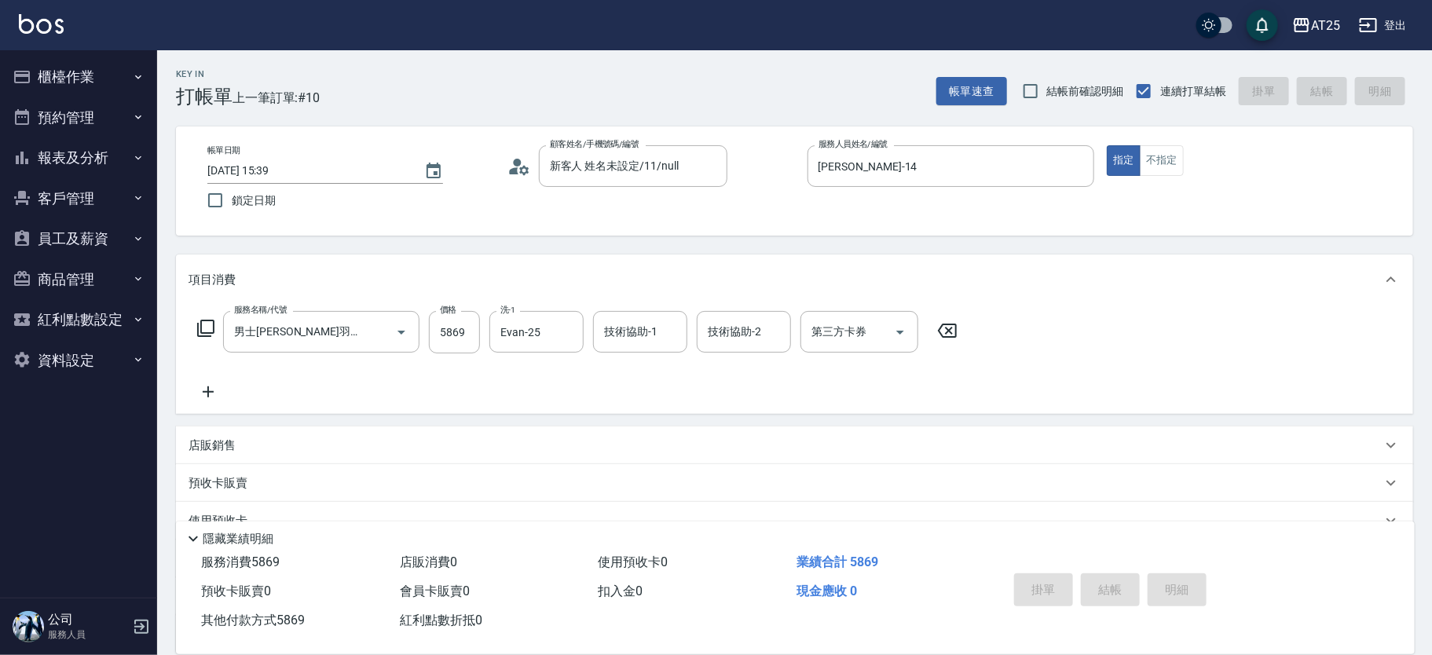
type input "2025/10/10 15:41"
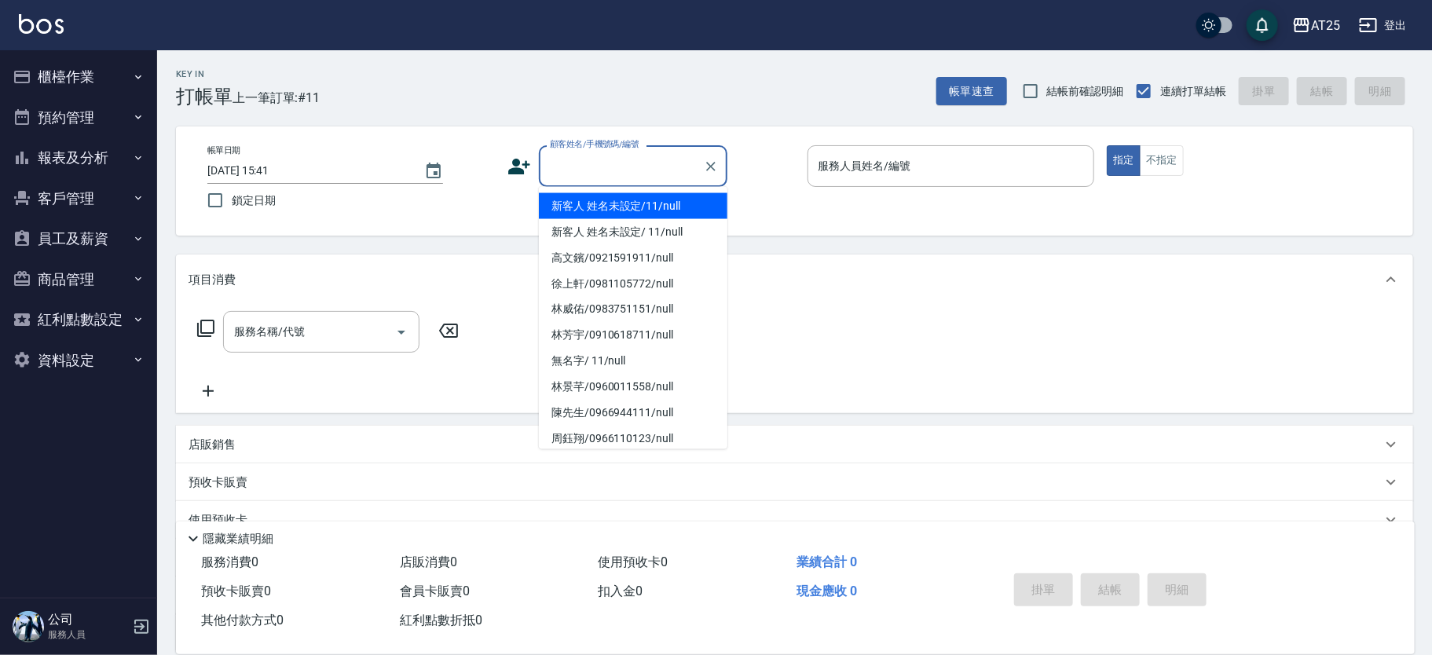
click at [595, 175] on input "顧客姓名/手機號碼/編號" at bounding box center [621, 165] width 151 height 27
click at [632, 198] on li "新客人 姓名未設定/11/null" at bounding box center [633, 206] width 189 height 26
type input "新客人 姓名未設定/11/null"
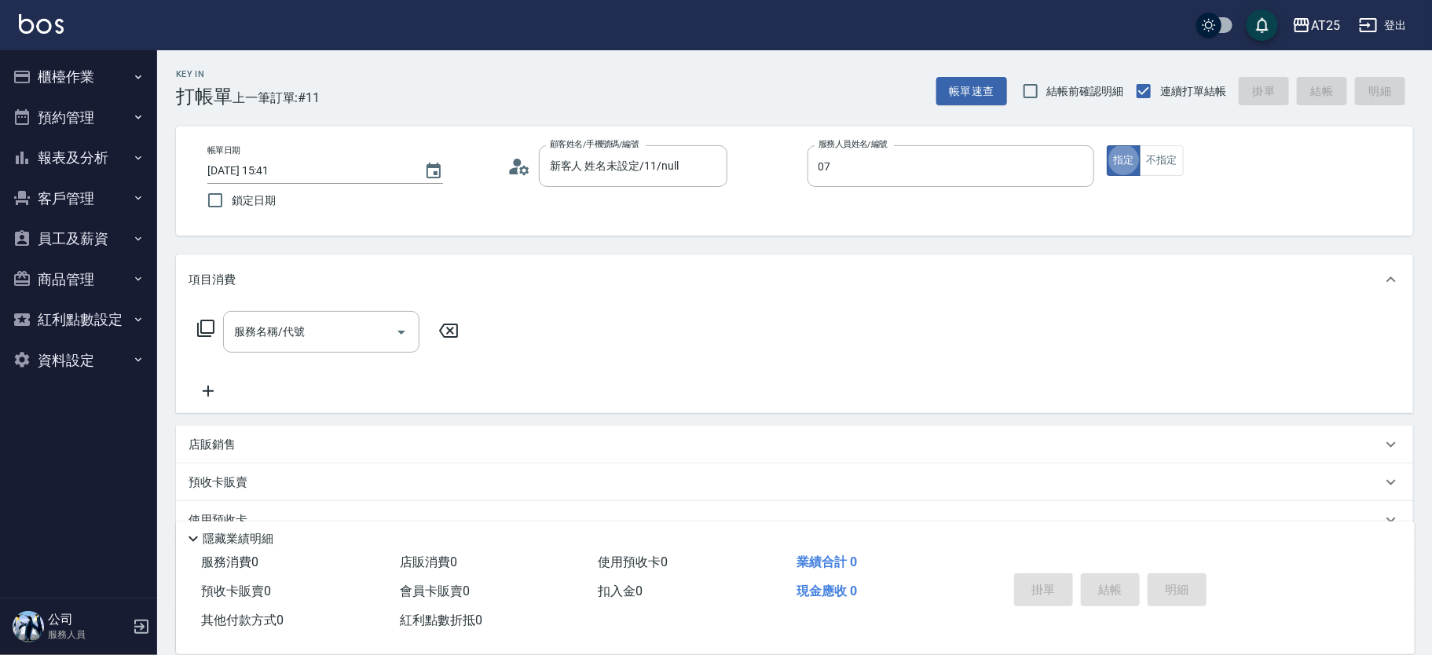
type input "Cooper-07"
click at [209, 324] on icon at bounding box center [205, 328] width 19 height 19
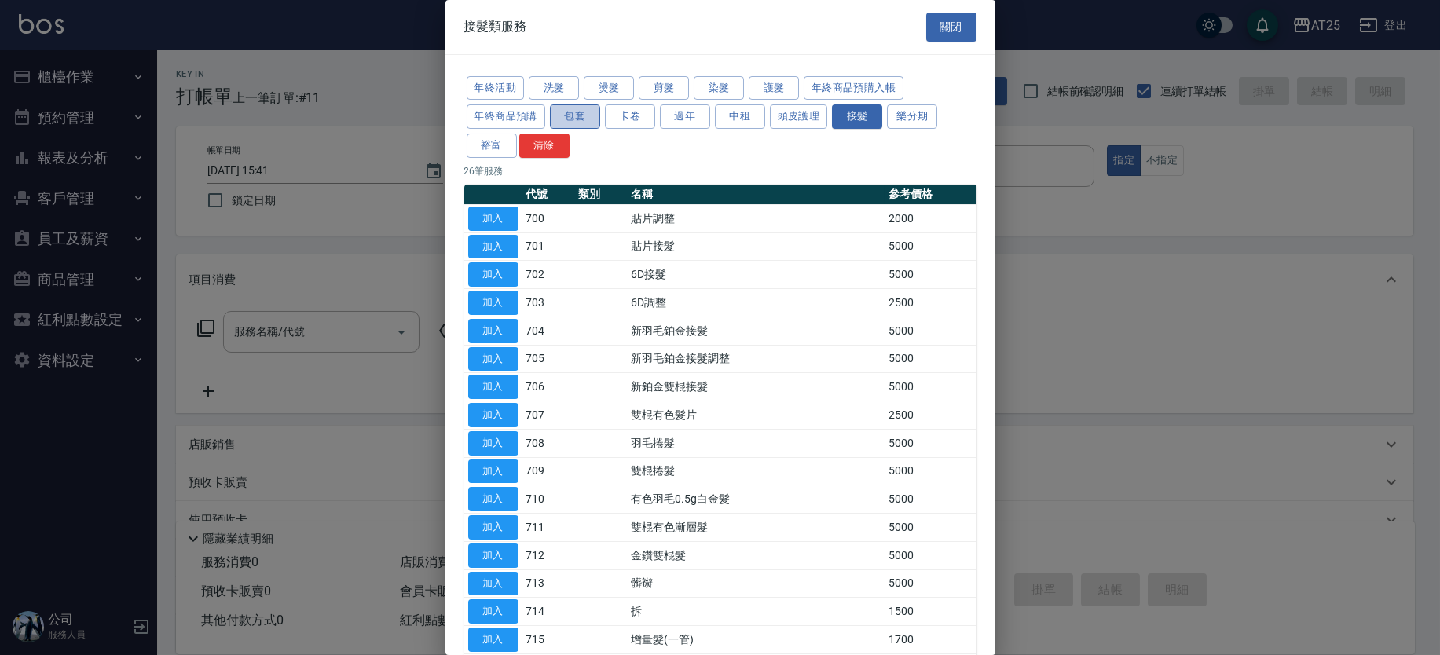
click at [585, 108] on button "包套" at bounding box center [575, 116] width 50 height 24
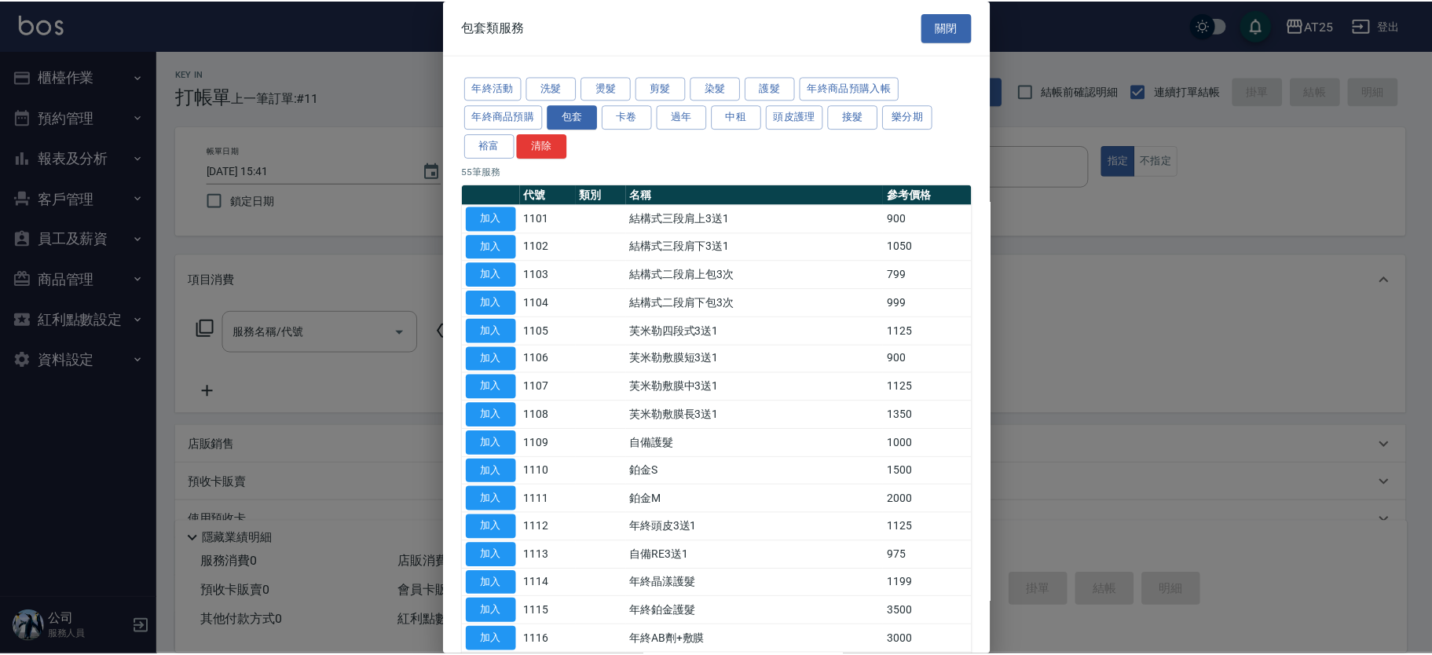
scroll to position [1038, 0]
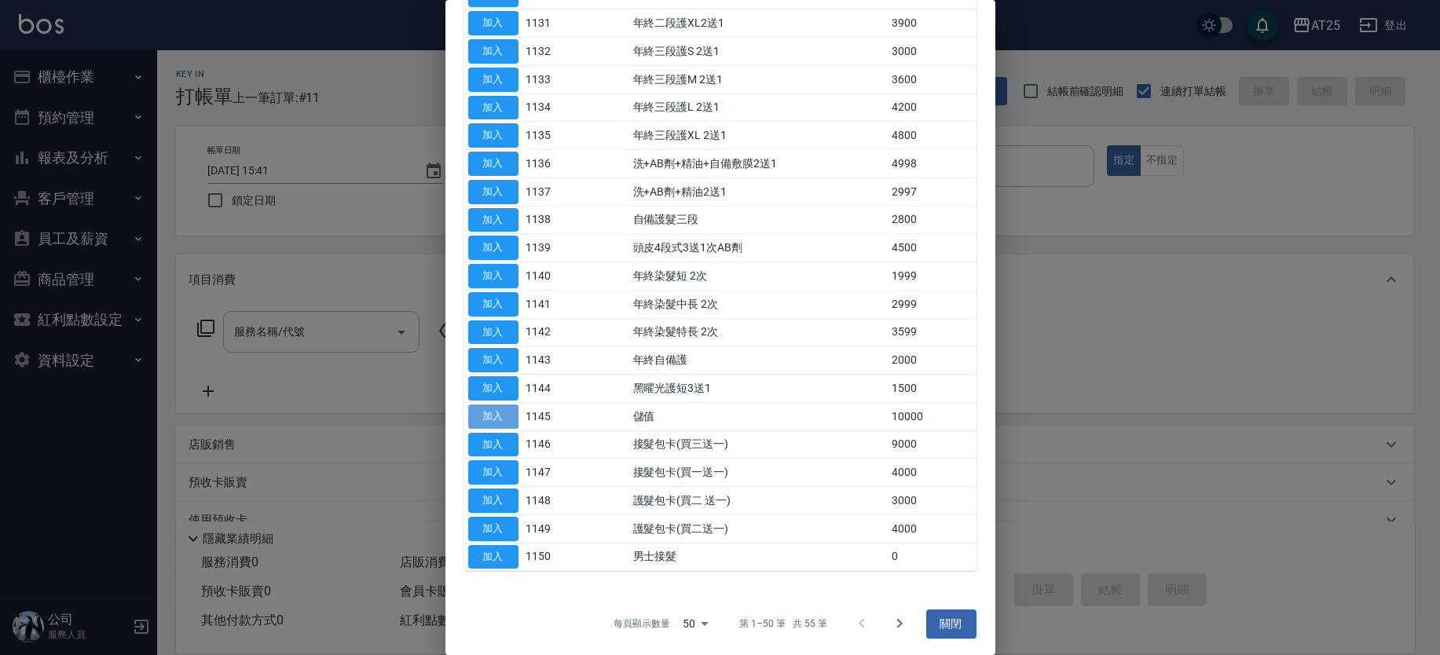
click at [491, 408] on button "加入" at bounding box center [493, 417] width 50 height 24
type input "儲值(1145)"
type input "1000"
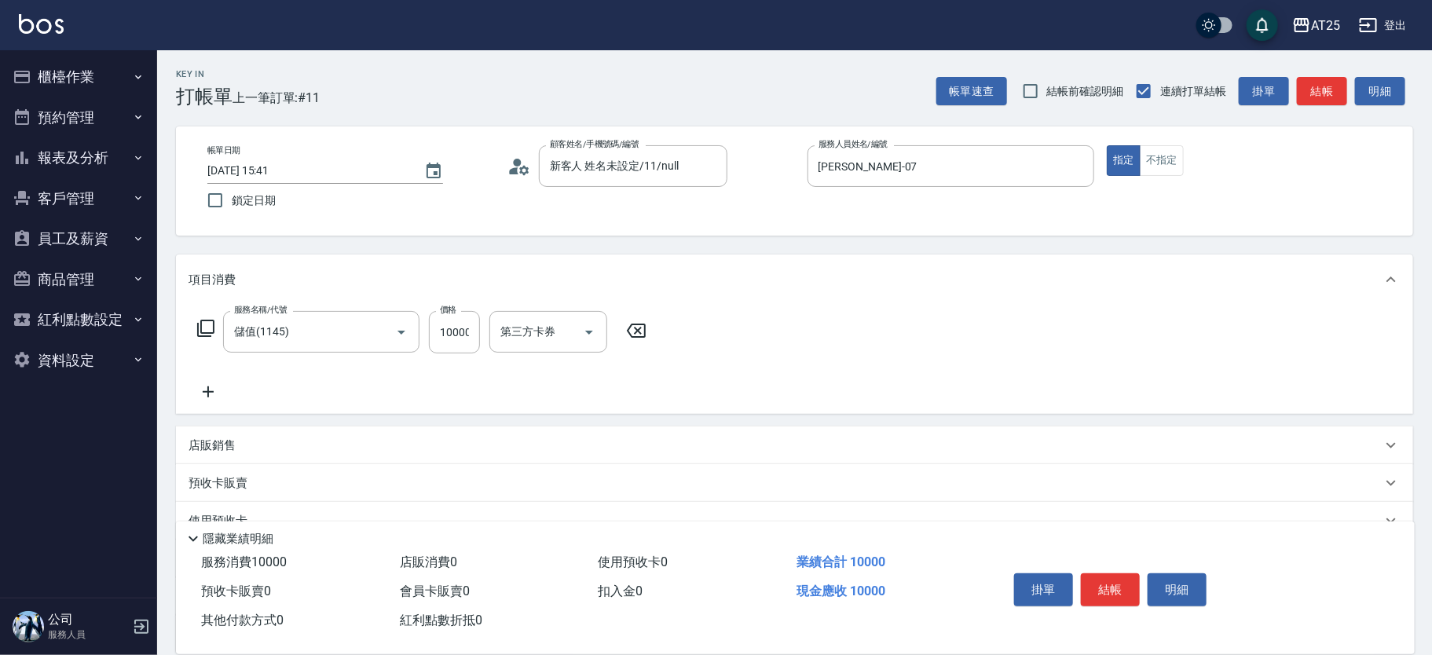
click at [212, 390] on icon at bounding box center [208, 392] width 39 height 19
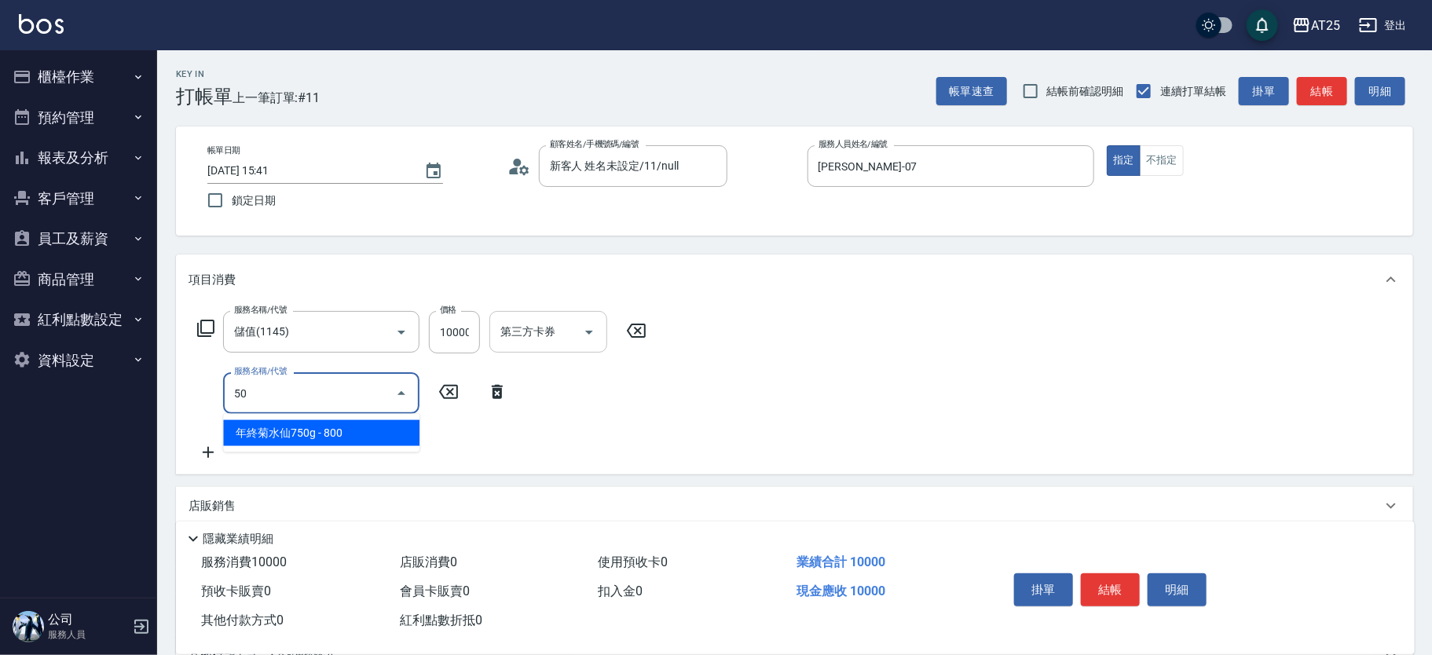
type input "501"
type input "1100"
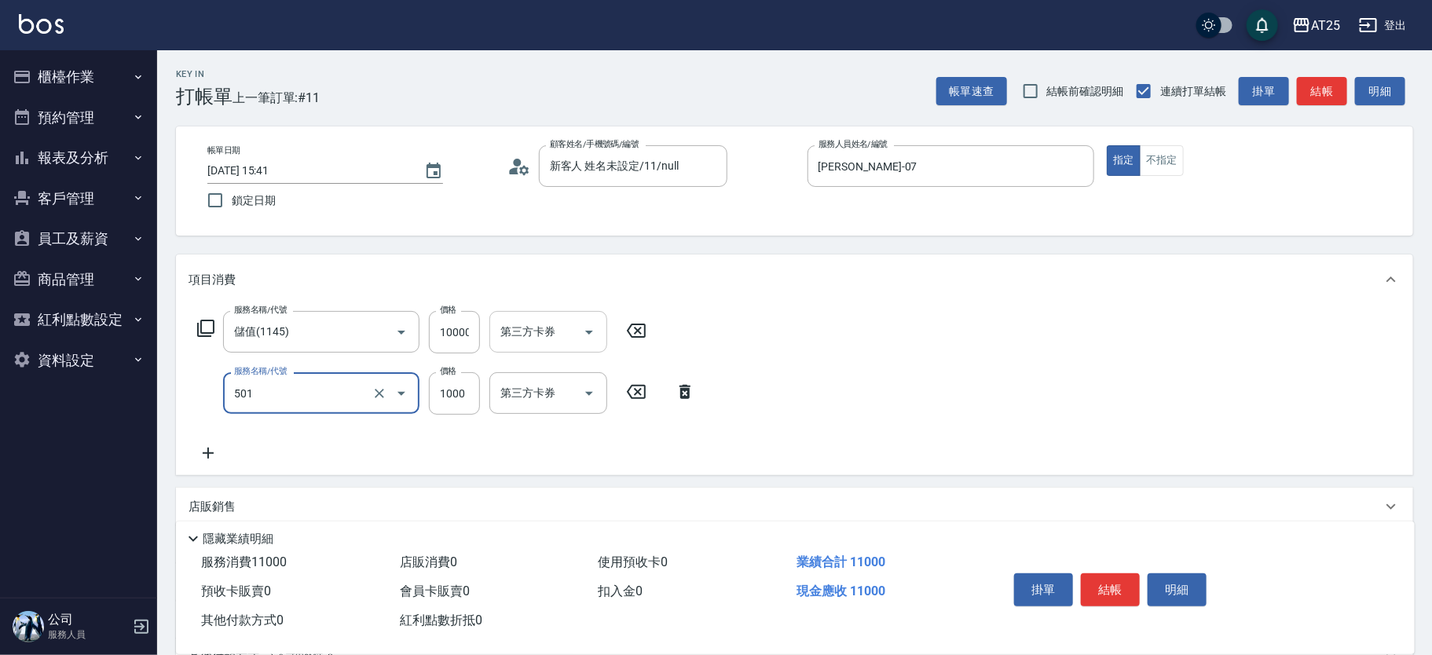
type input "染髮(501)"
type input "1000"
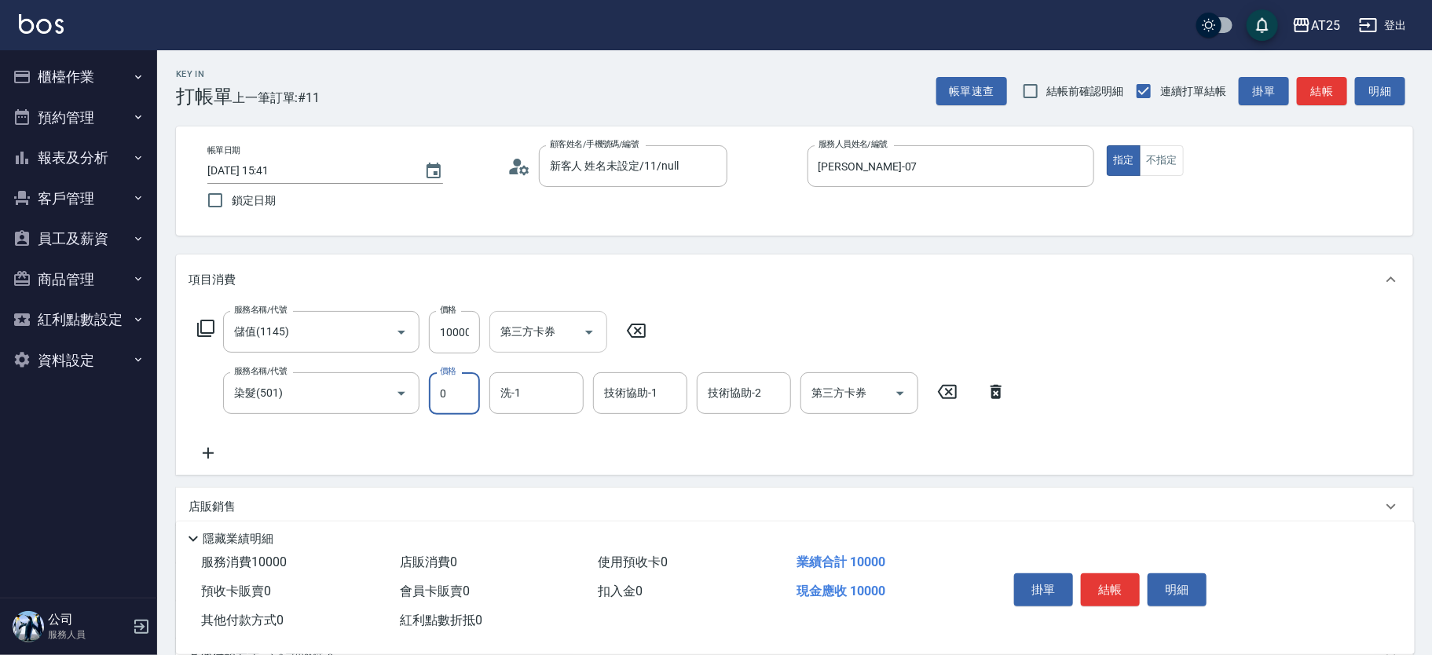
type input "0"
type input "小u-77"
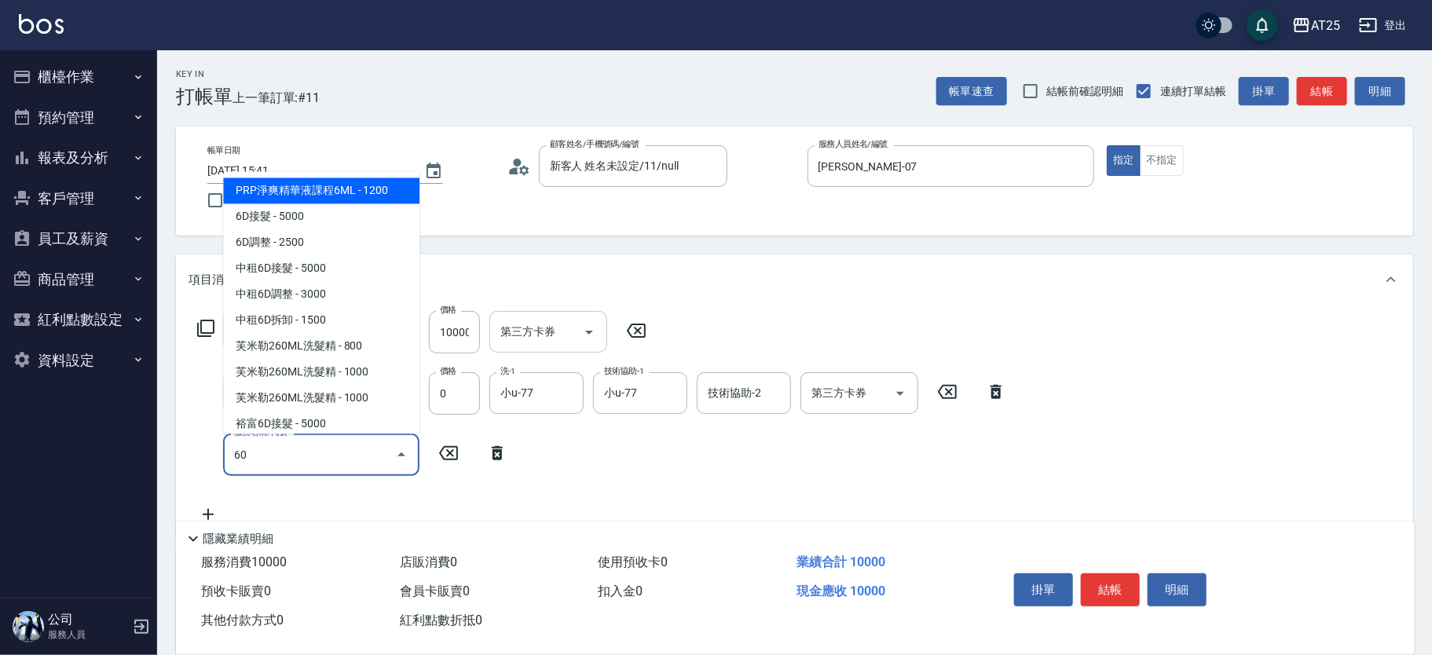
type input "601"
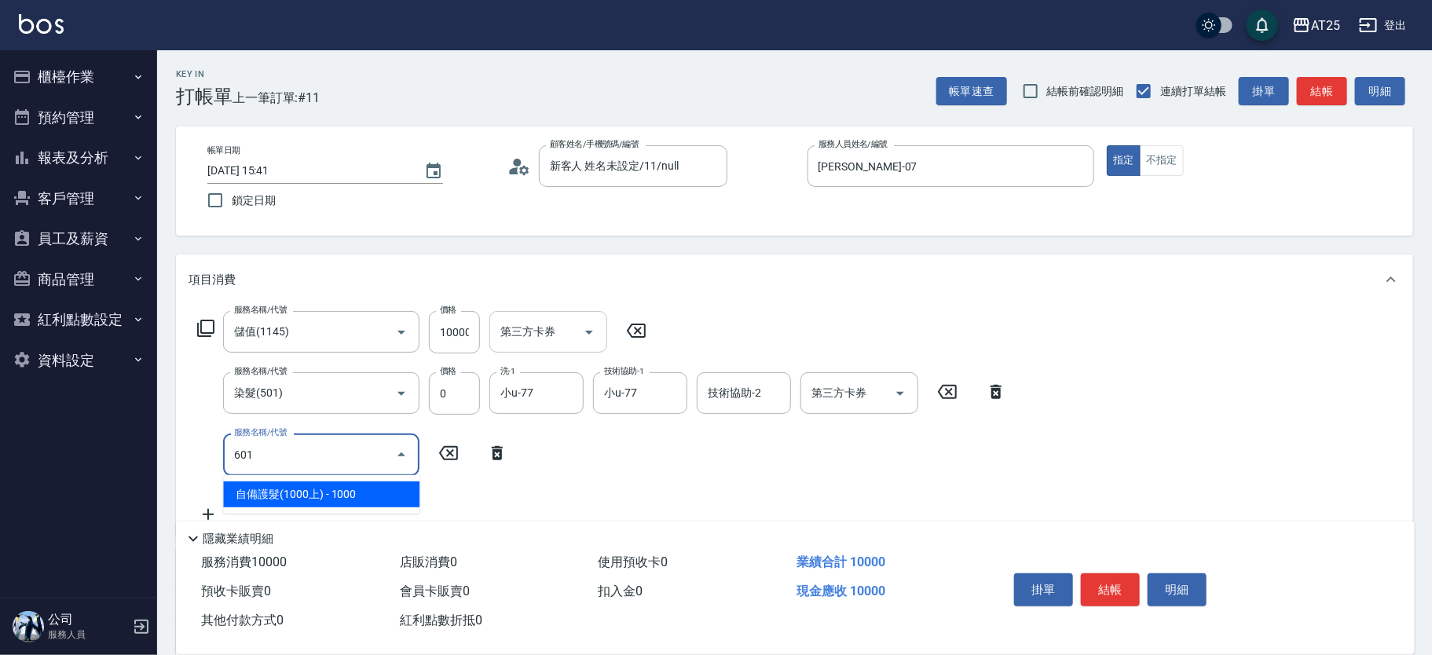
type input "1100"
type input "自備護髮(1000上)(601)"
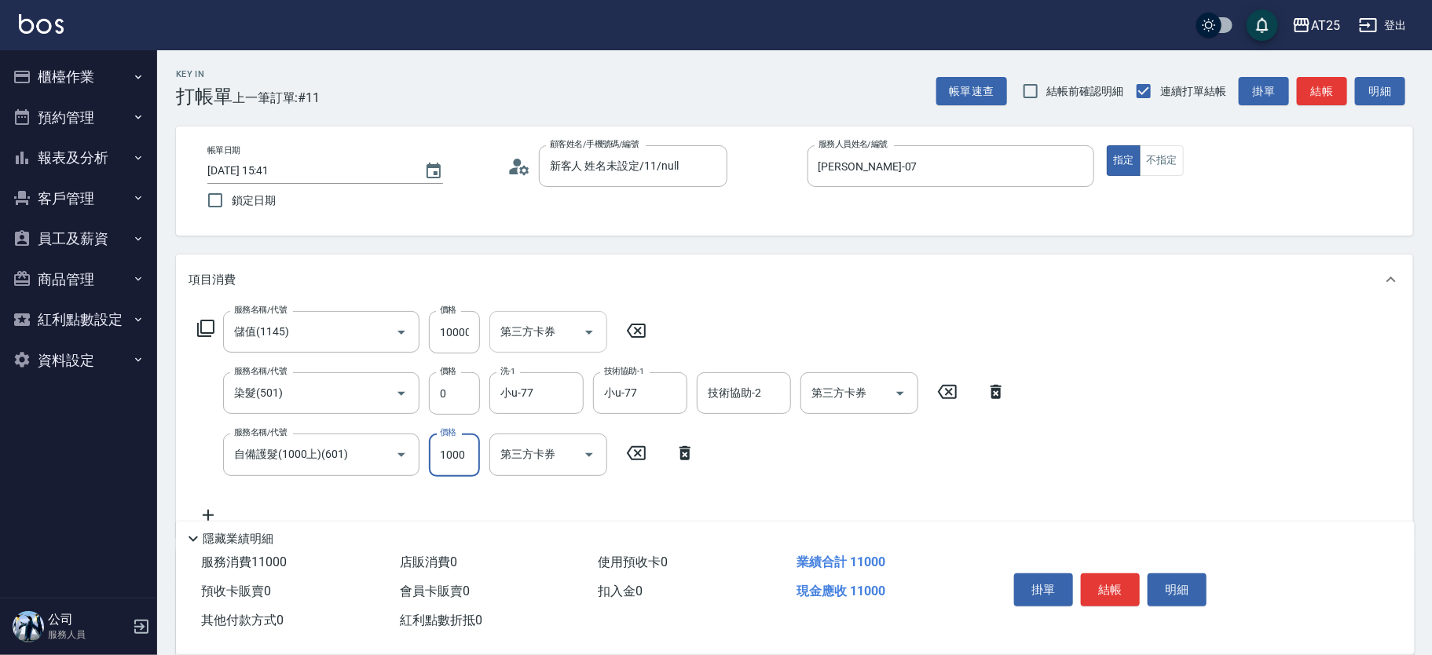
type input "1000"
type input "0"
type input "小u-77"
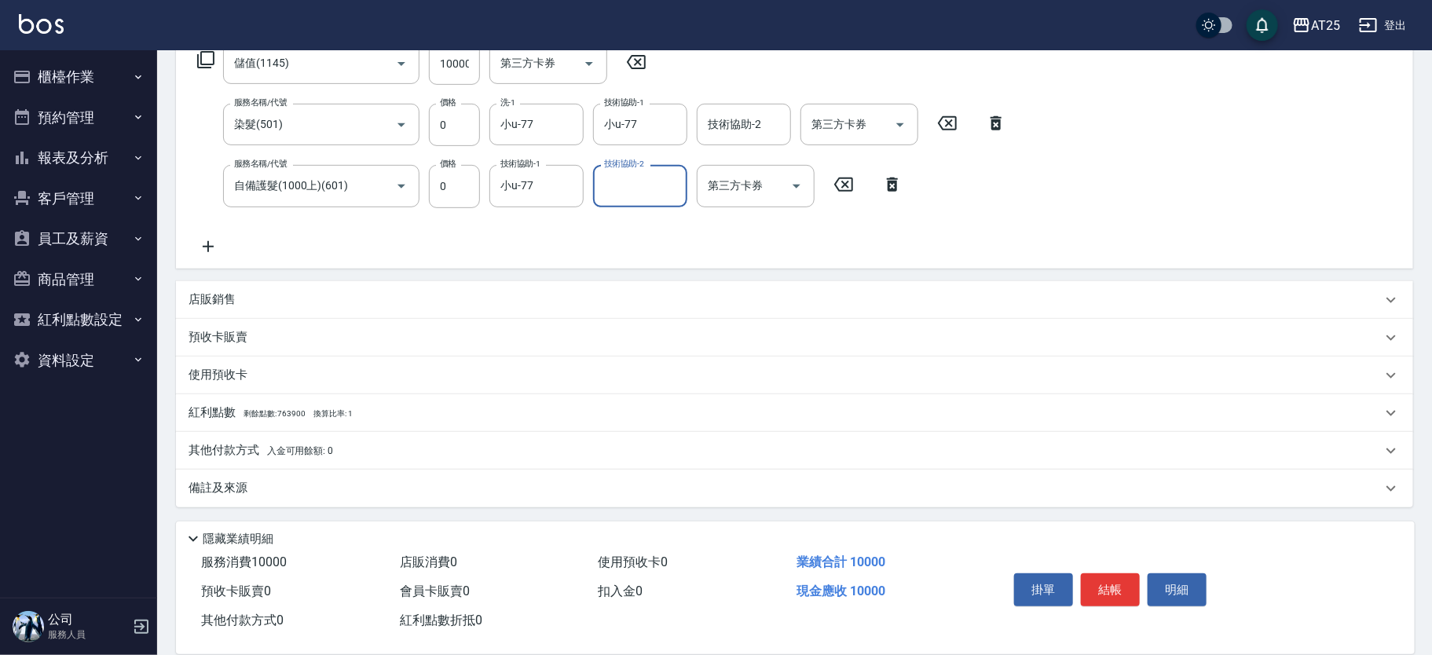
click at [228, 442] on p "其他付款方式 入金可用餘額: 0" at bounding box center [261, 450] width 145 height 17
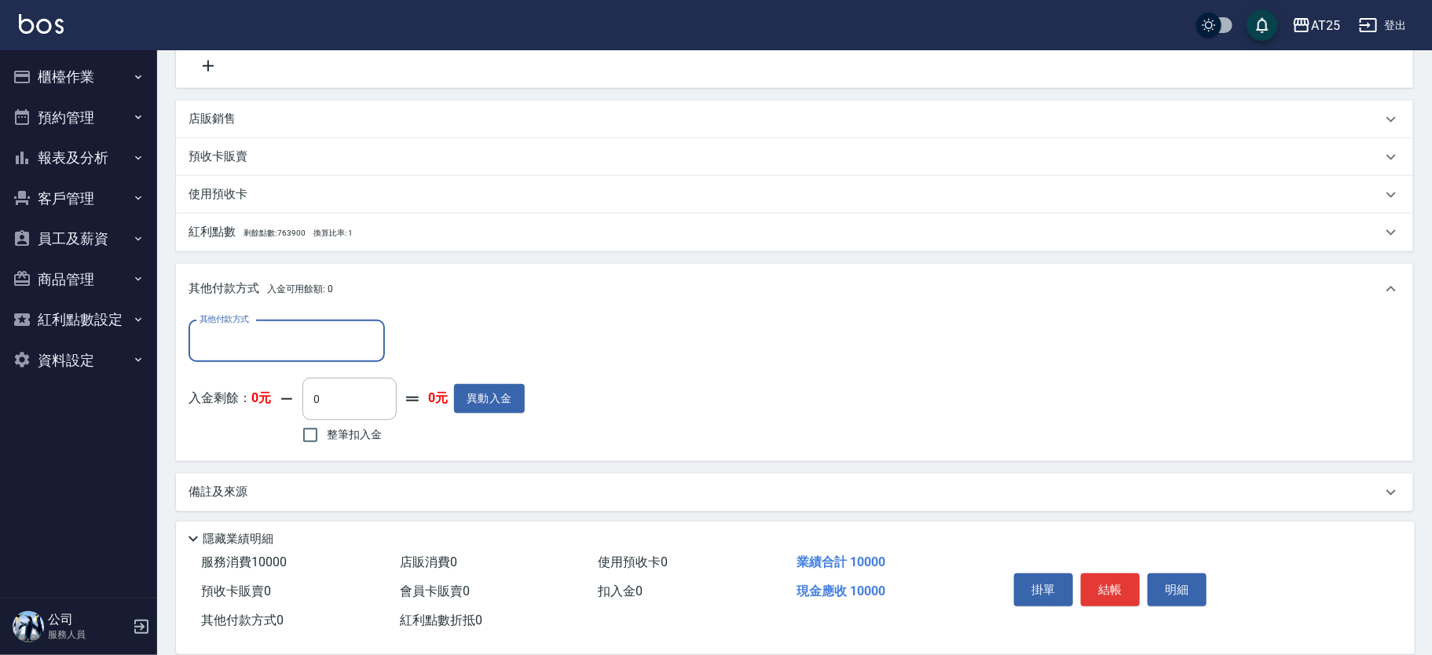
scroll to position [453, 0]
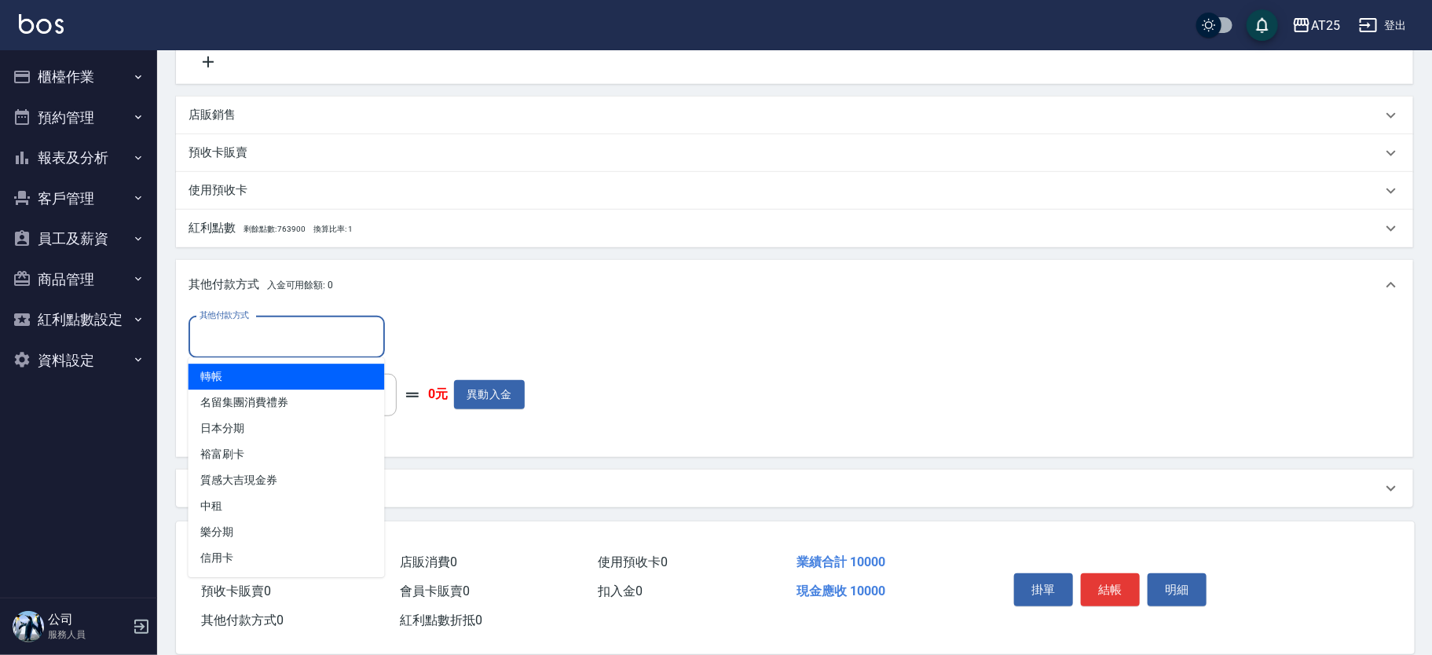
click at [214, 342] on input "其他付款方式" at bounding box center [287, 337] width 182 height 27
click at [233, 372] on span "轉帳" at bounding box center [287, 377] width 196 height 26
type input "轉帳"
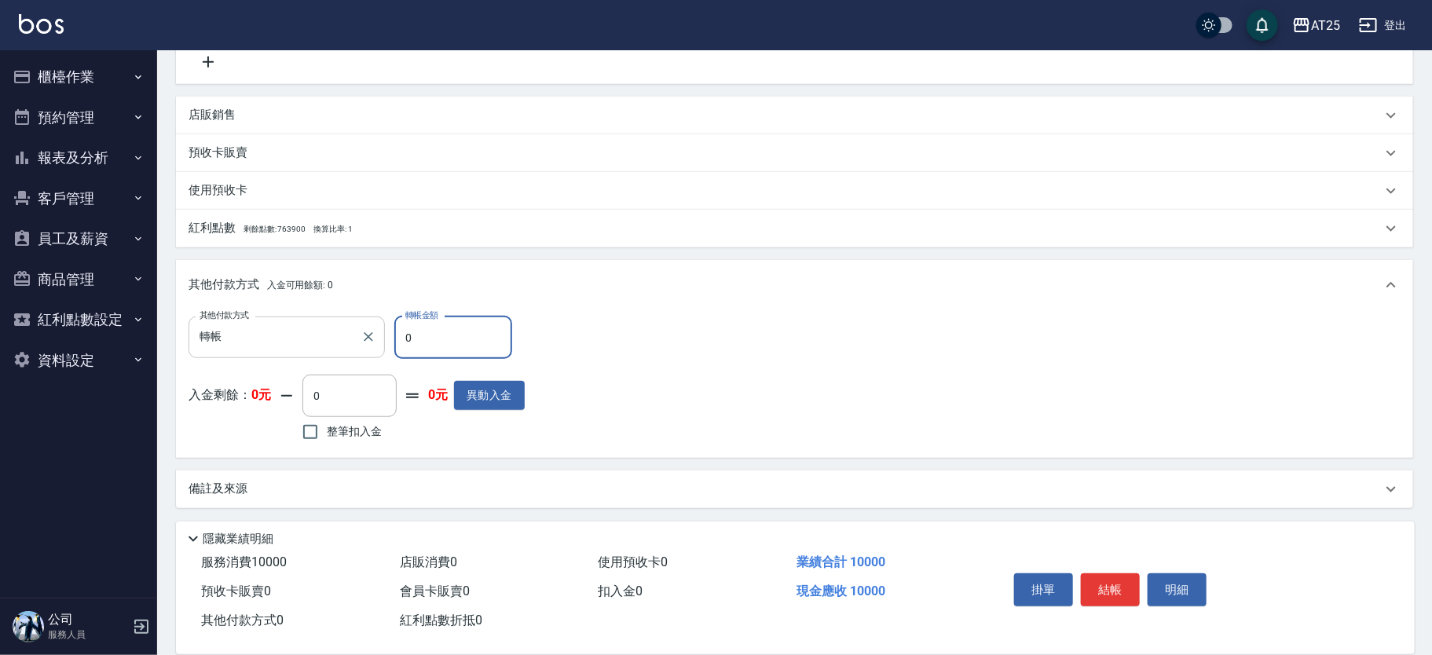
drag, startPoint x: 408, startPoint y: 344, endPoint x: 348, endPoint y: 345, distance: 60.5
click at [348, 345] on div "其他付款方式 轉帳 其他付款方式 轉帳金額 0 轉帳金額" at bounding box center [357, 338] width 336 height 42
type input "990"
type input "1000"
type input "0"
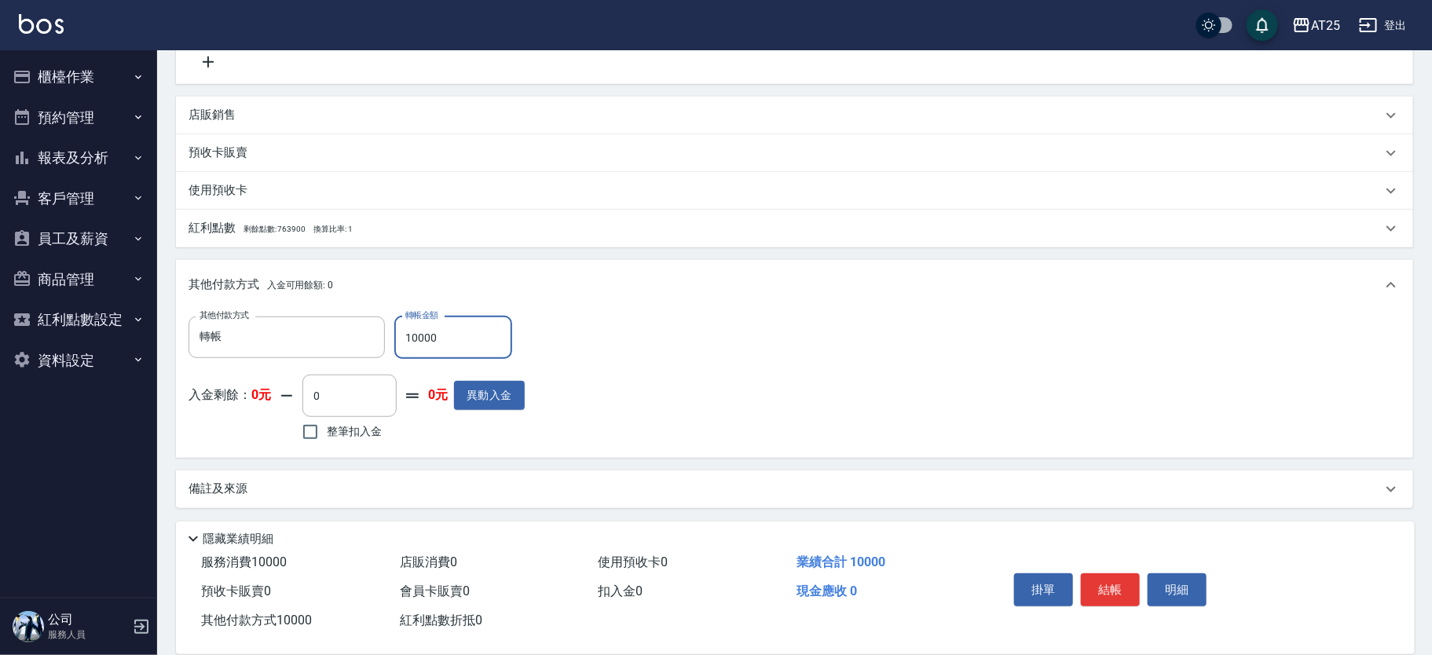
scroll to position [0, 0]
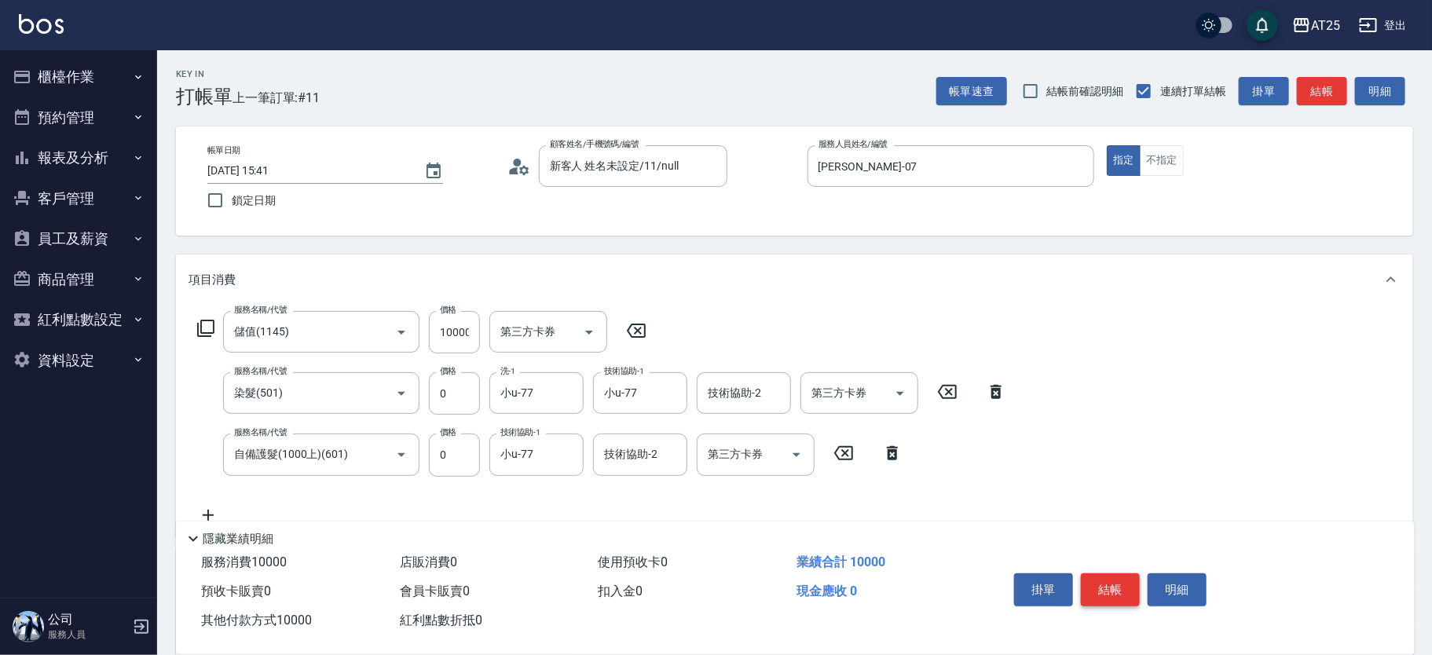
type input "10000"
click at [1101, 580] on button "結帳" at bounding box center [1110, 589] width 59 height 33
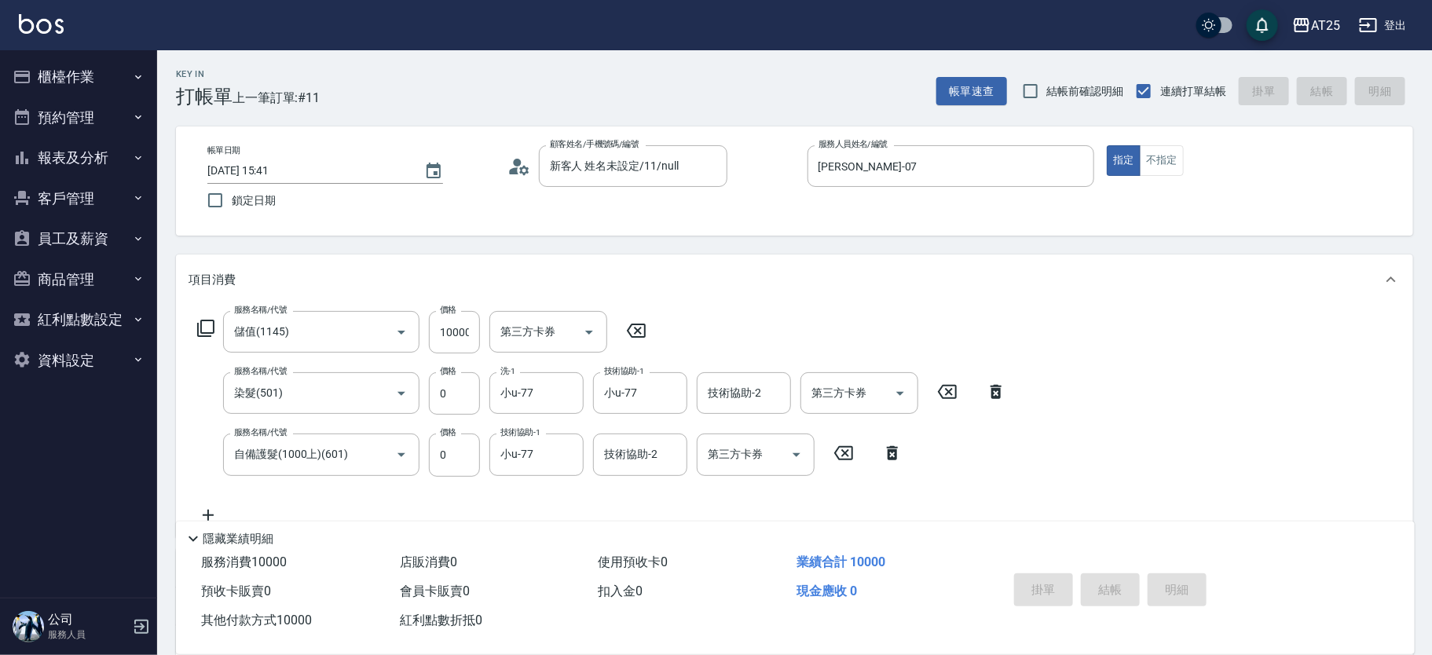
type input "2025/10/10 15:58"
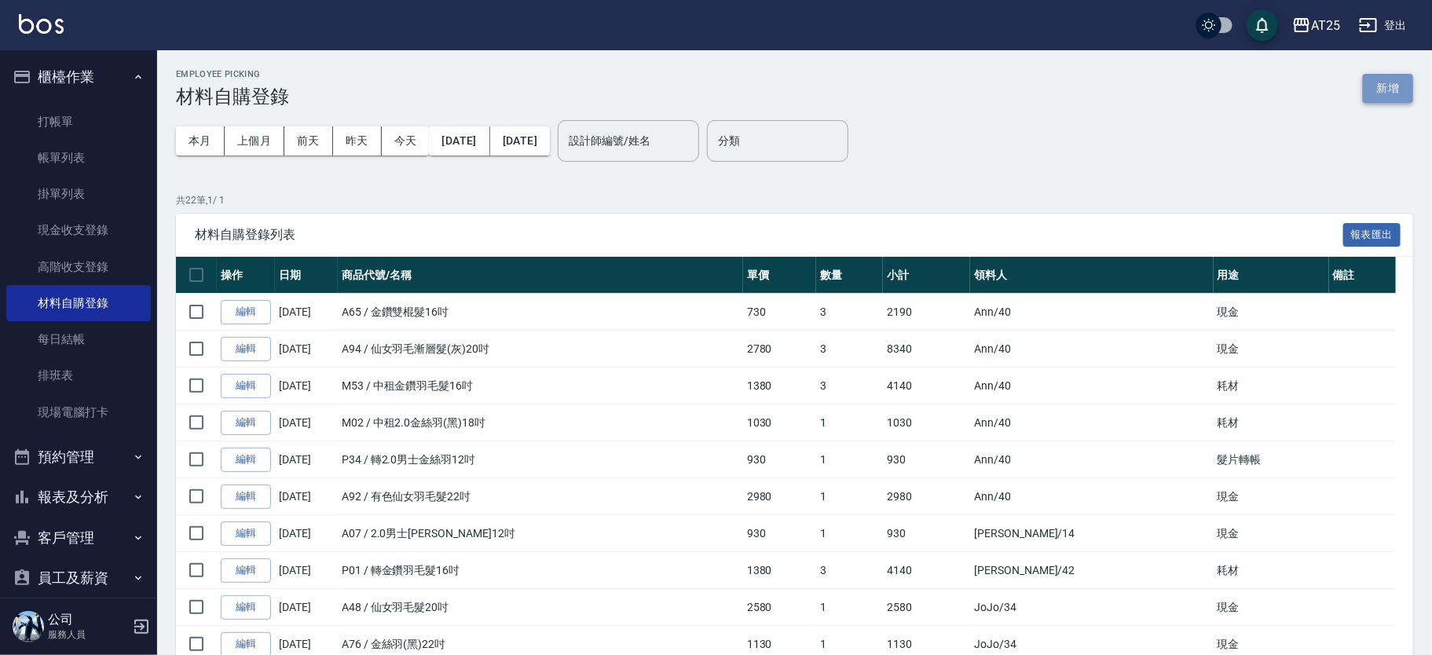
click at [1395, 93] on button "新增" at bounding box center [1388, 88] width 50 height 29
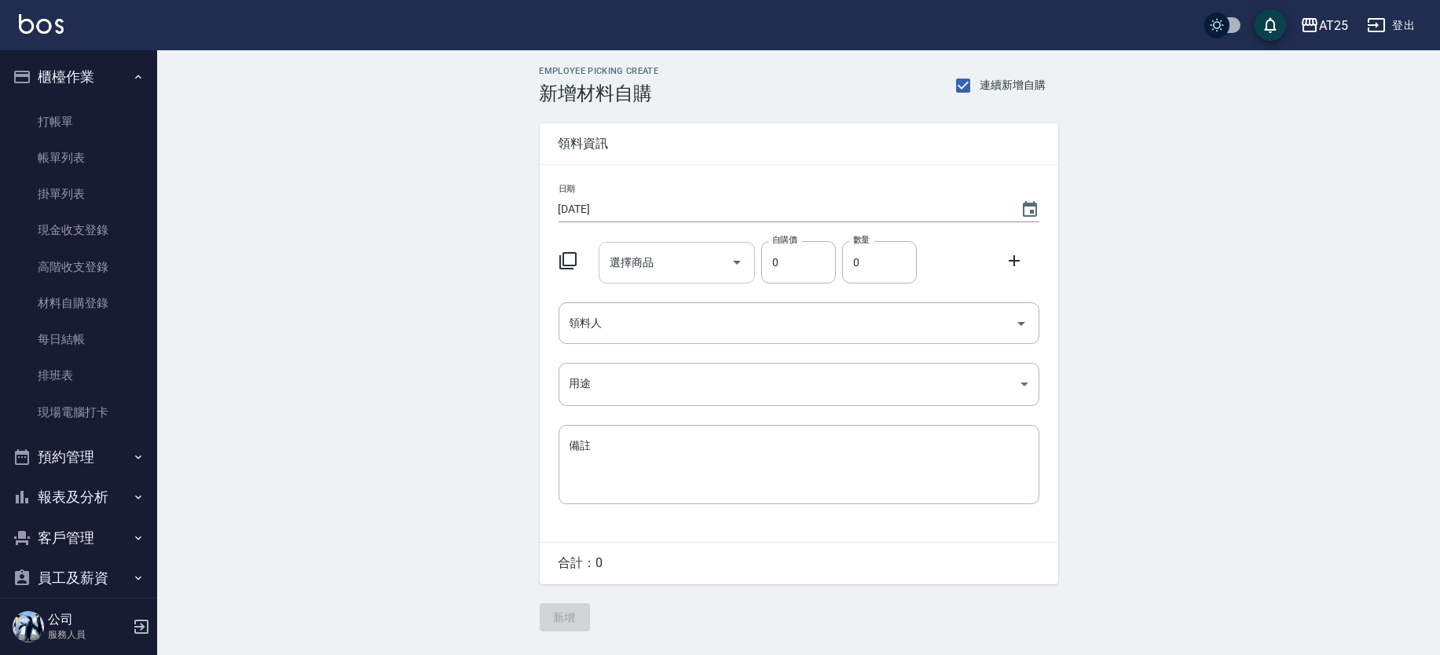
click at [646, 244] on div "選擇商品" at bounding box center [677, 263] width 156 height 42
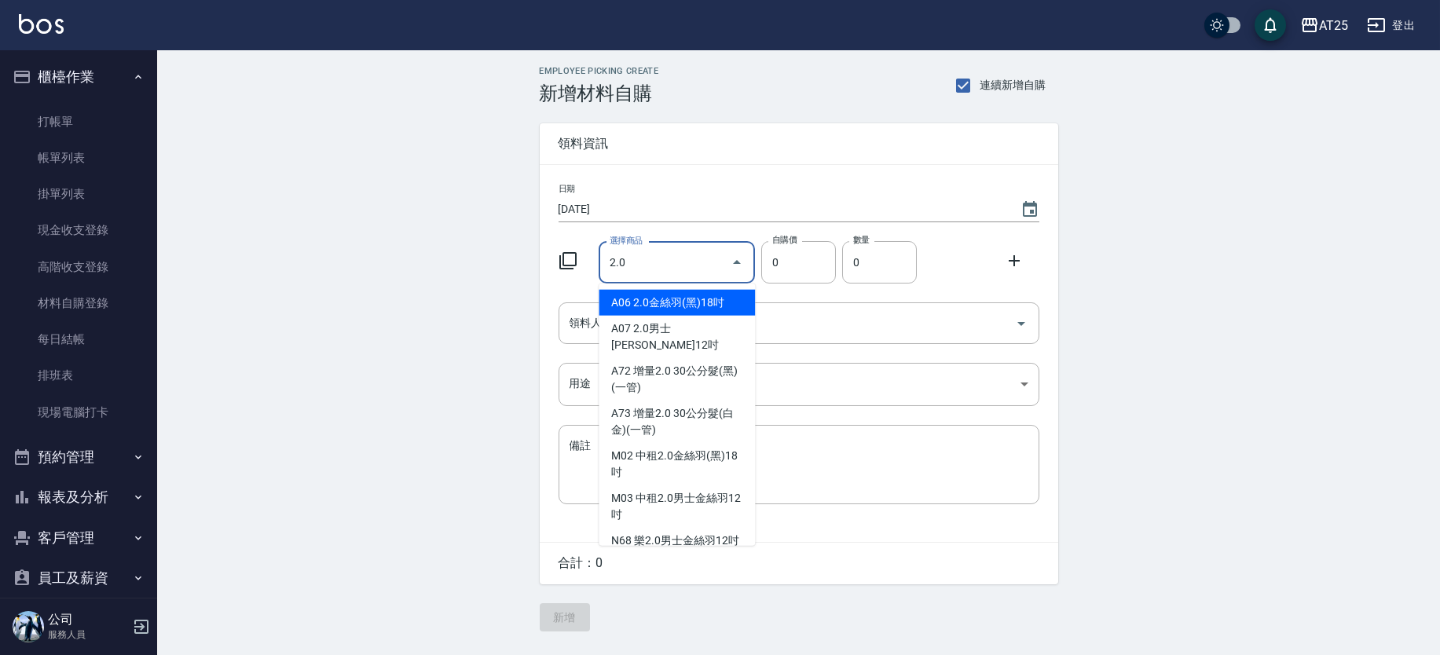
click at [630, 301] on li "A06 2.0金絲羽(黑)18吋" at bounding box center [677, 303] width 156 height 26
type input "2.0金絲羽(黑)18吋"
type input "1030"
type input "1"
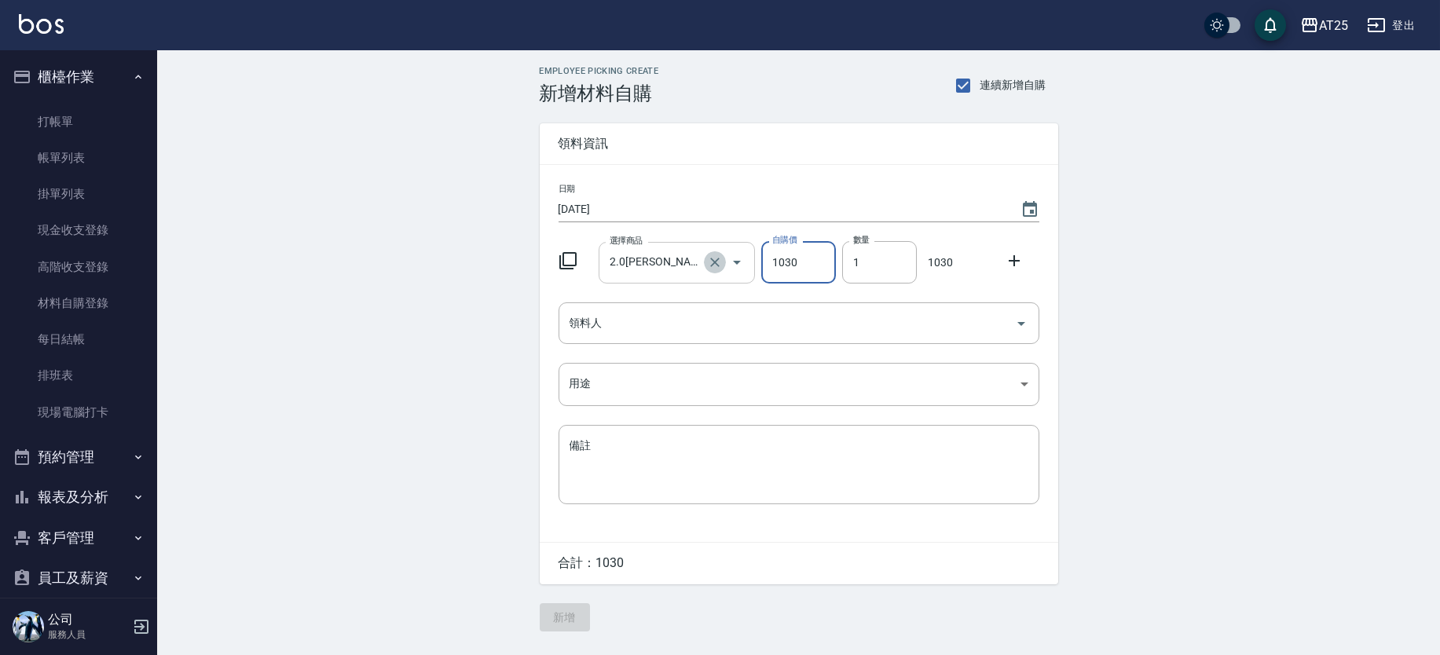
click at [713, 262] on icon "Clear" at bounding box center [714, 262] width 9 height 9
type input "0"
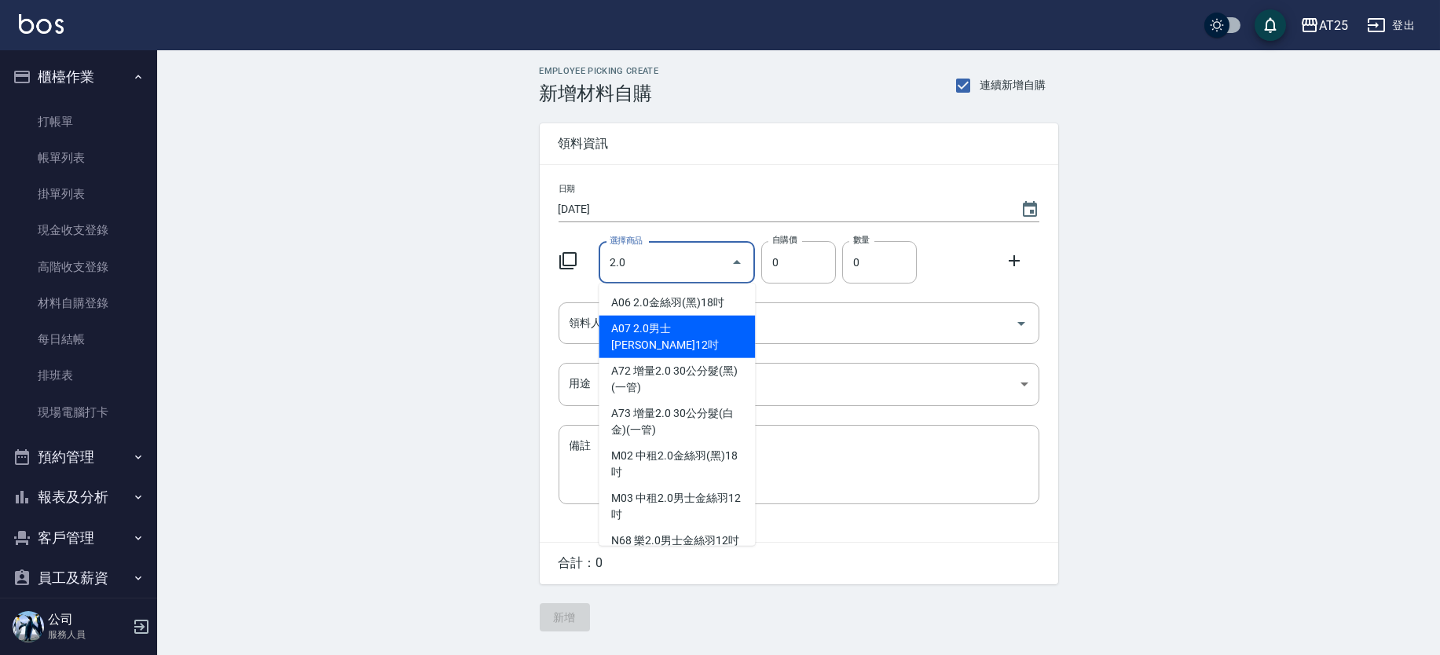
click at [628, 331] on li "A07 2.0男士金絲羽12吋" at bounding box center [677, 337] width 156 height 42
type input "2.0男士金絲羽12吋"
type input "930"
type input "1"
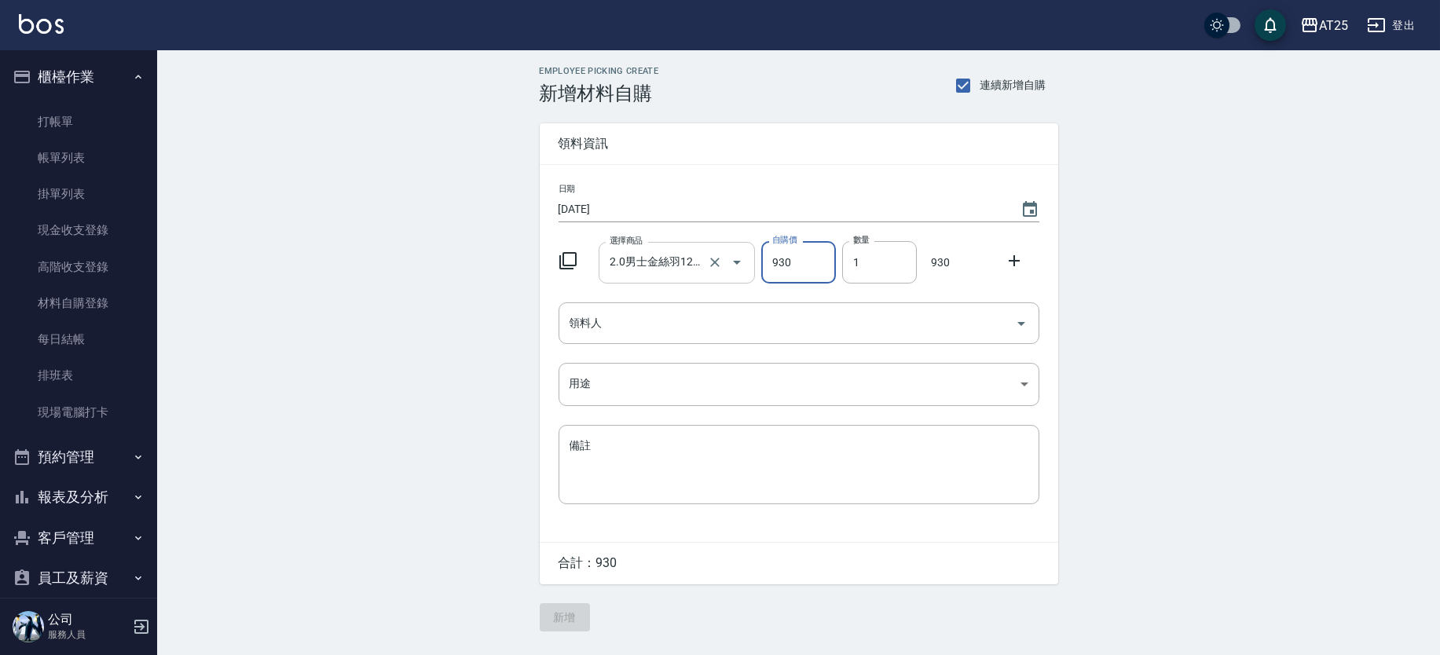
click at [1204, 302] on div "Employee Picking Create 新增材料自購 連續新增自購 領料資訊 日期 2025/10/10 選擇商品 2.0男士金絲羽12吋 選擇商品 …" at bounding box center [798, 348] width 1283 height 597
click at [687, 335] on input "領料人" at bounding box center [787, 323] width 443 height 27
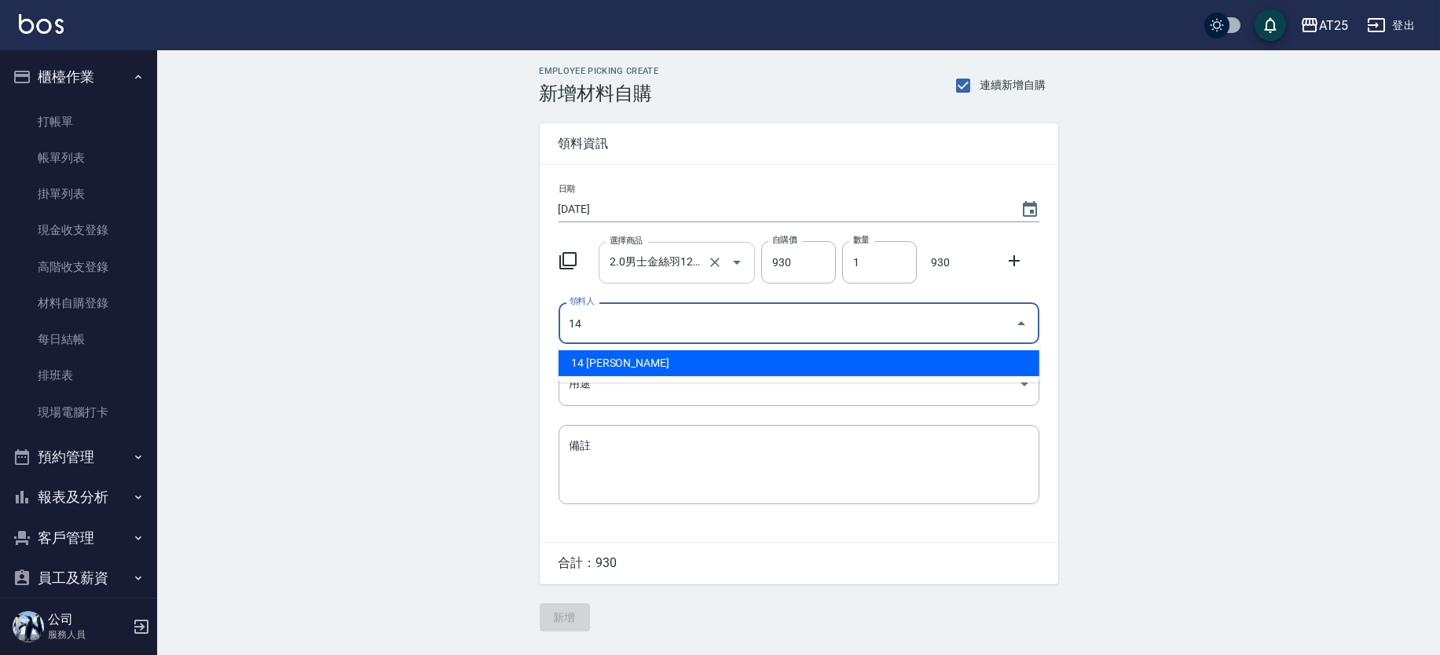
type input "14 Ken"
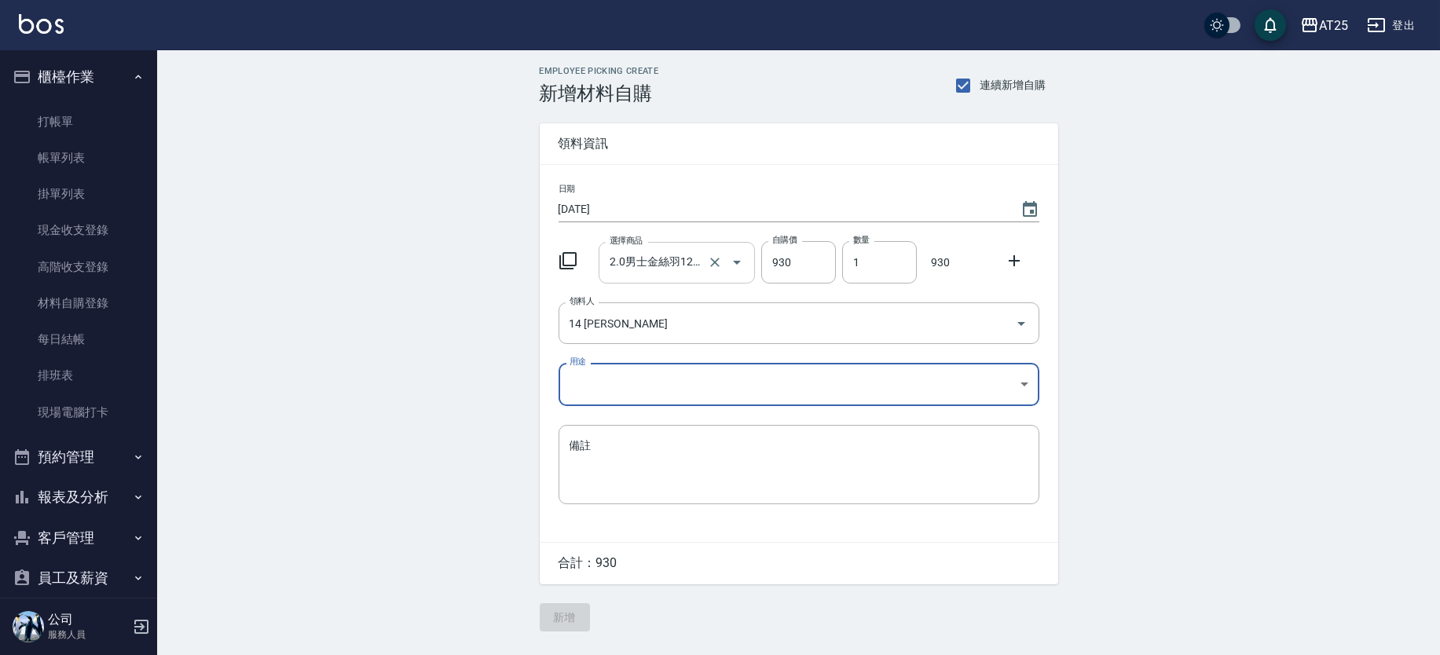
click at [615, 391] on body "AT25 登出 櫃檯作業 打帳單 帳單列表 掛單列表 現金收支登錄 高階收支登錄 材料自購登錄 每日結帳 排班表 現場電腦打卡 預約管理 預約管理 單日預約紀…" at bounding box center [720, 327] width 1440 height 655
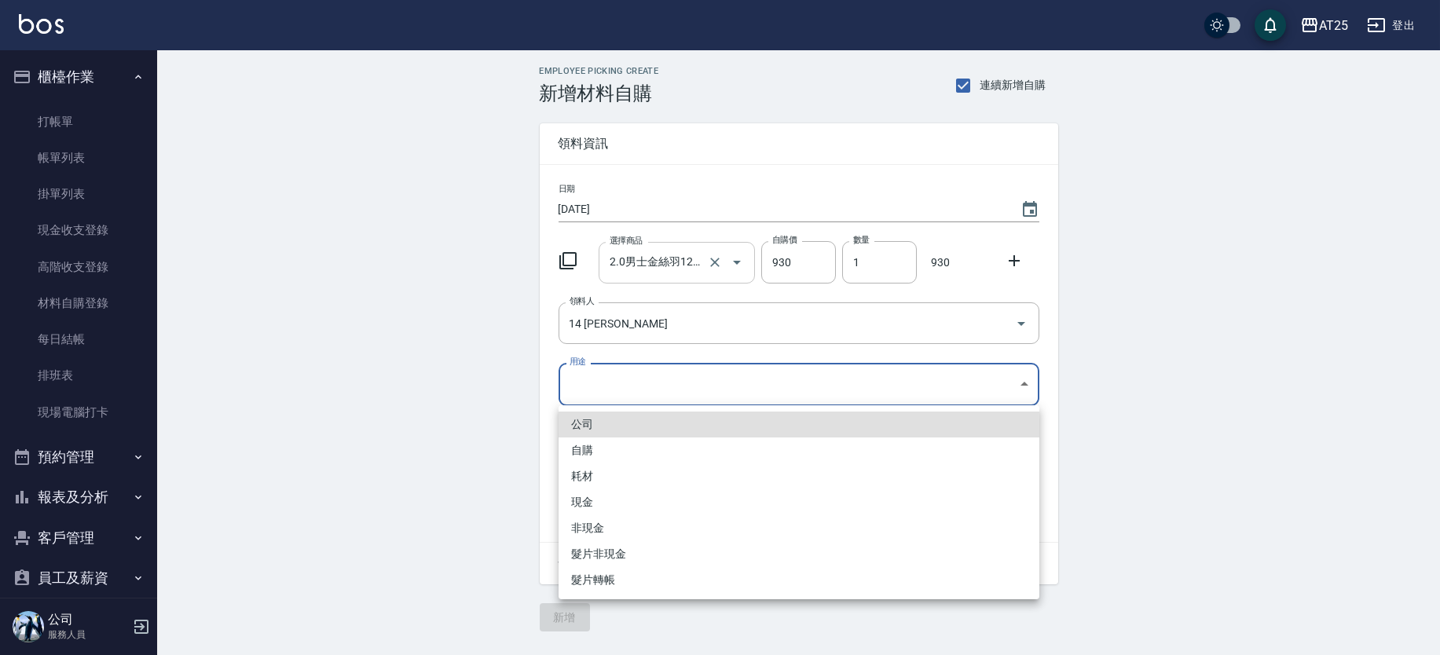
click at [605, 479] on li "耗材" at bounding box center [799, 476] width 481 height 26
type input "耗材"
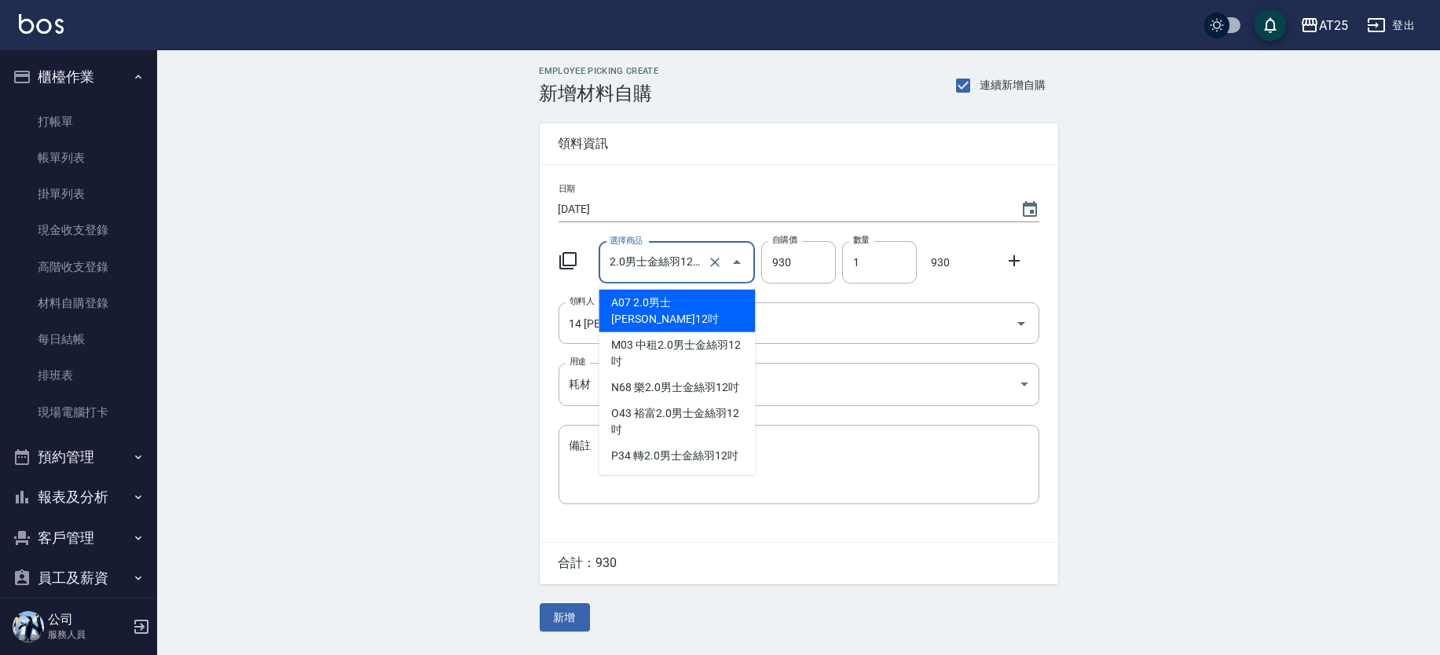
click at [656, 259] on input "2.0男士金絲羽12吋" at bounding box center [655, 262] width 98 height 27
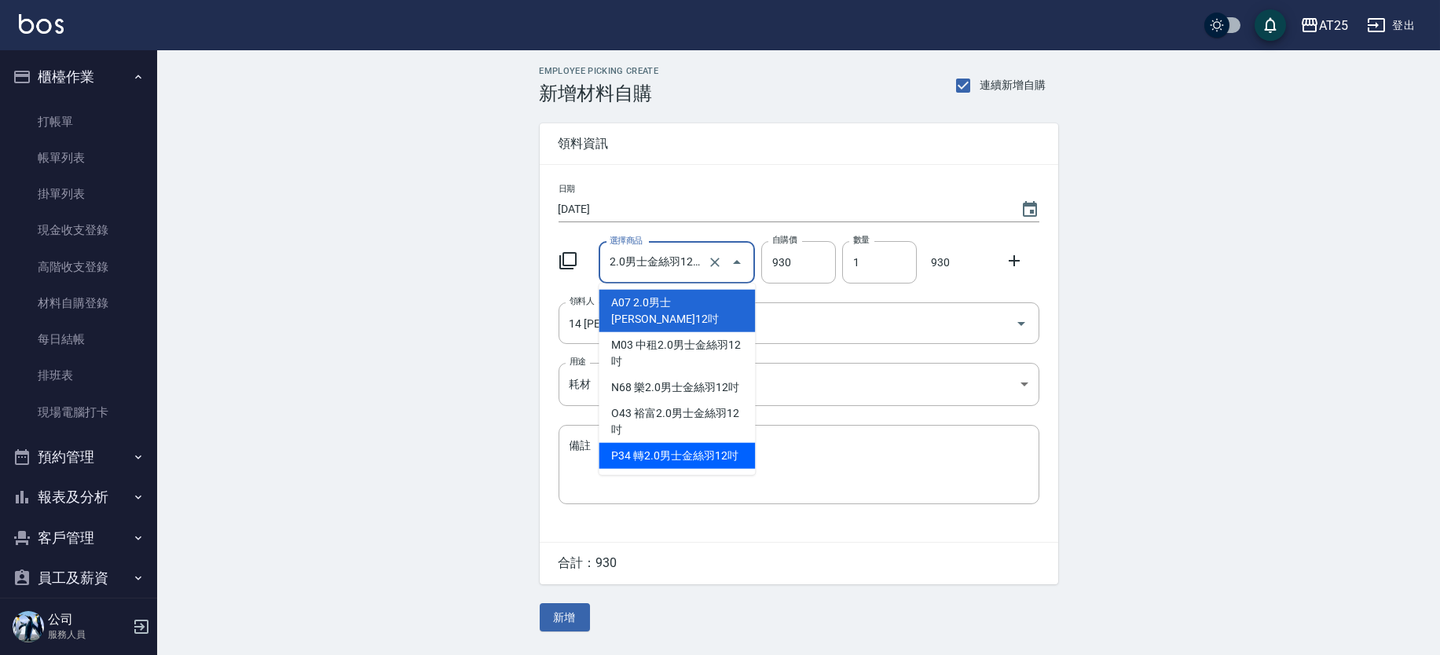
click at [676, 443] on li "P34 轉2.0男士金絲羽12吋" at bounding box center [677, 456] width 156 height 26
type input "轉2.0男士金絲羽12吋"
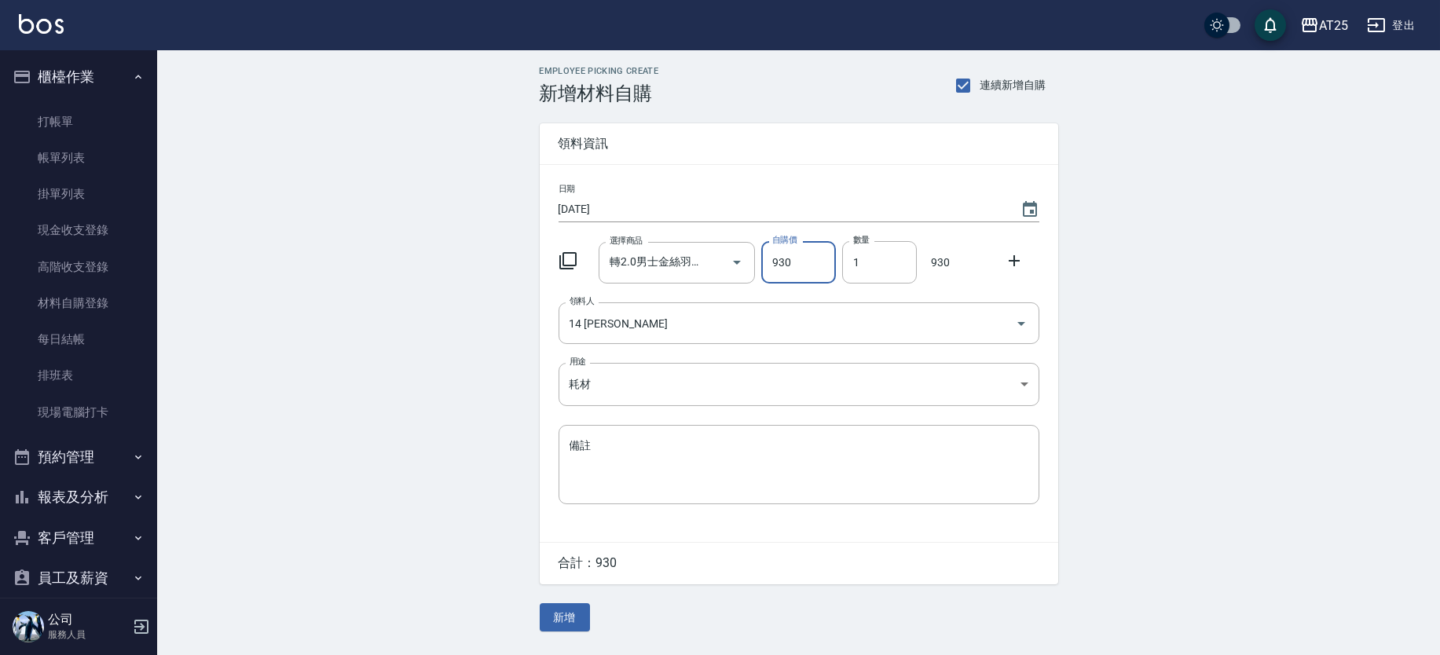
click at [1390, 203] on div "Employee Picking Create 新增材料自購 連續新增自購 領料資訊 日期 2025/10/10 選擇商品 轉2.0男士金絲羽12吋 選擇商品…" at bounding box center [798, 348] width 1283 height 597
click at [578, 607] on button "新增" at bounding box center [565, 617] width 50 height 29
